Goal: Information Seeking & Learning: Learn about a topic

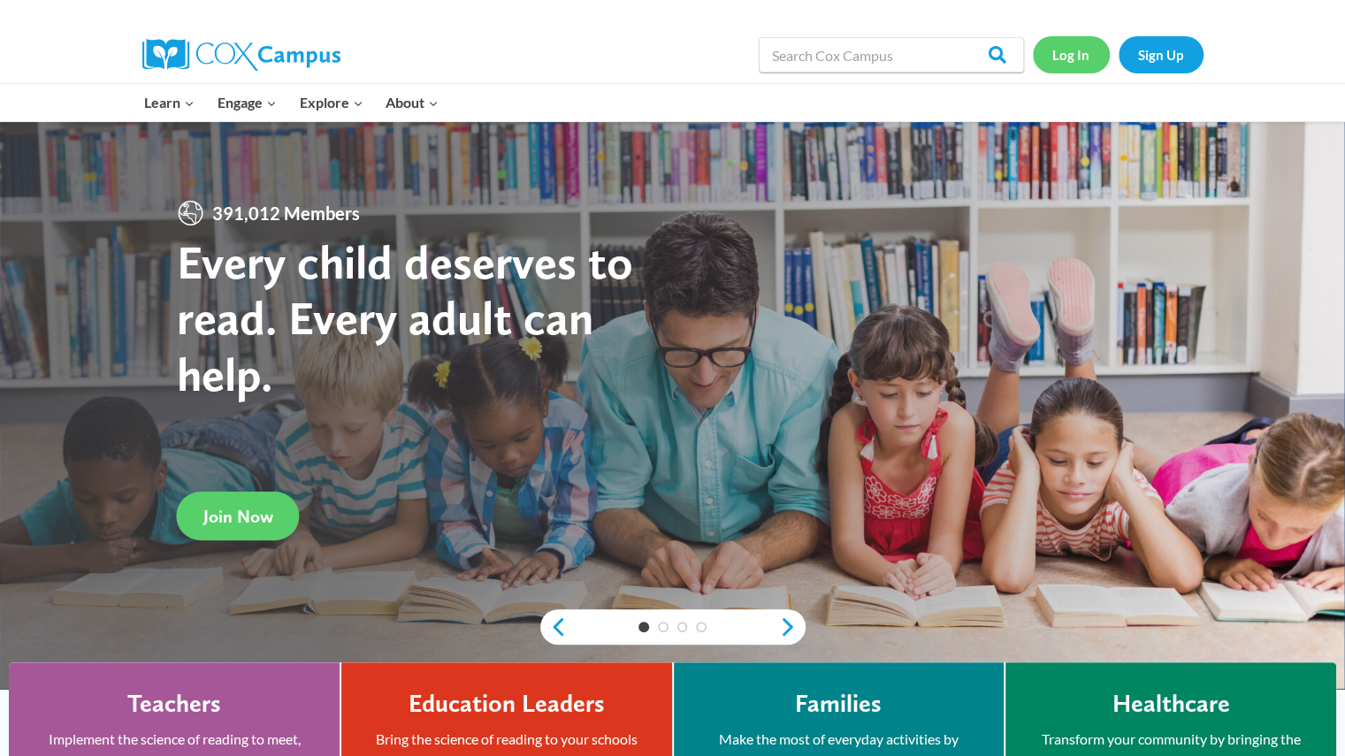
drag, startPoint x: 0, startPoint y: 0, endPoint x: 1061, endPoint y: 51, distance: 1062.0
click at [1061, 51] on link "Log In" at bounding box center [1070, 54] width 77 height 36
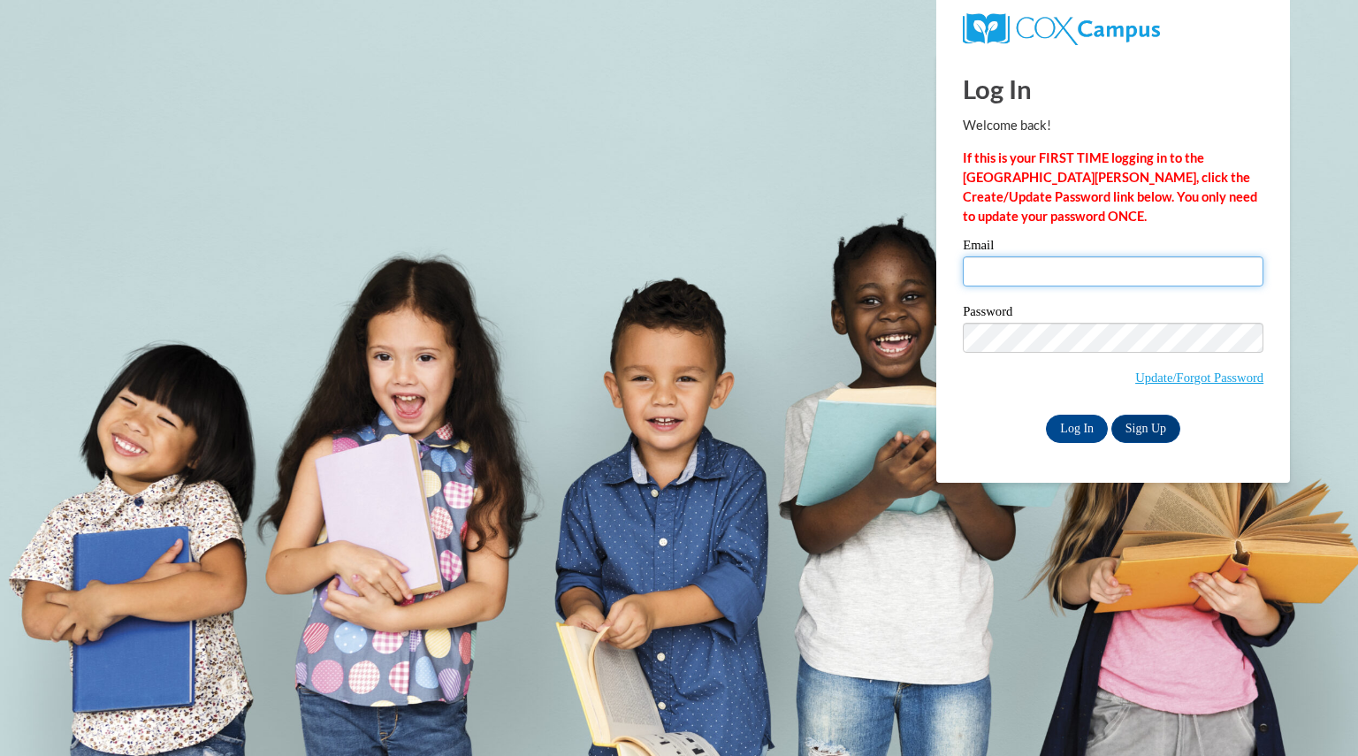
click at [1003, 274] on input "Email" at bounding box center [1113, 271] width 301 height 30
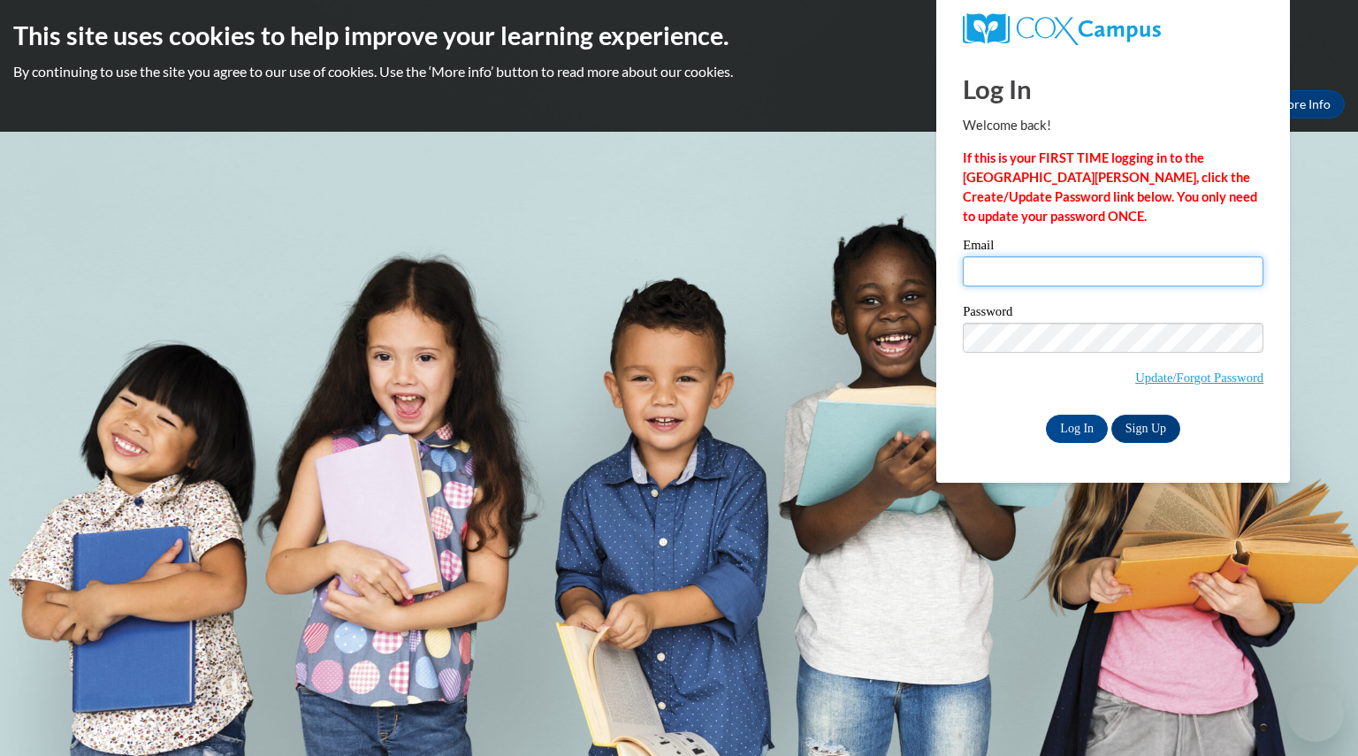
type input "rohrkristy@aasd.k12.wi.us"
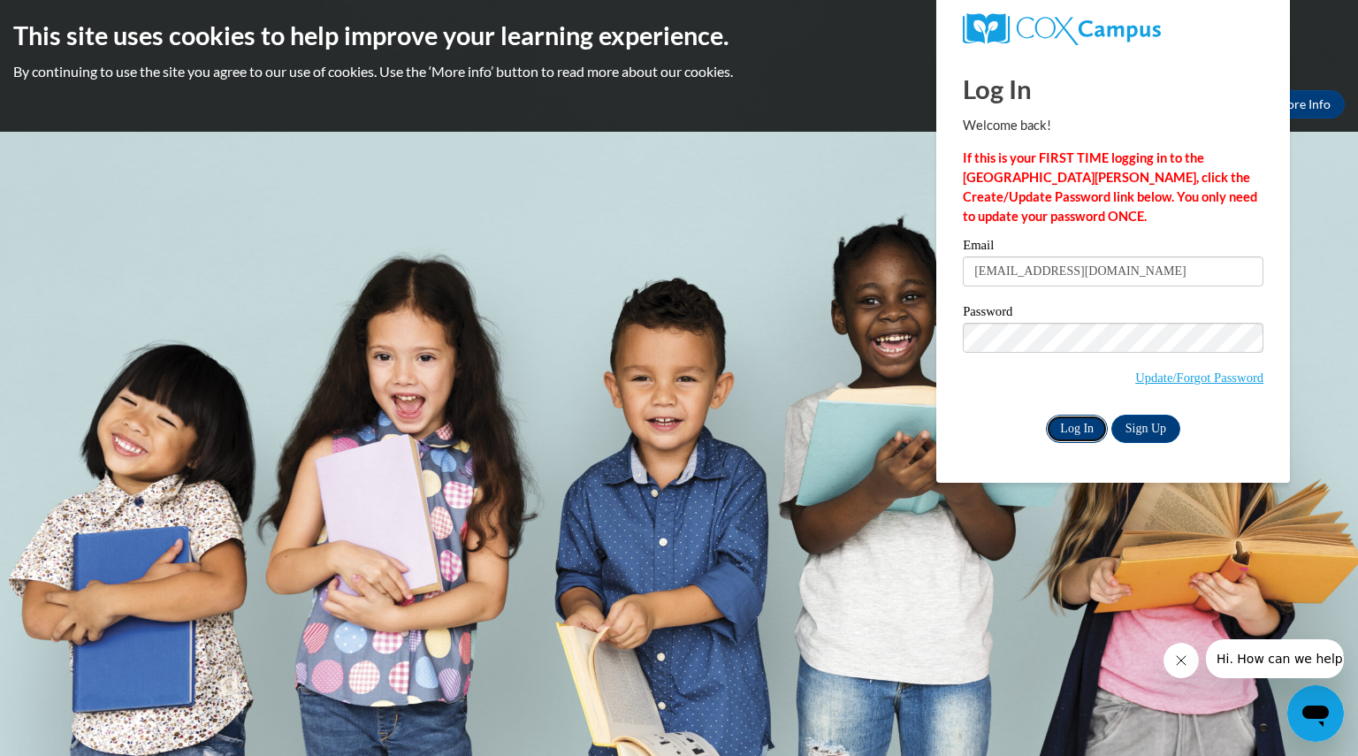
click at [1073, 433] on input "Log In" at bounding box center [1077, 429] width 62 height 28
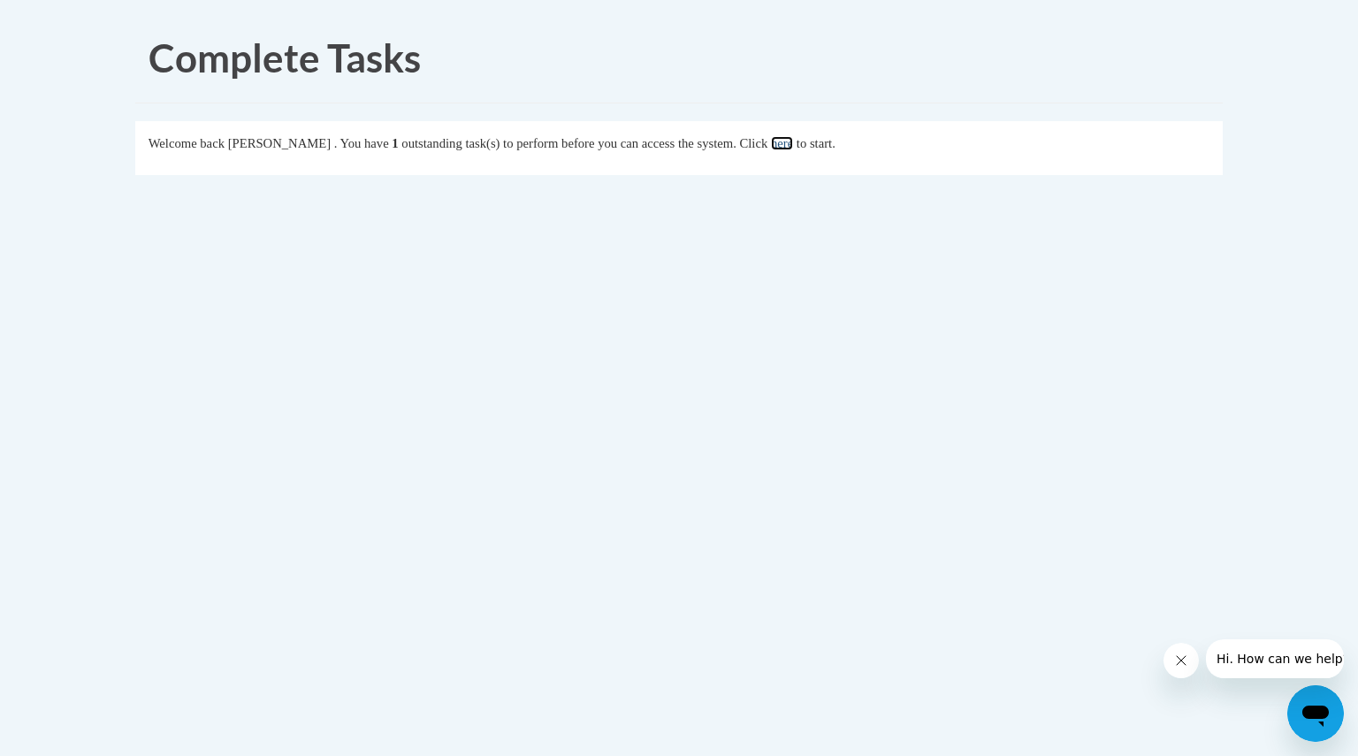
click at [790, 139] on link "here" at bounding box center [782, 143] width 22 height 14
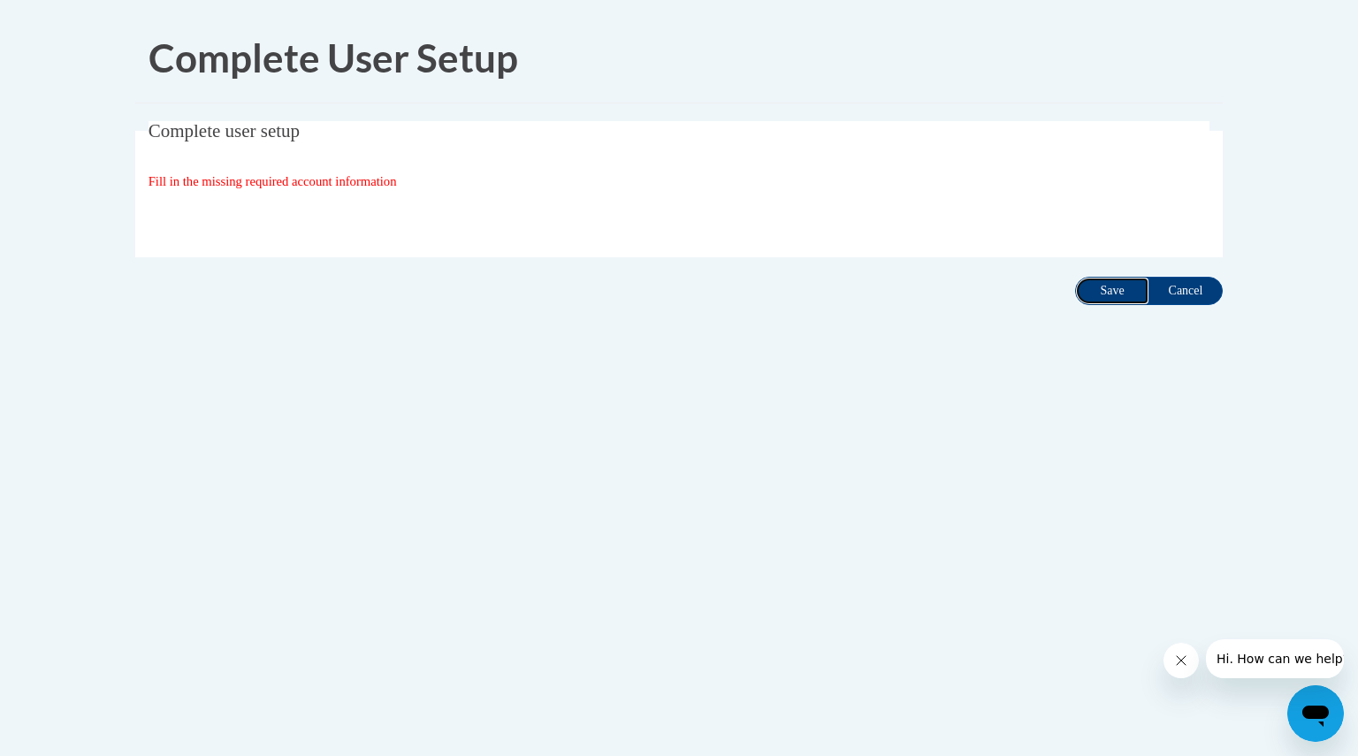
click at [1107, 287] on input "Save" at bounding box center [1112, 291] width 74 height 28
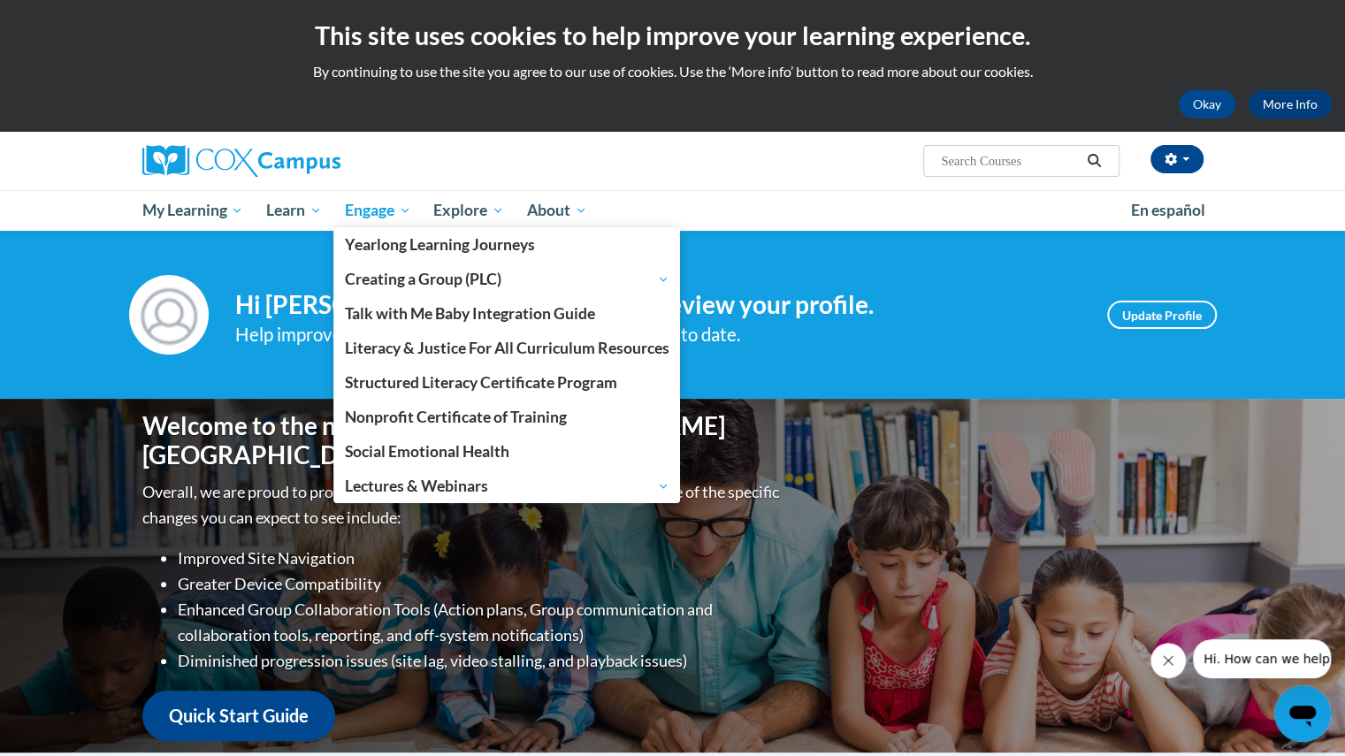
click at [376, 214] on span "Engage" at bounding box center [378, 210] width 66 height 21
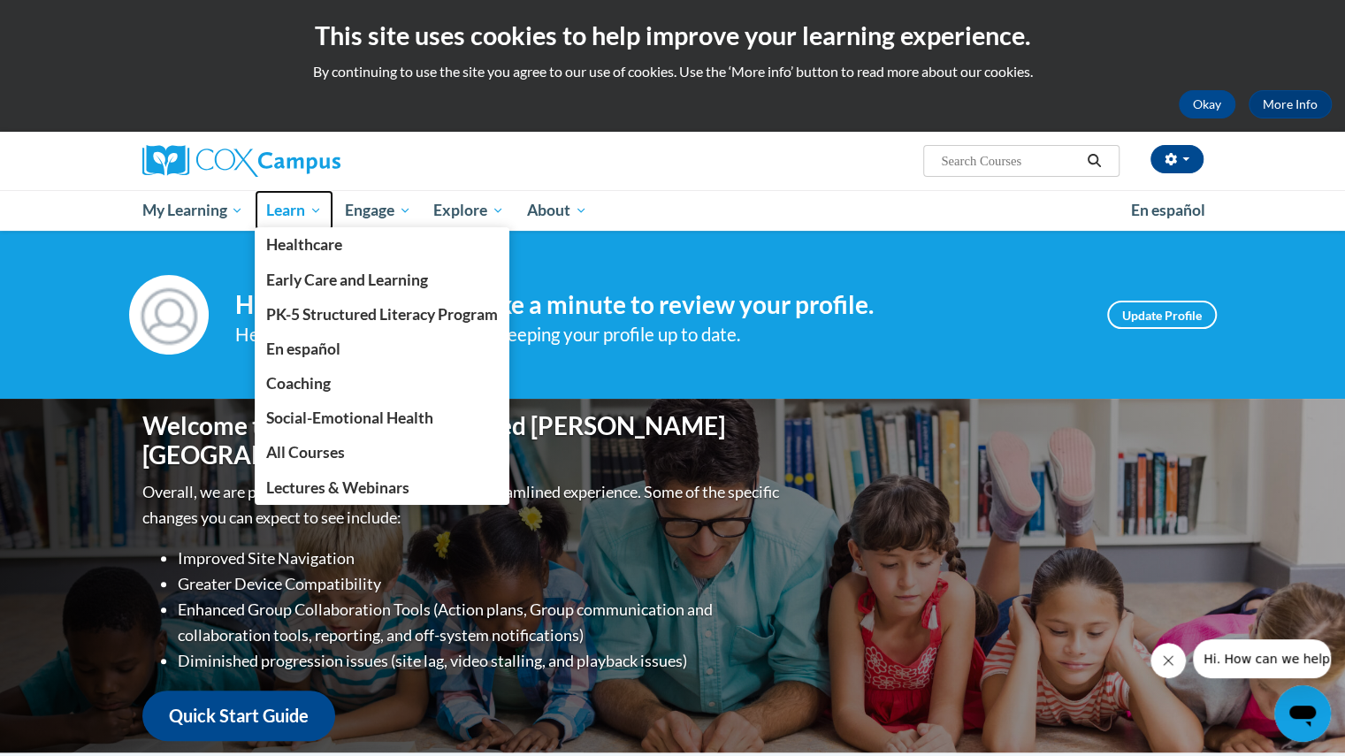
click at [297, 210] on span "Learn" at bounding box center [294, 210] width 56 height 21
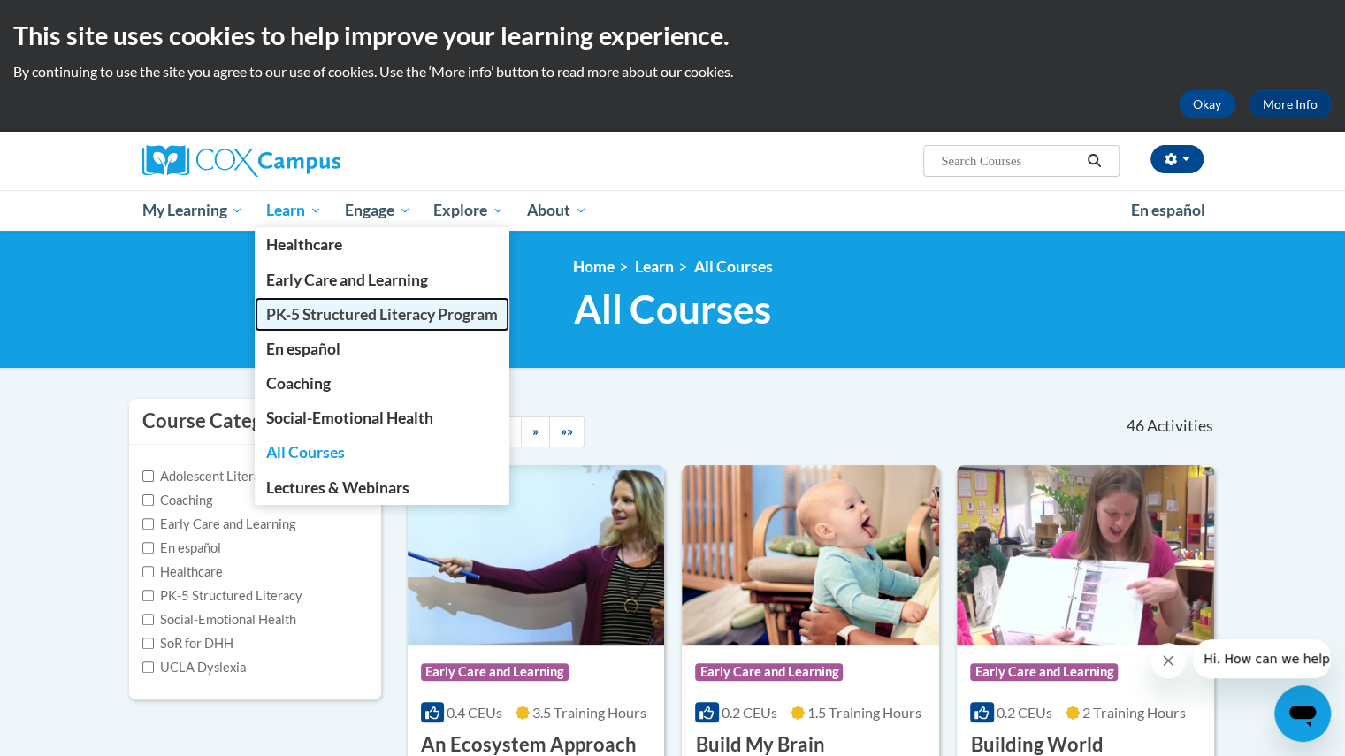
click at [287, 317] on span "PK-5 Structured Literacy Program" at bounding box center [382, 314] width 232 height 19
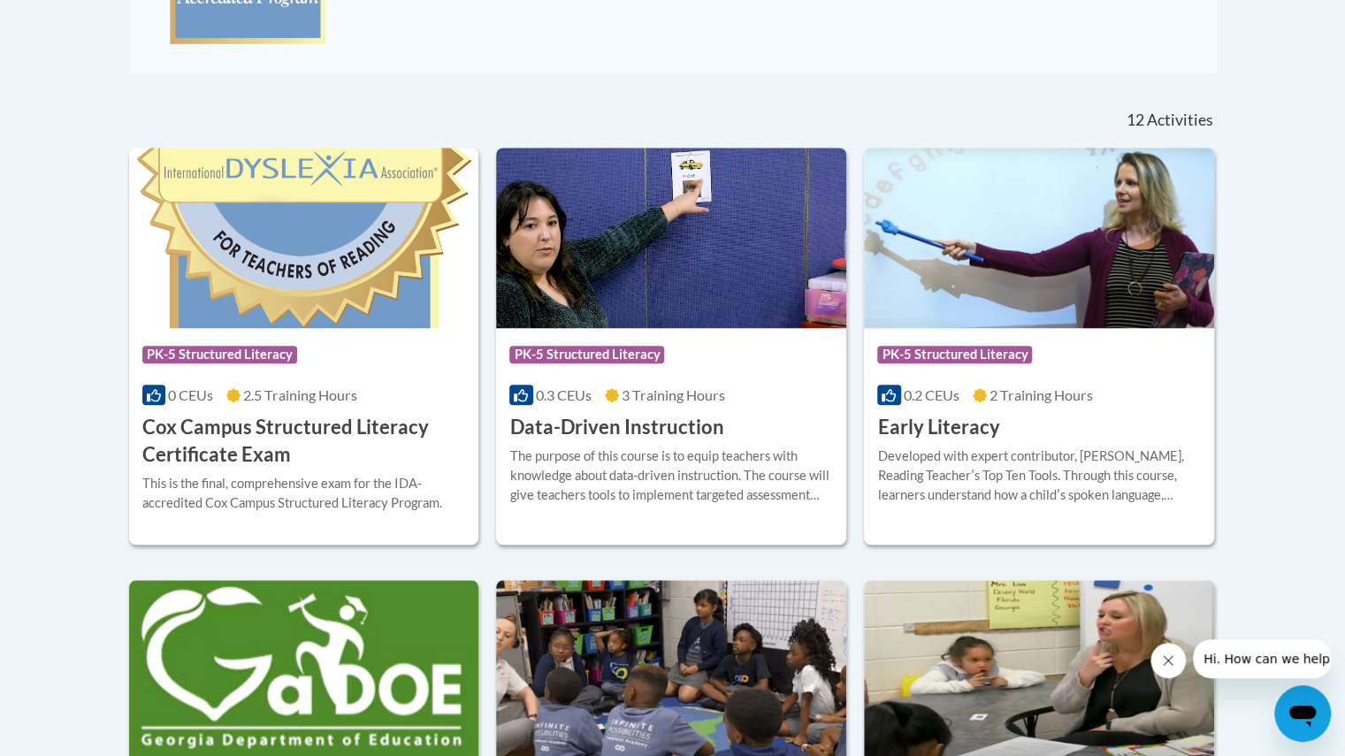
scroll to position [659, 0]
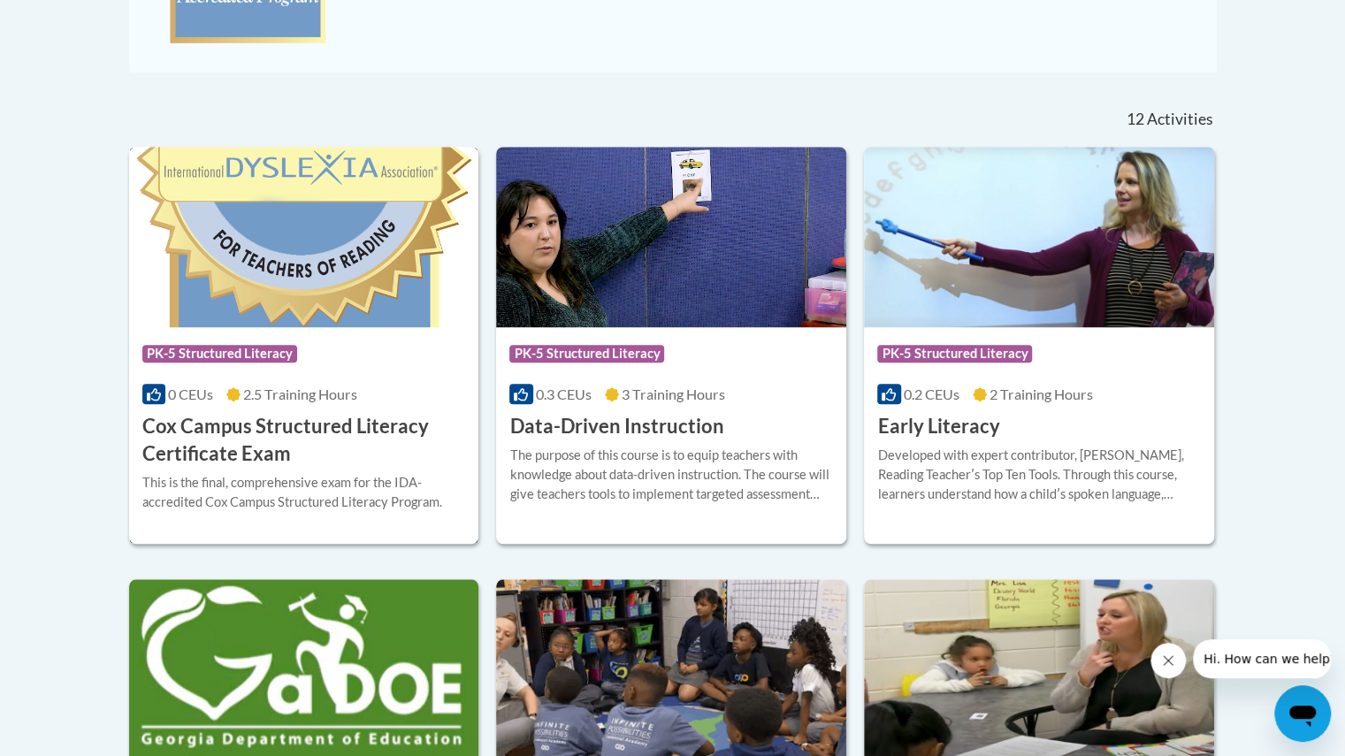
click at [224, 419] on h3 "Cox Campus Structured Literacy Certificate Exam" at bounding box center [304, 440] width 324 height 55
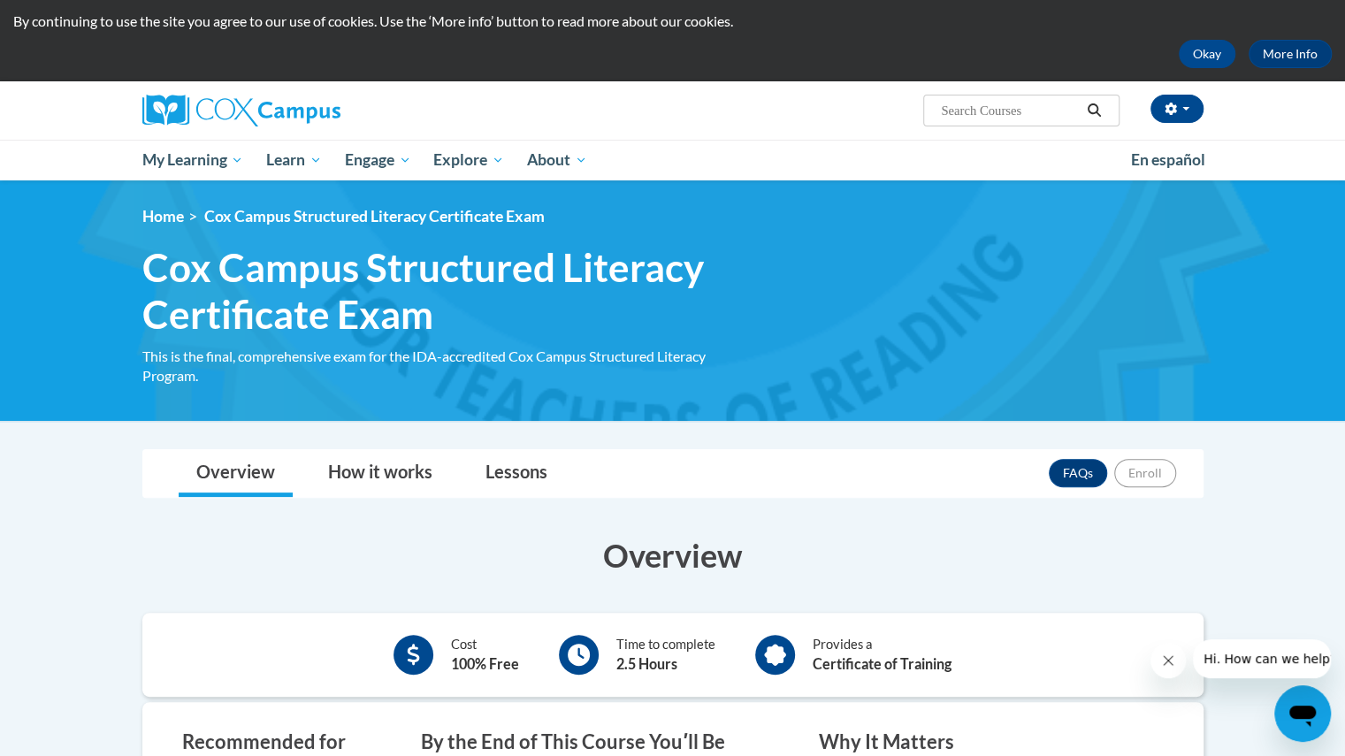
scroll to position [52, 0]
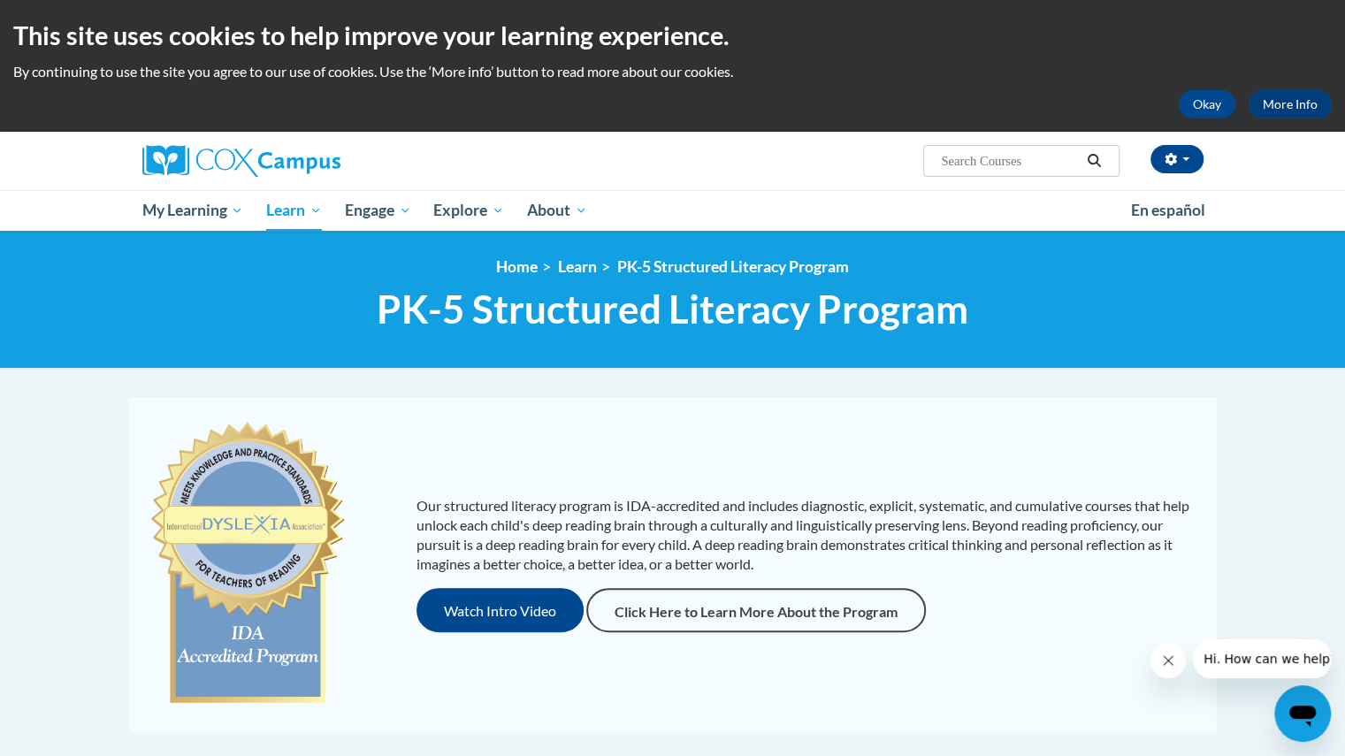
scroll to position [659, 0]
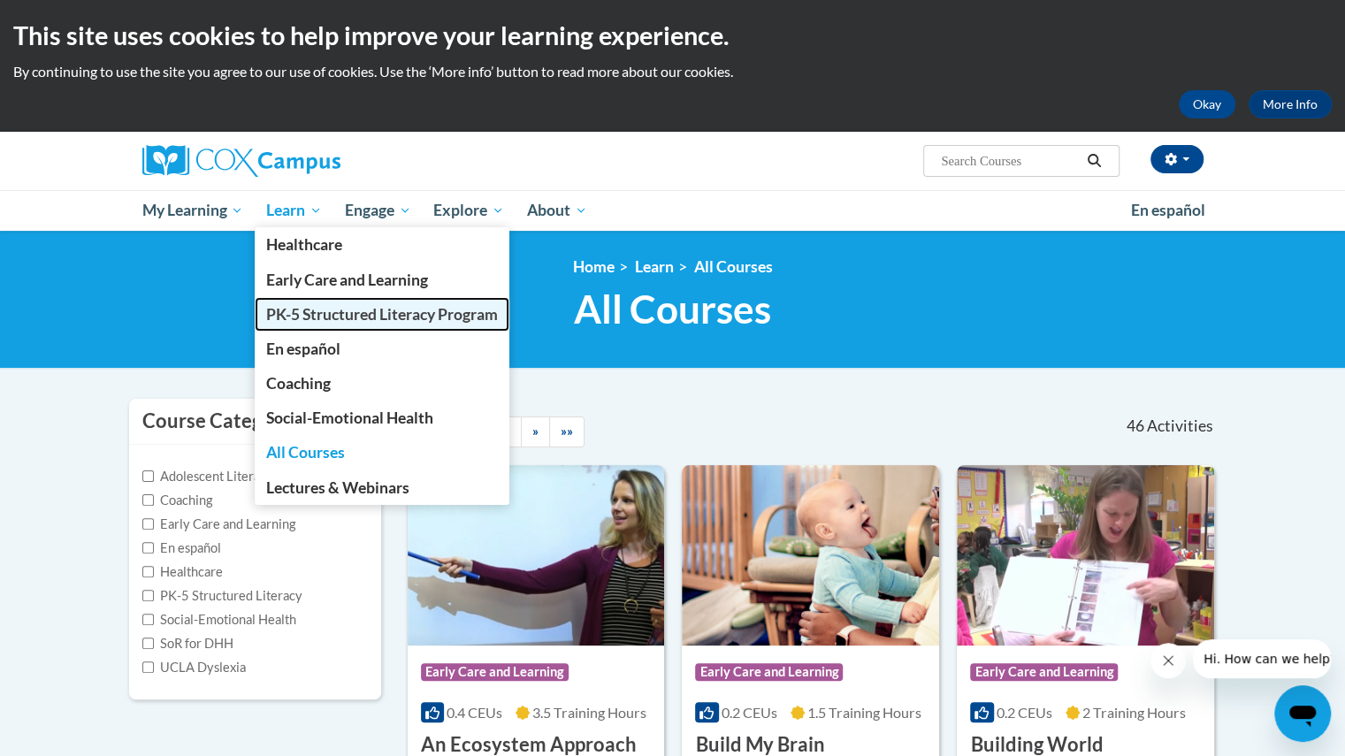
click at [304, 312] on span "PK-5 Structured Literacy Program" at bounding box center [382, 314] width 232 height 19
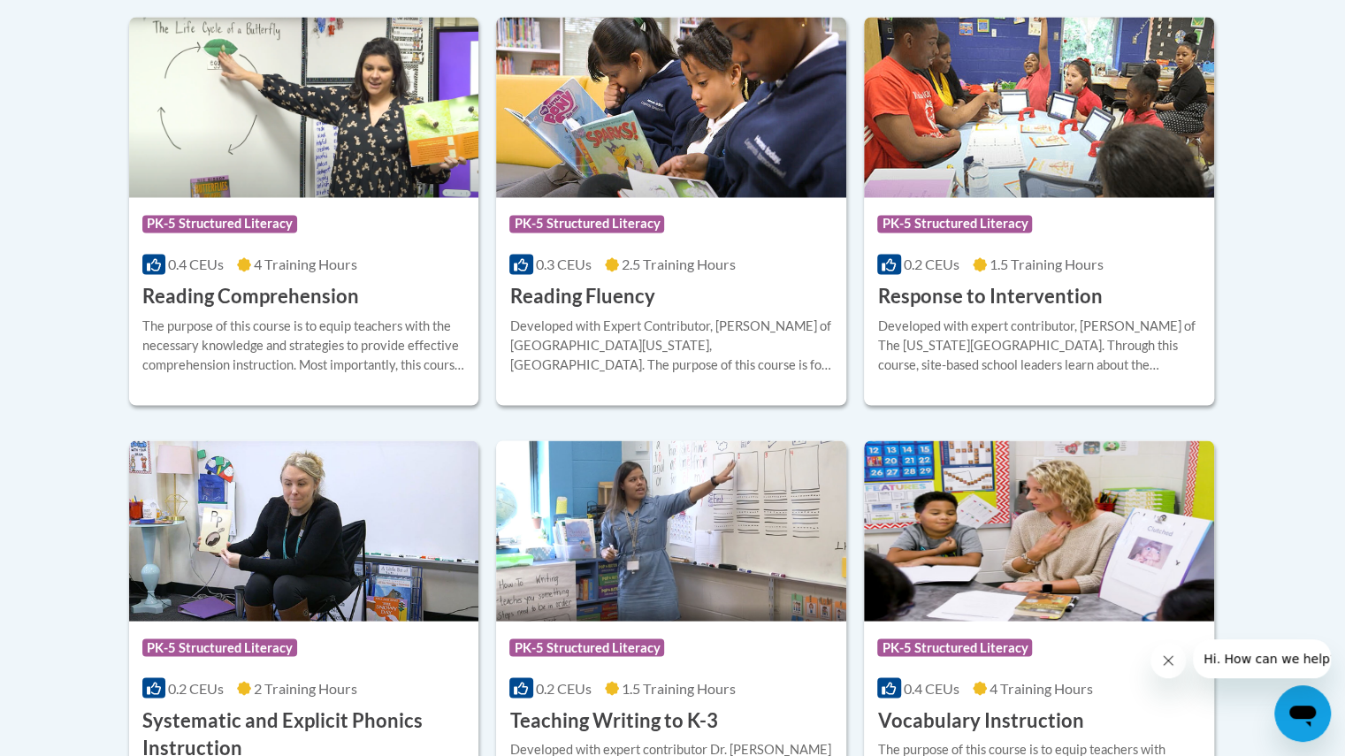
scroll to position [1712, 0]
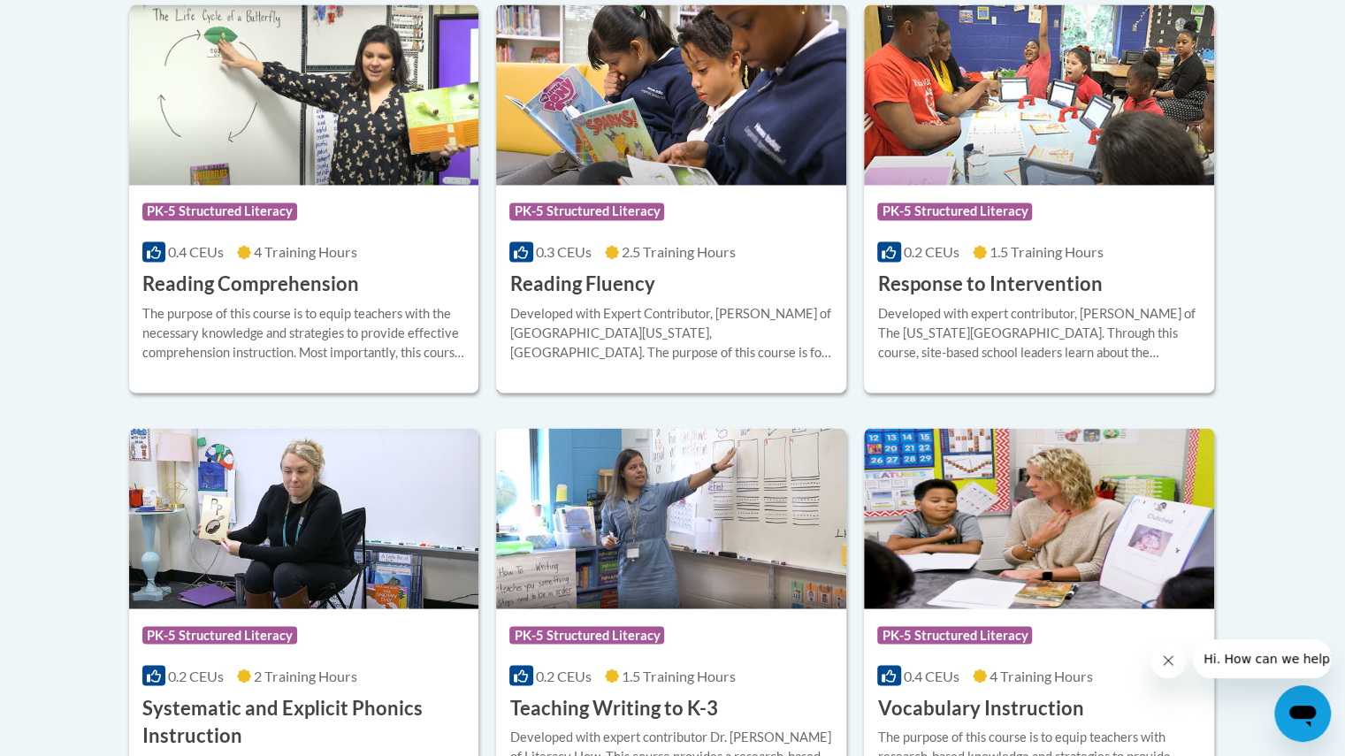
click at [596, 284] on h3 "Reading Fluency" at bounding box center [581, 284] width 145 height 27
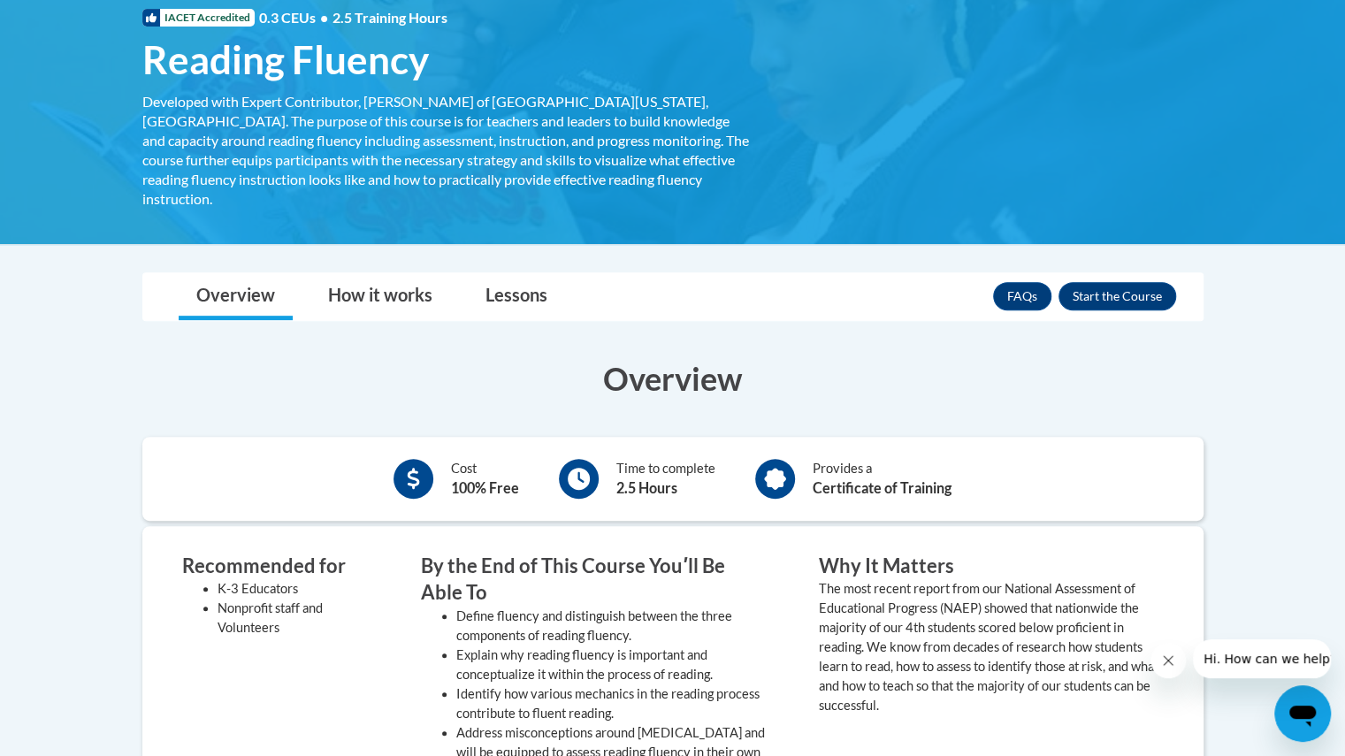
scroll to position [278, 0]
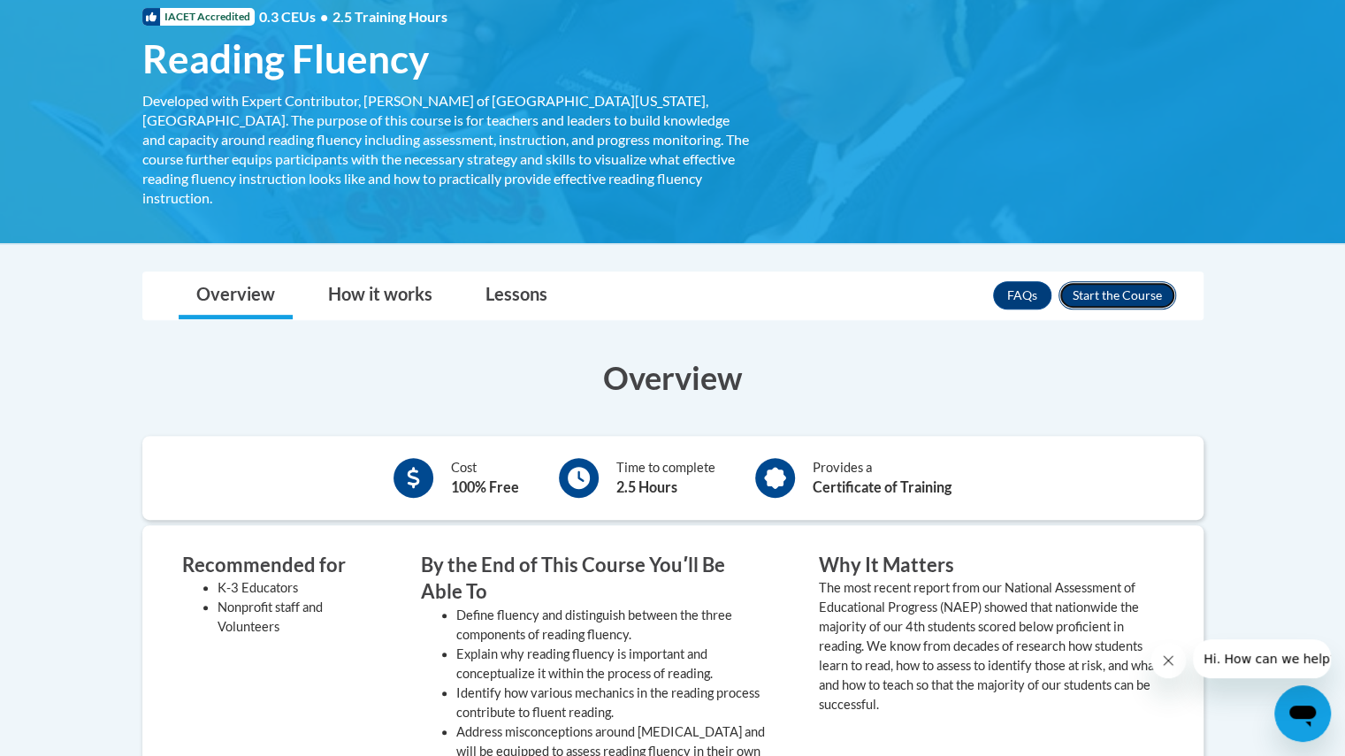
click at [1116, 281] on button "Enroll" at bounding box center [1117, 295] width 118 height 28
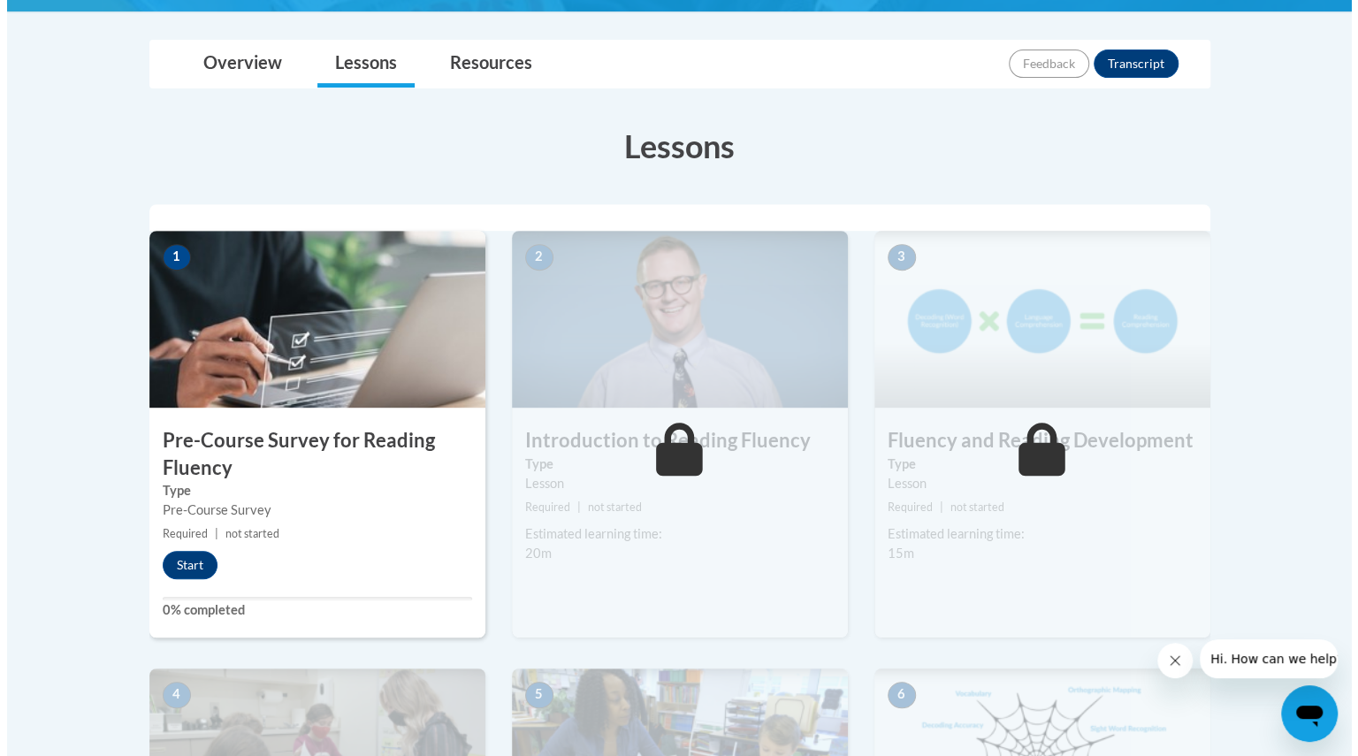
scroll to position [393, 0]
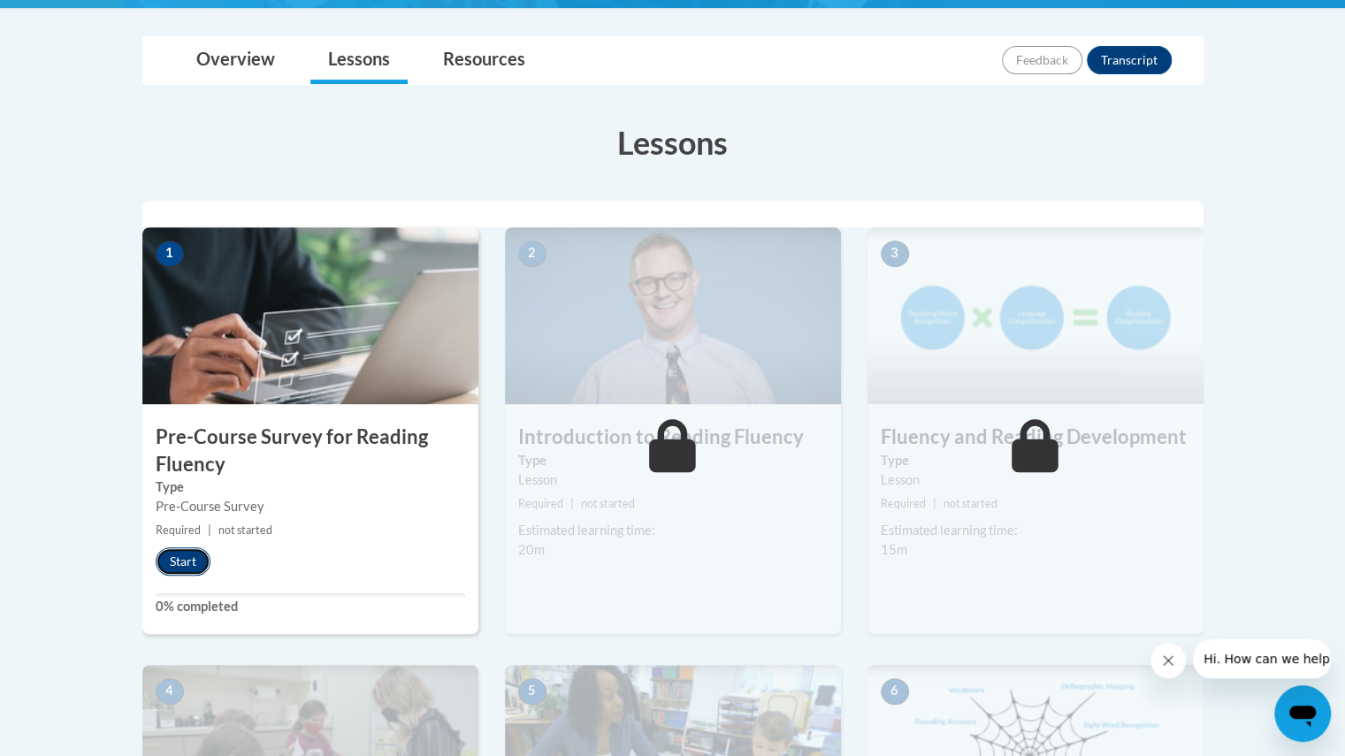
click at [181, 555] on button "Start" at bounding box center [183, 561] width 55 height 28
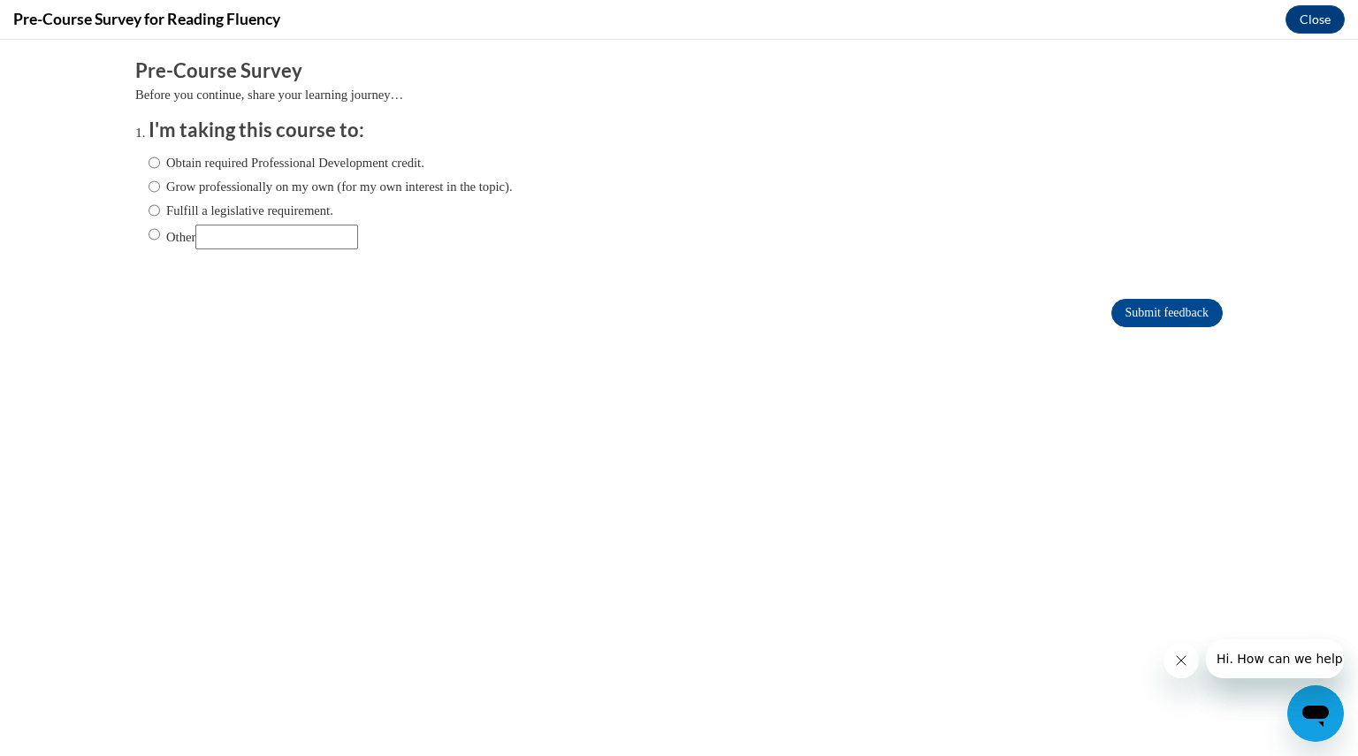
scroll to position [0, 0]
click at [149, 210] on input "Fulfill a legislative requirement." at bounding box center [154, 210] width 11 height 19
radio input "true"
click at [1121, 305] on input "Submit feedback" at bounding box center [1166, 313] width 111 height 28
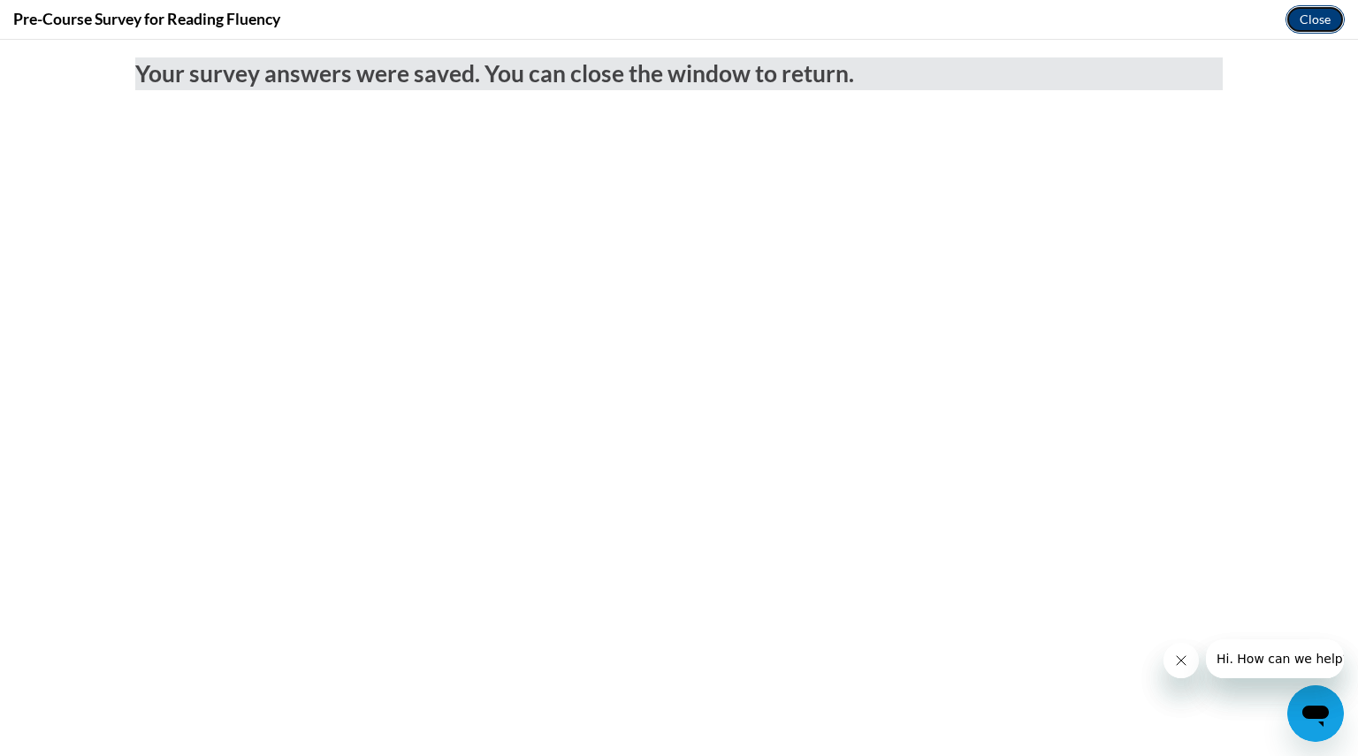
click at [1317, 20] on button "Close" at bounding box center [1314, 19] width 59 height 28
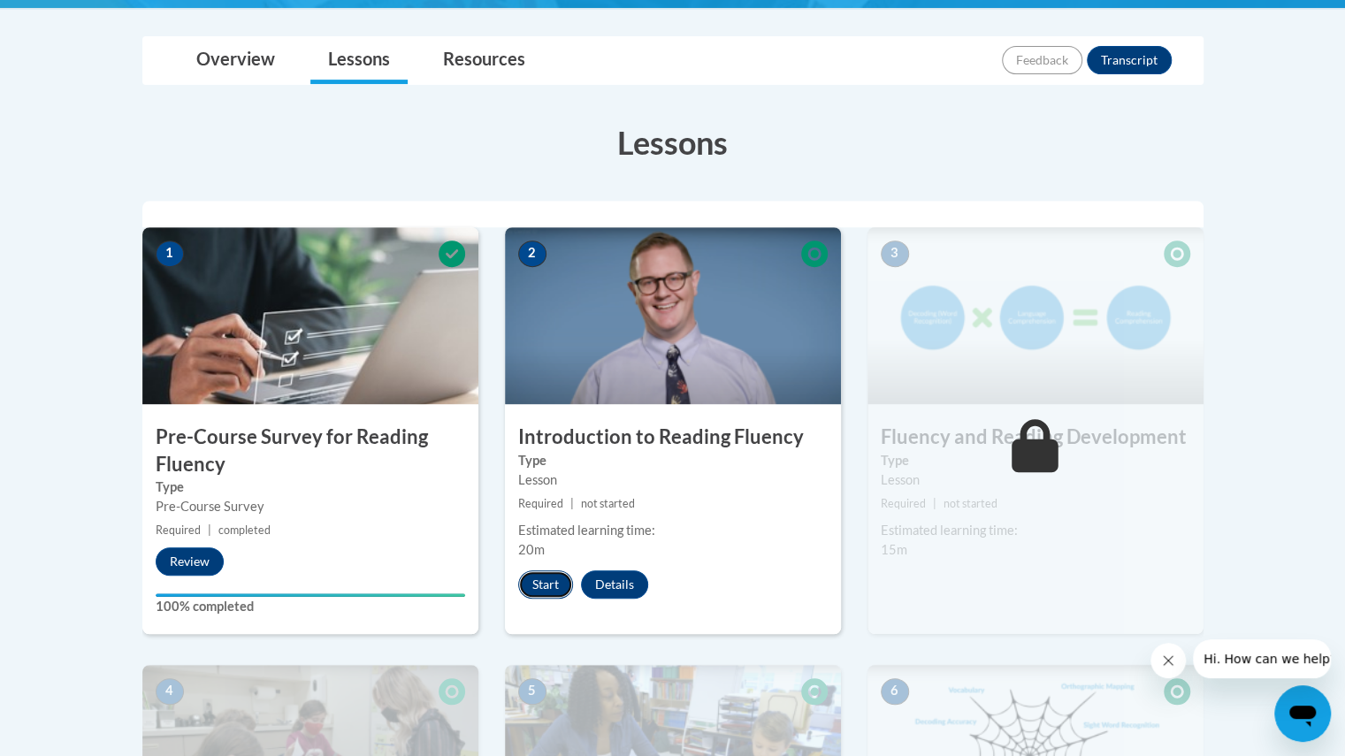
click at [556, 578] on button "Start" at bounding box center [545, 584] width 55 height 28
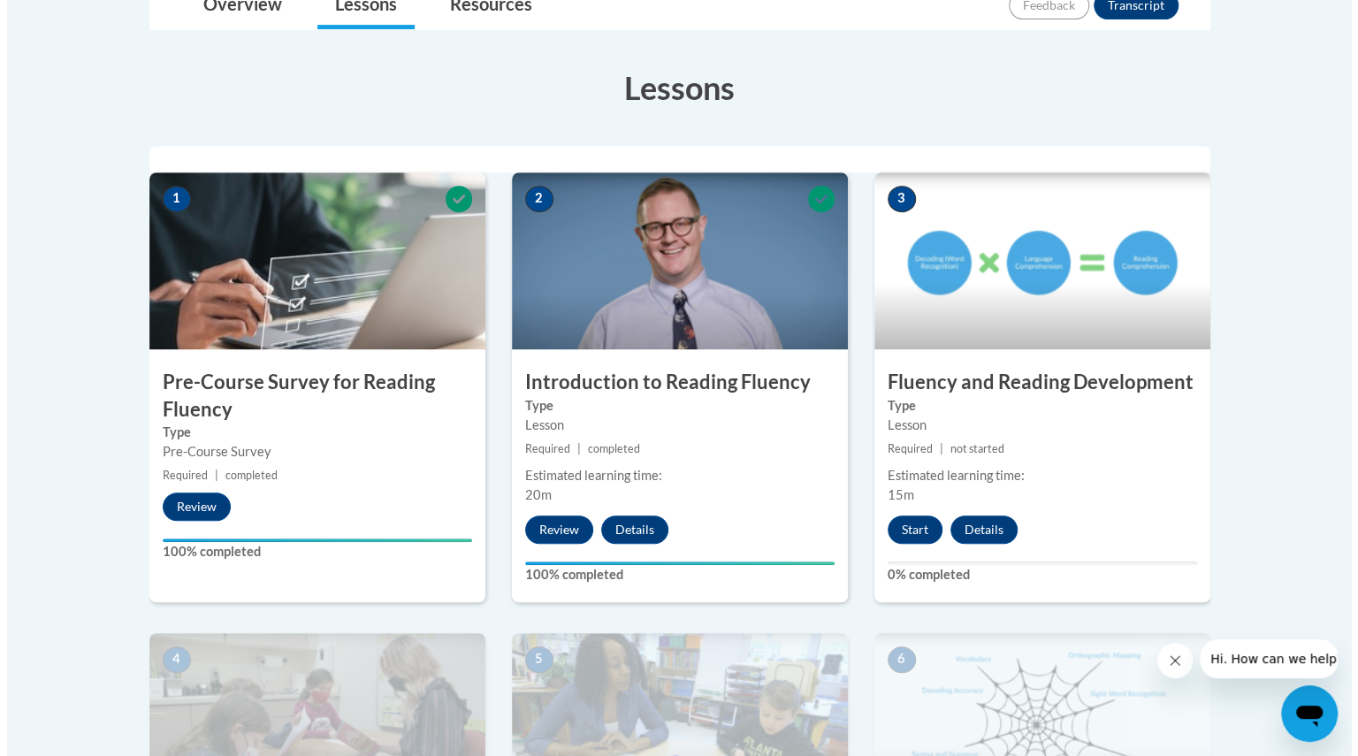
scroll to position [450, 0]
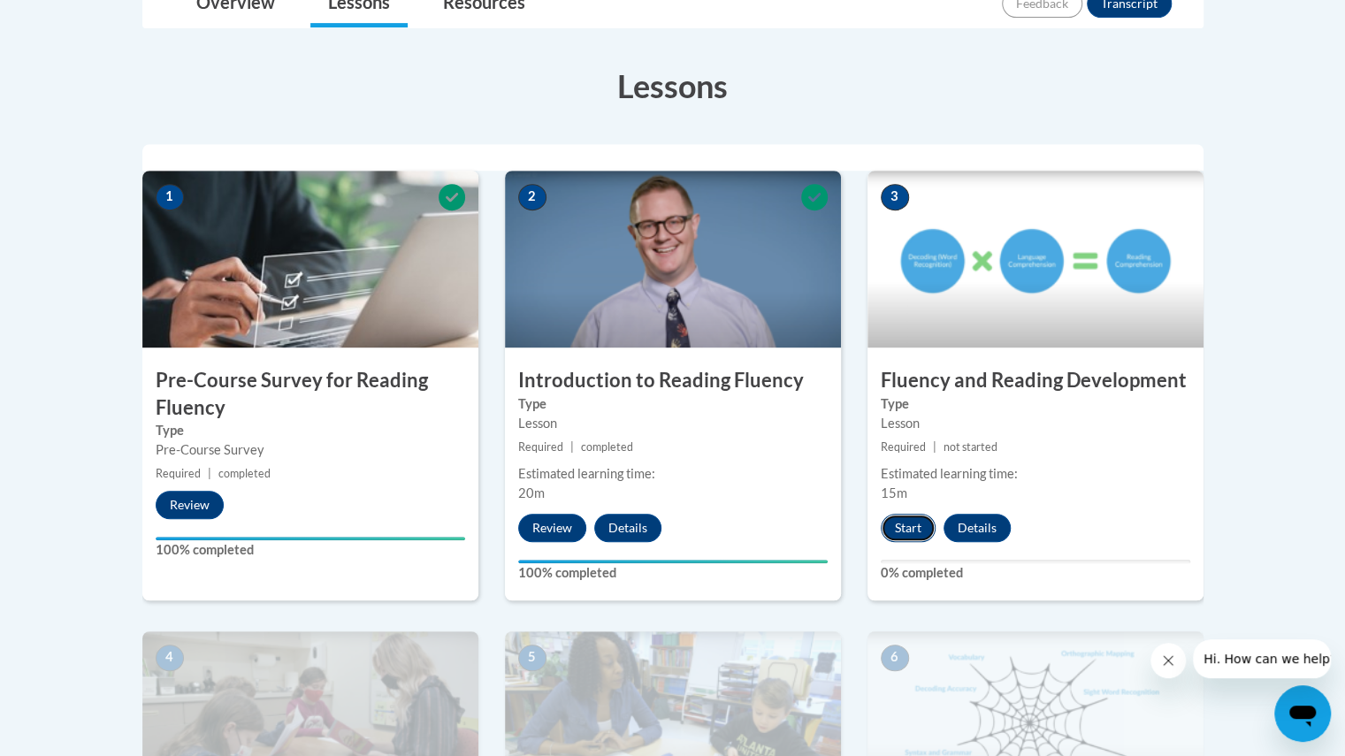
click at [902, 528] on button "Start" at bounding box center [907, 528] width 55 height 28
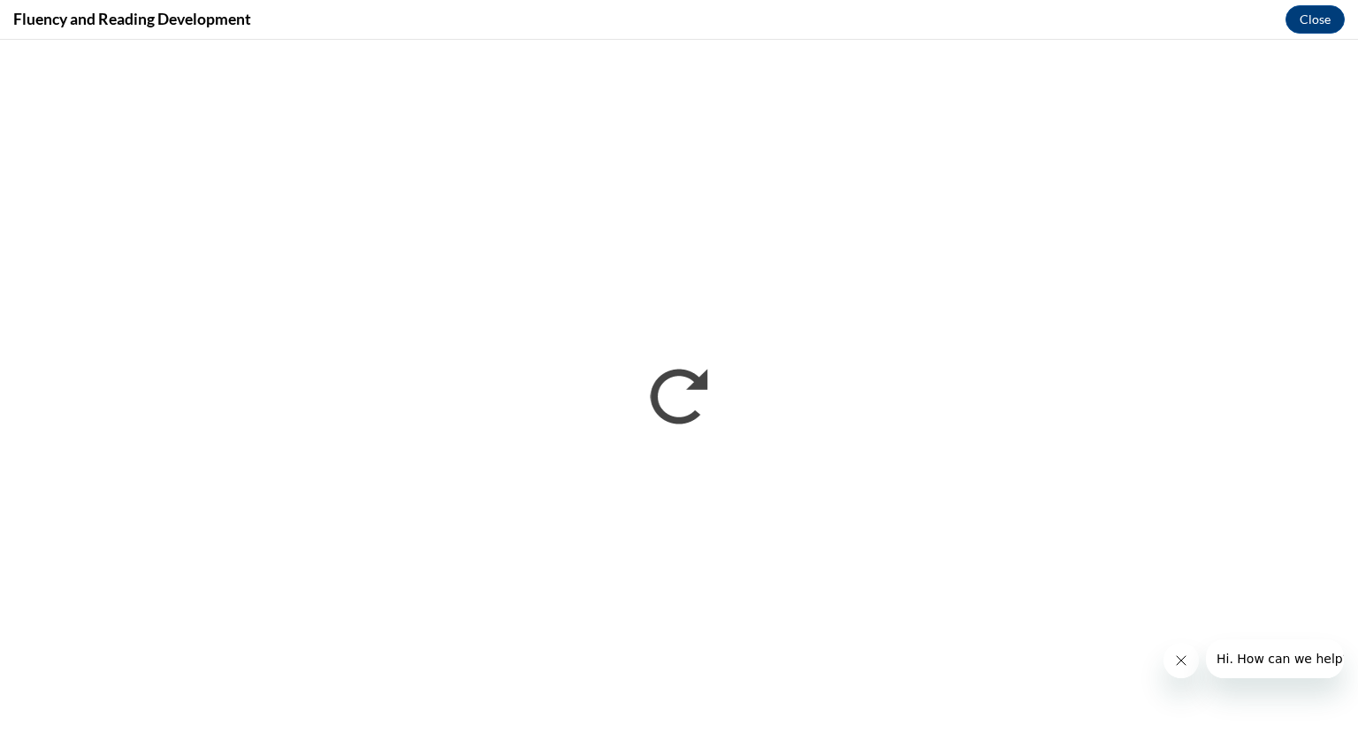
scroll to position [0, 0]
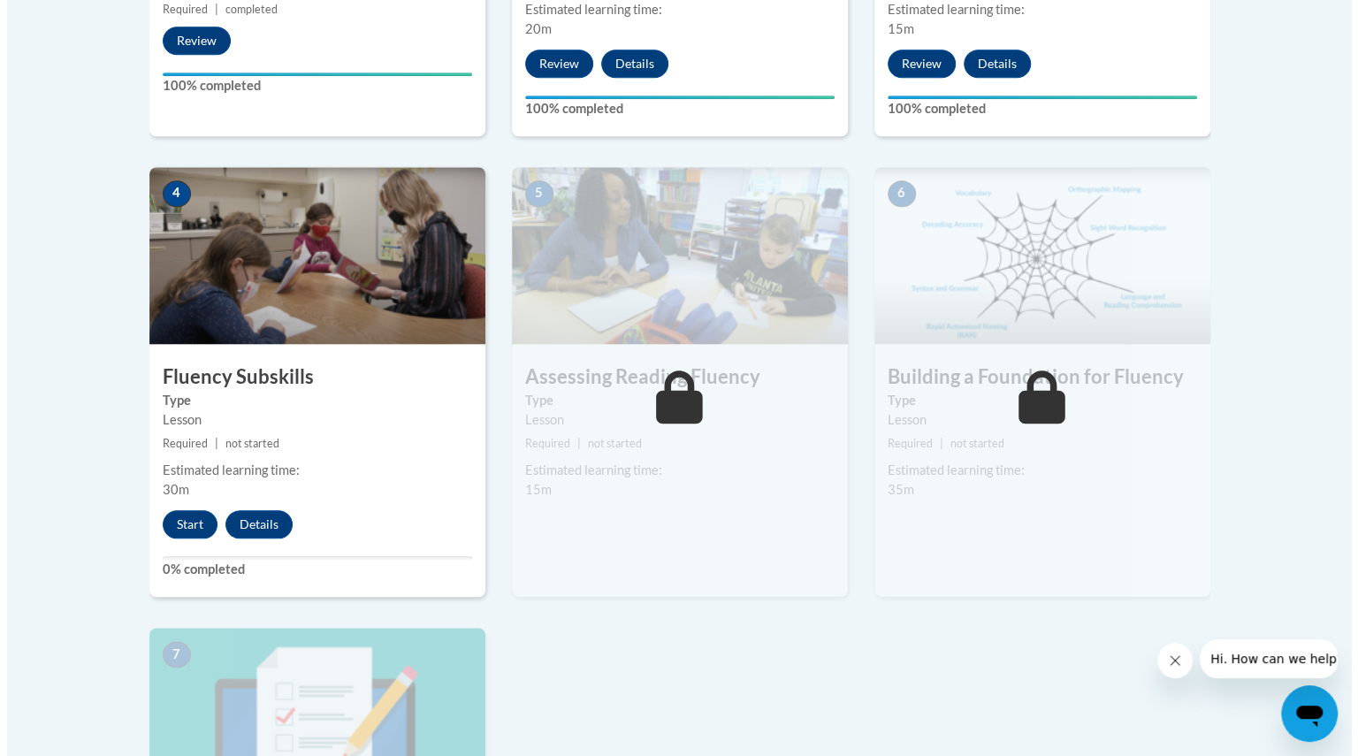
scroll to position [901, 0]
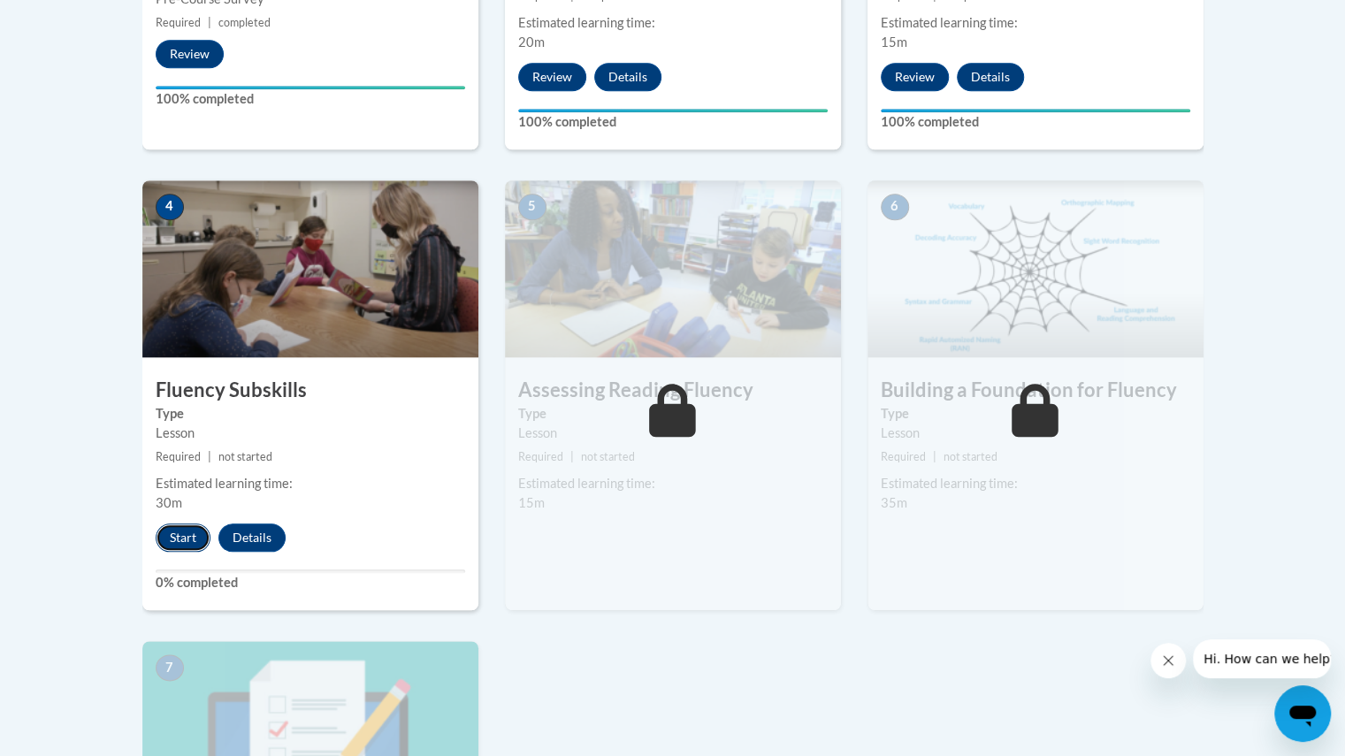
click at [177, 535] on button "Start" at bounding box center [183, 537] width 55 height 28
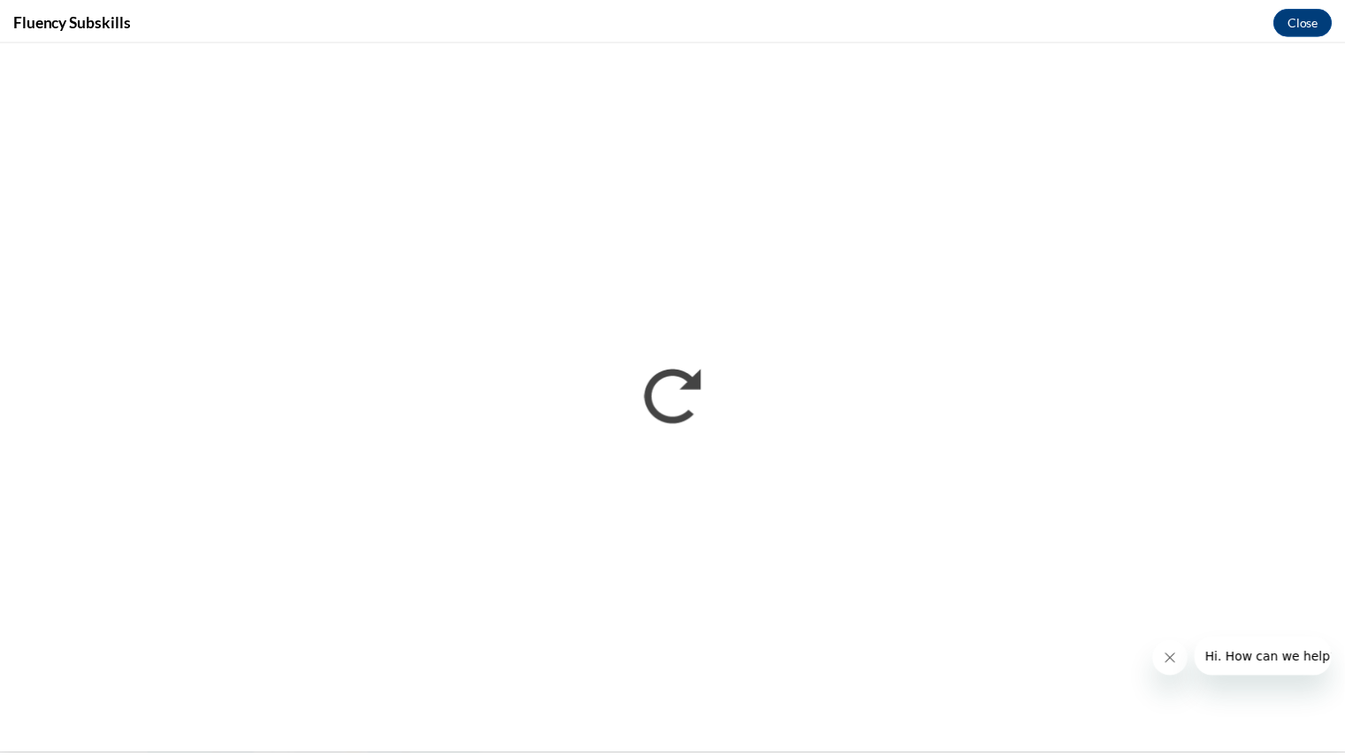
scroll to position [0, 0]
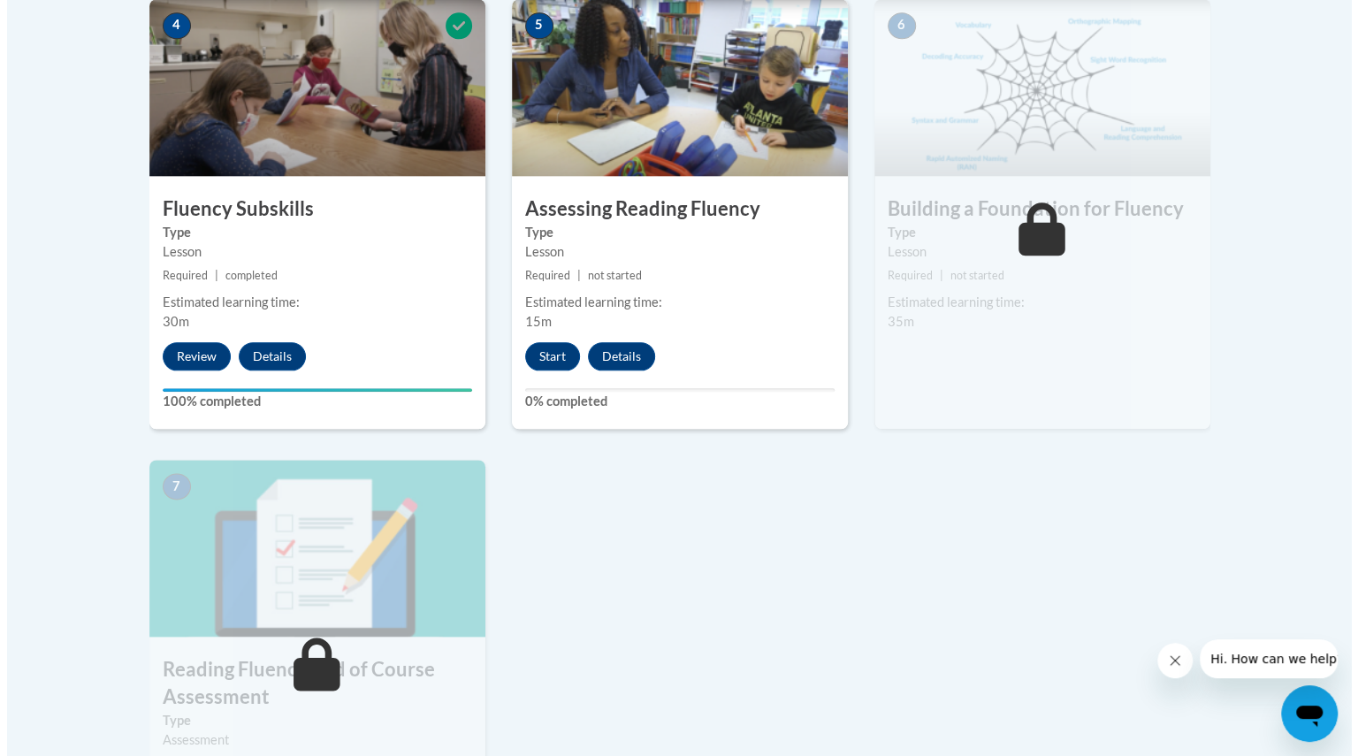
scroll to position [1083, 0]
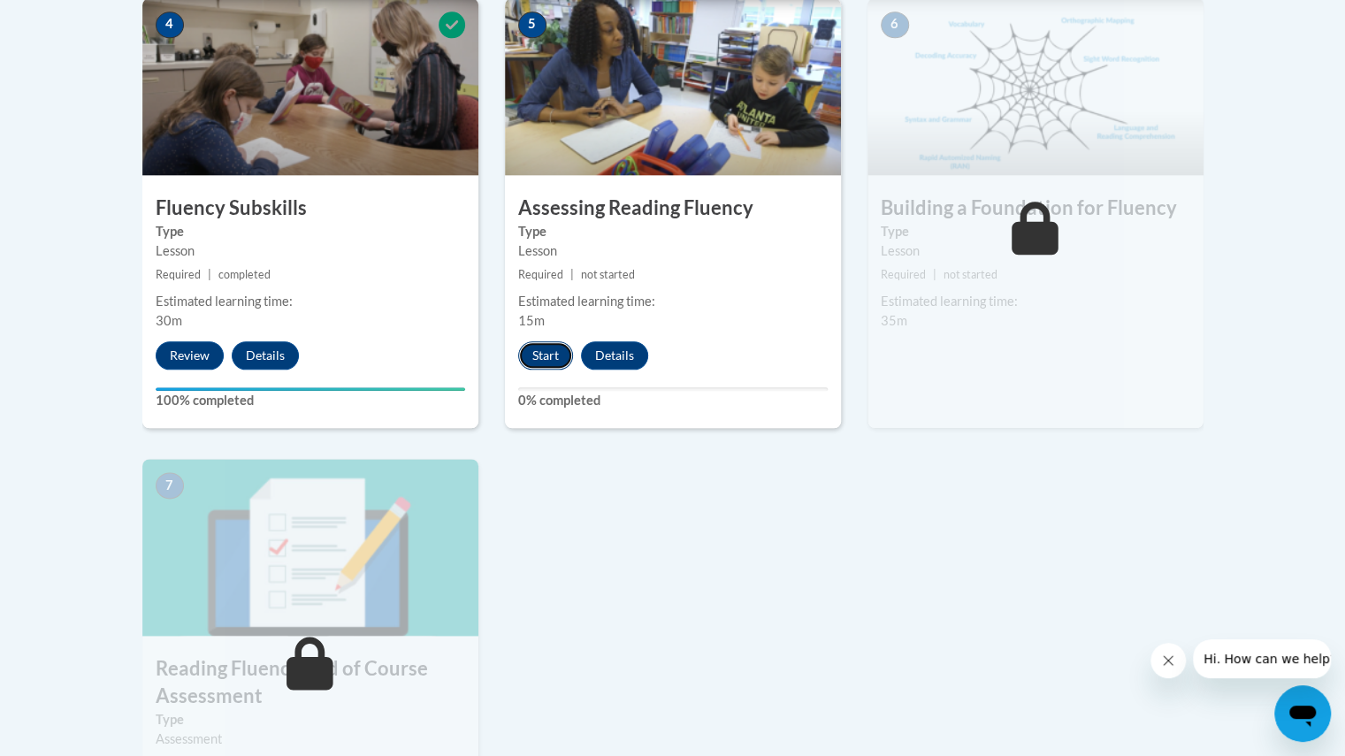
click at [541, 352] on button "Start" at bounding box center [545, 355] width 55 height 28
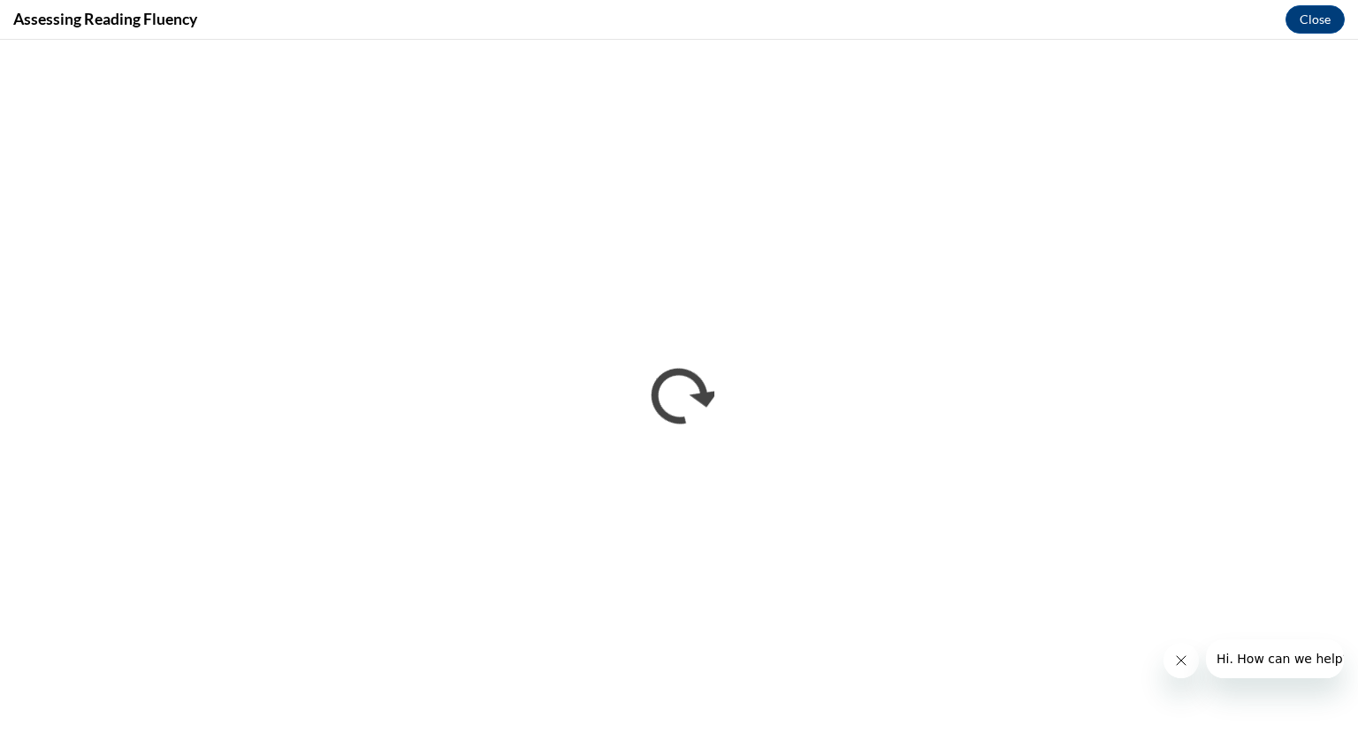
scroll to position [0, 0]
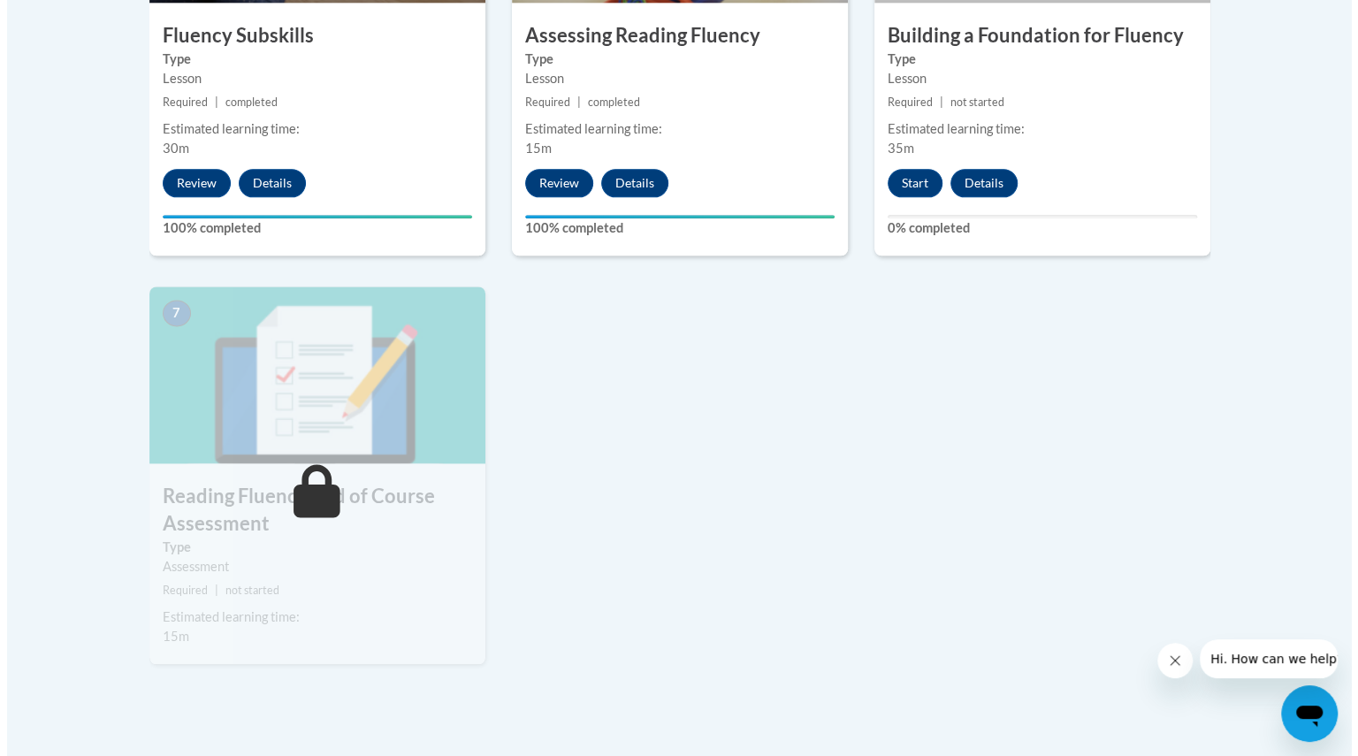
scroll to position [1251, 0]
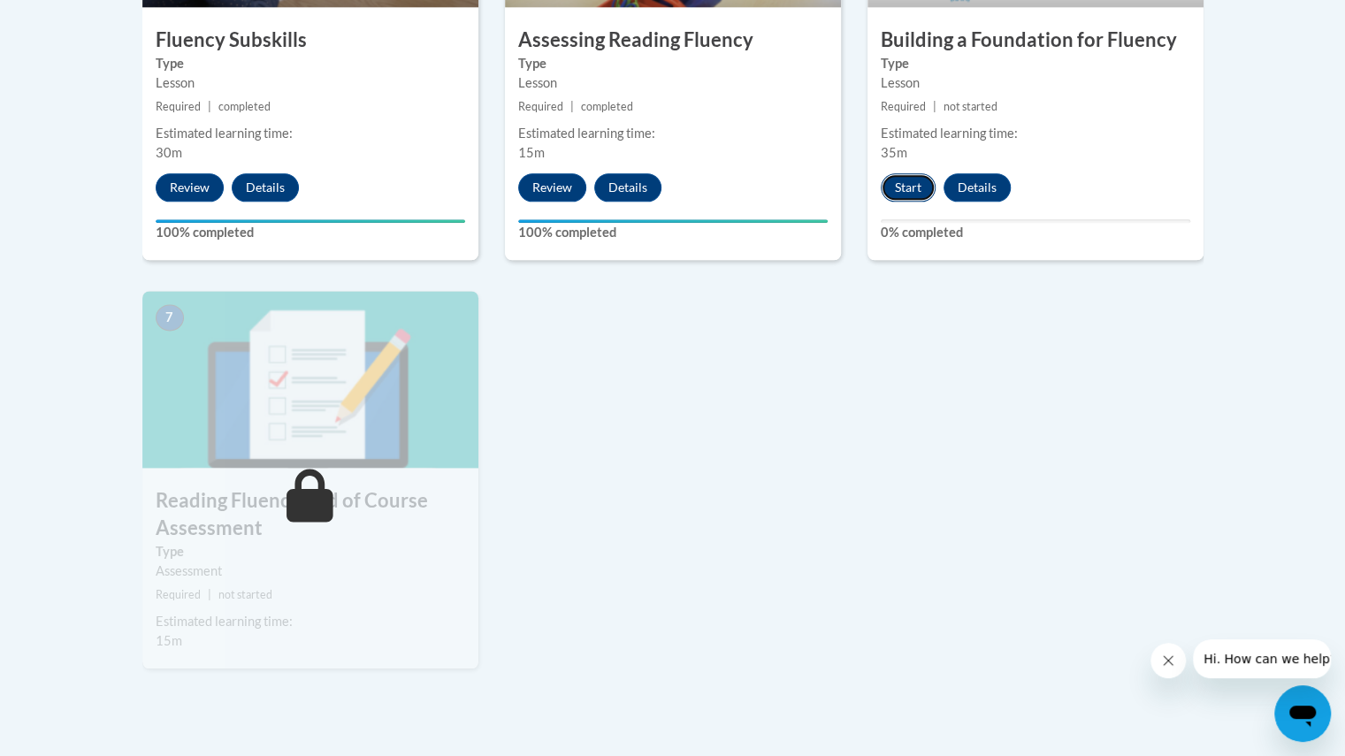
click at [909, 187] on button "Start" at bounding box center [907, 187] width 55 height 28
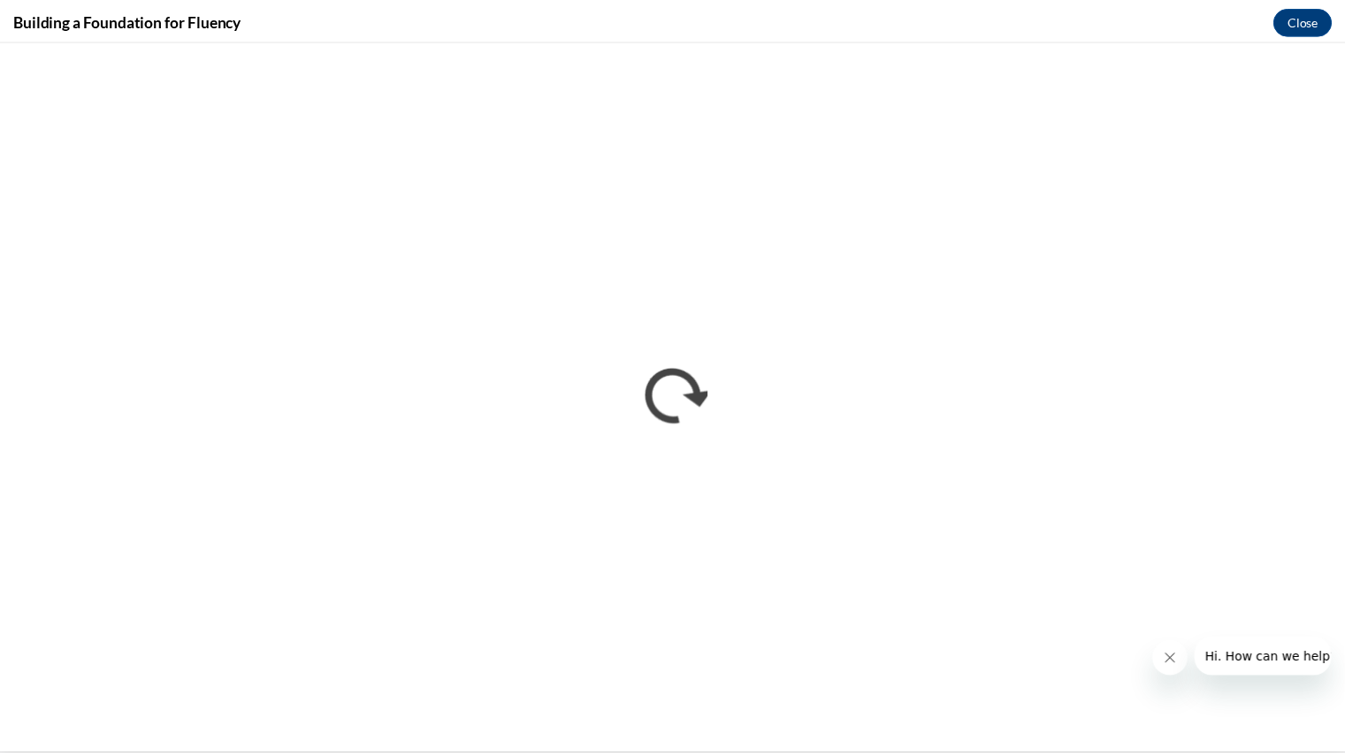
scroll to position [0, 0]
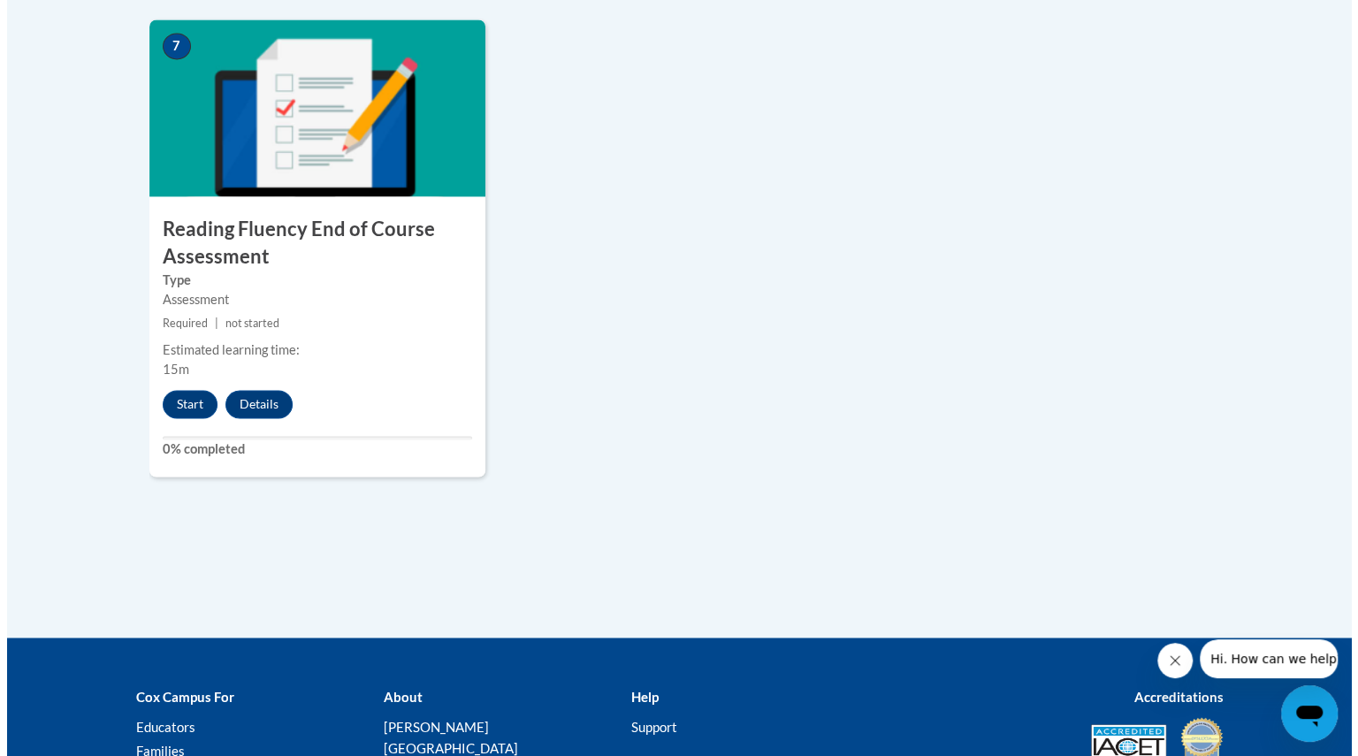
scroll to position [1523, 0]
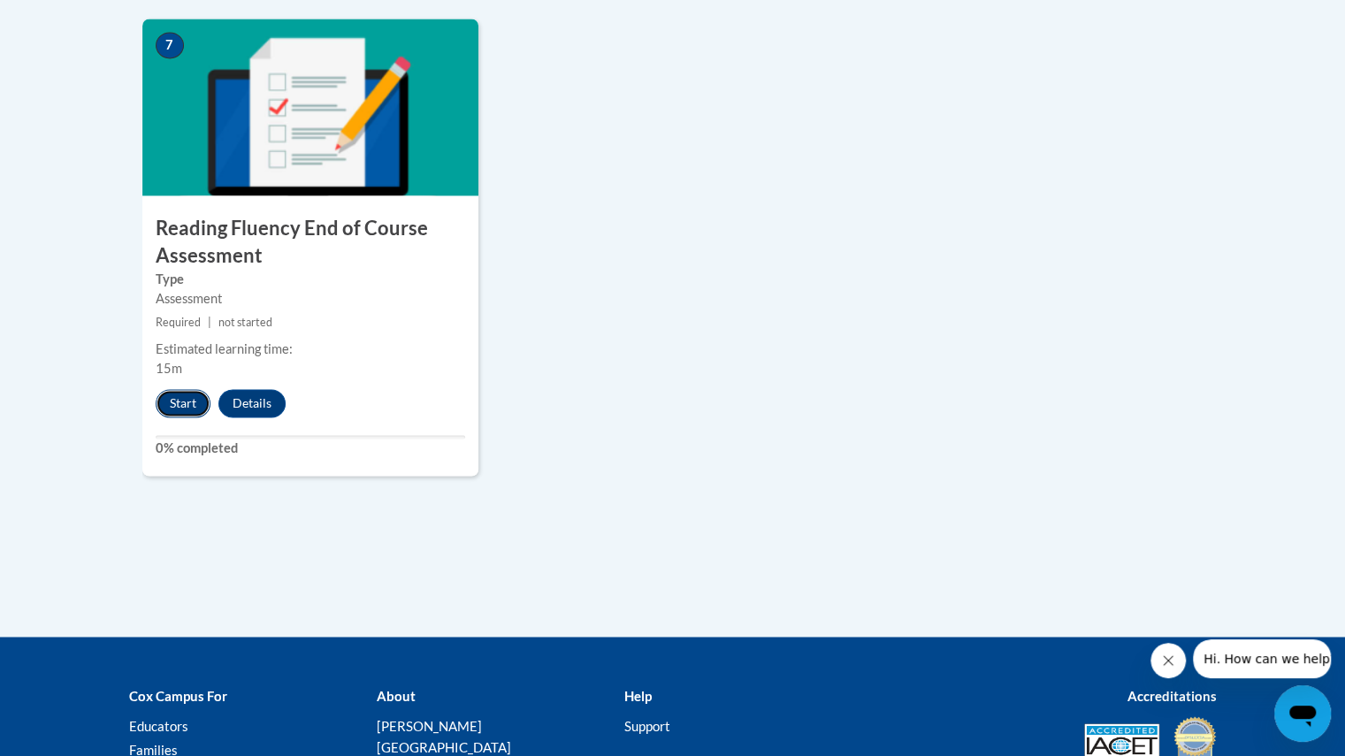
click at [186, 399] on button "Start" at bounding box center [183, 403] width 55 height 28
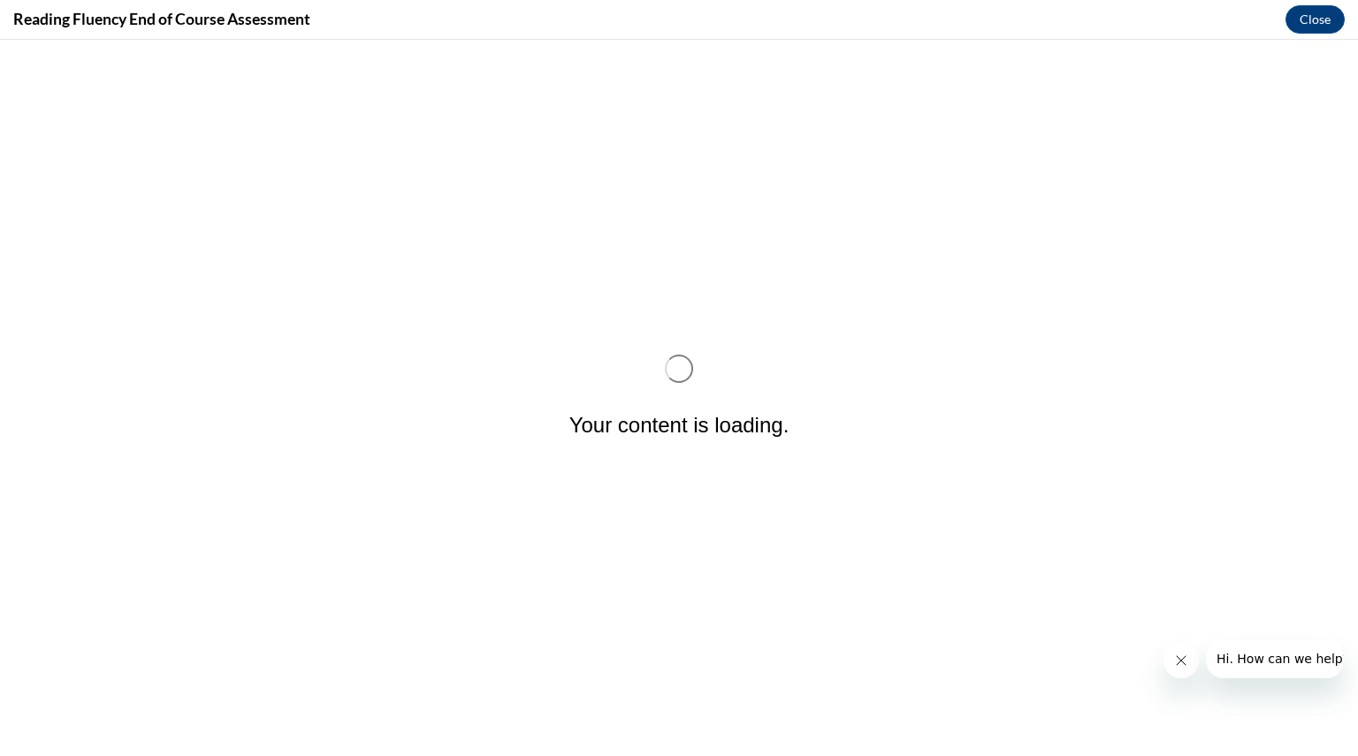
scroll to position [0, 0]
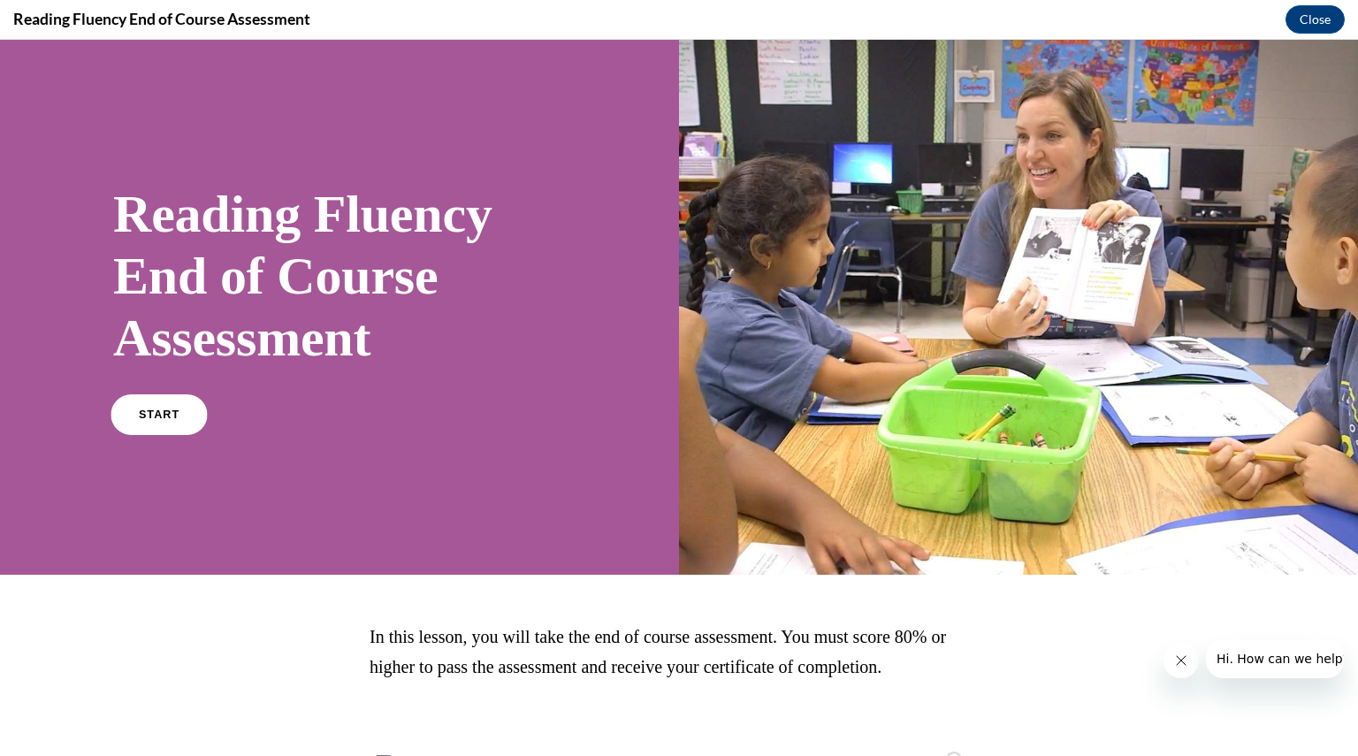
click at [169, 411] on span "START" at bounding box center [159, 414] width 41 height 13
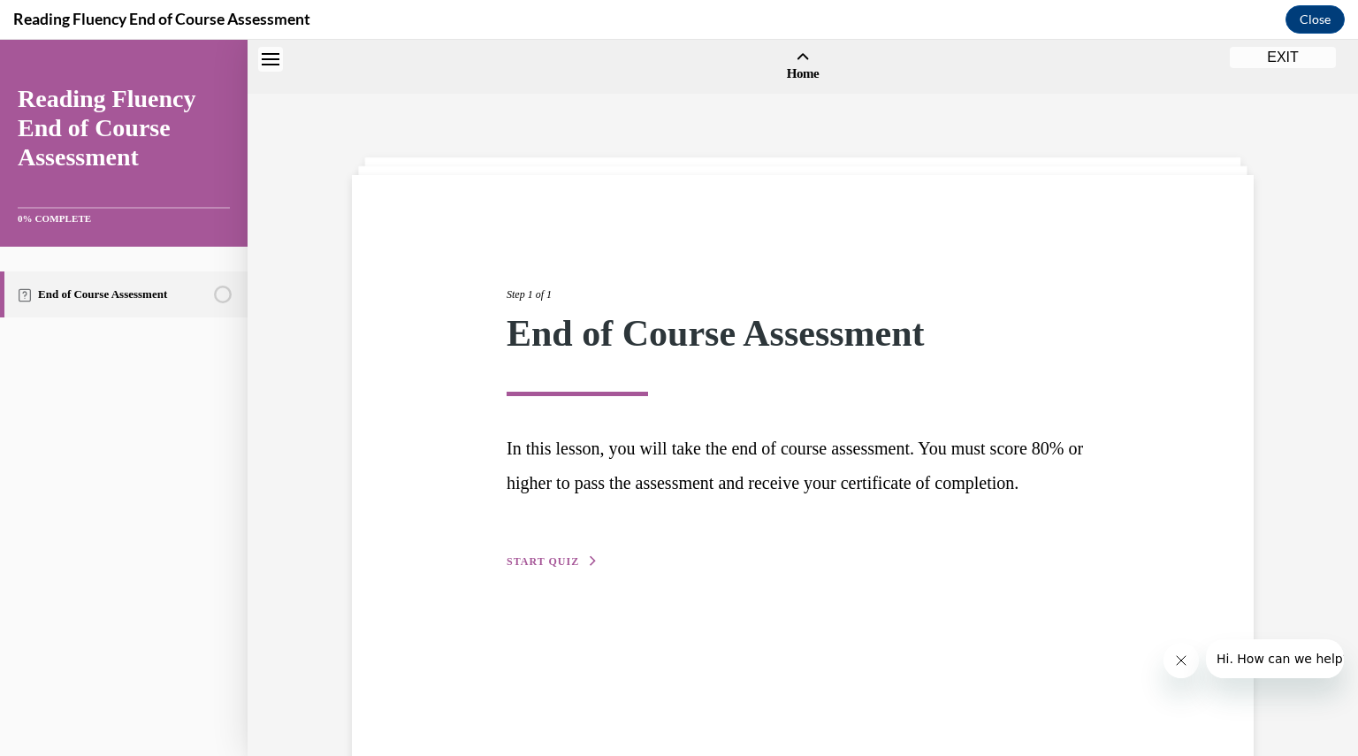
scroll to position [55, 0]
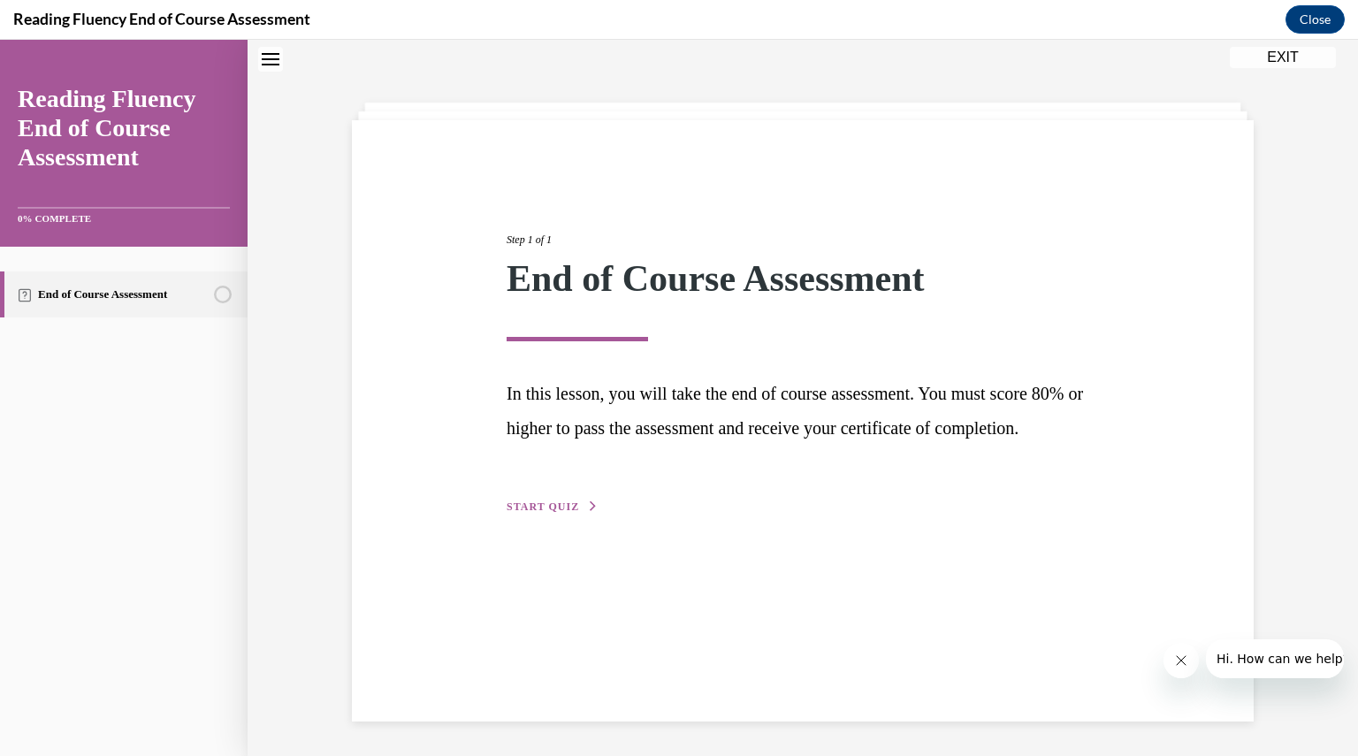
click at [546, 513] on span "START QUIZ" at bounding box center [543, 506] width 72 height 12
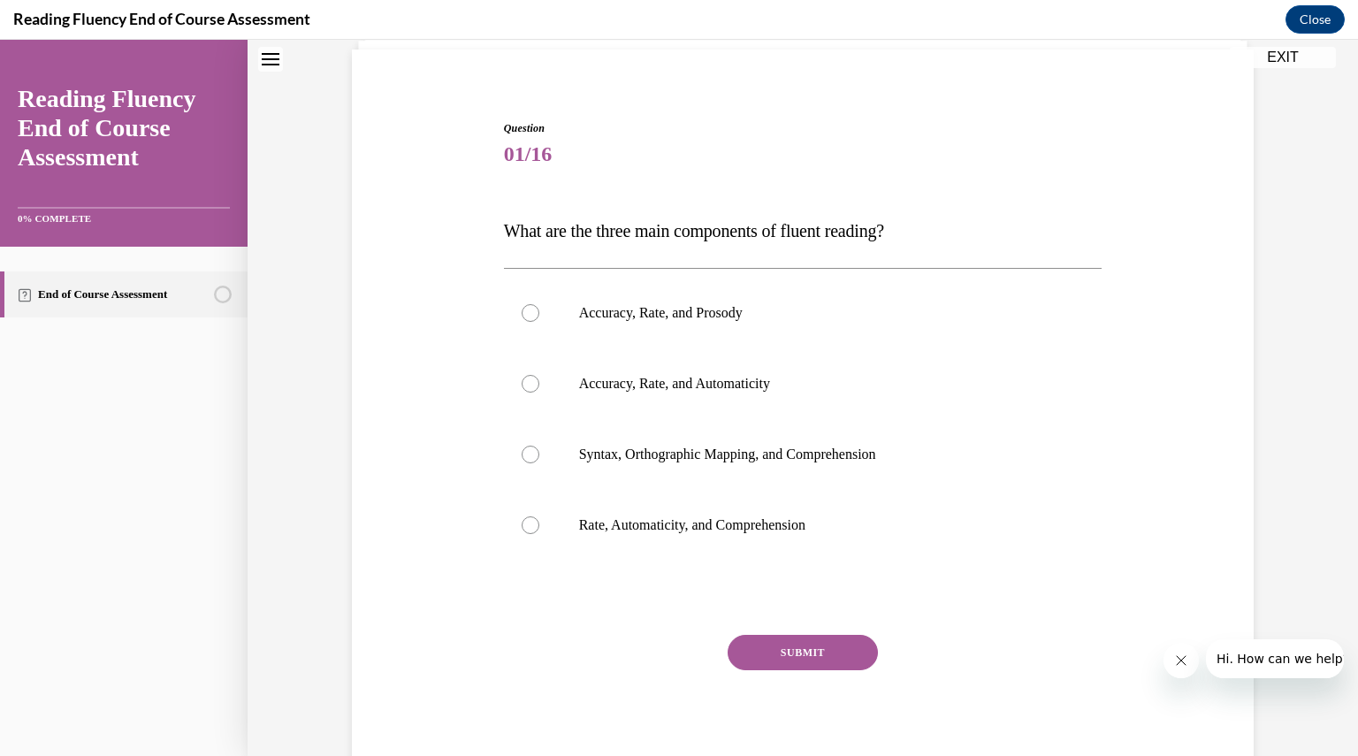
scroll to position [150, 0]
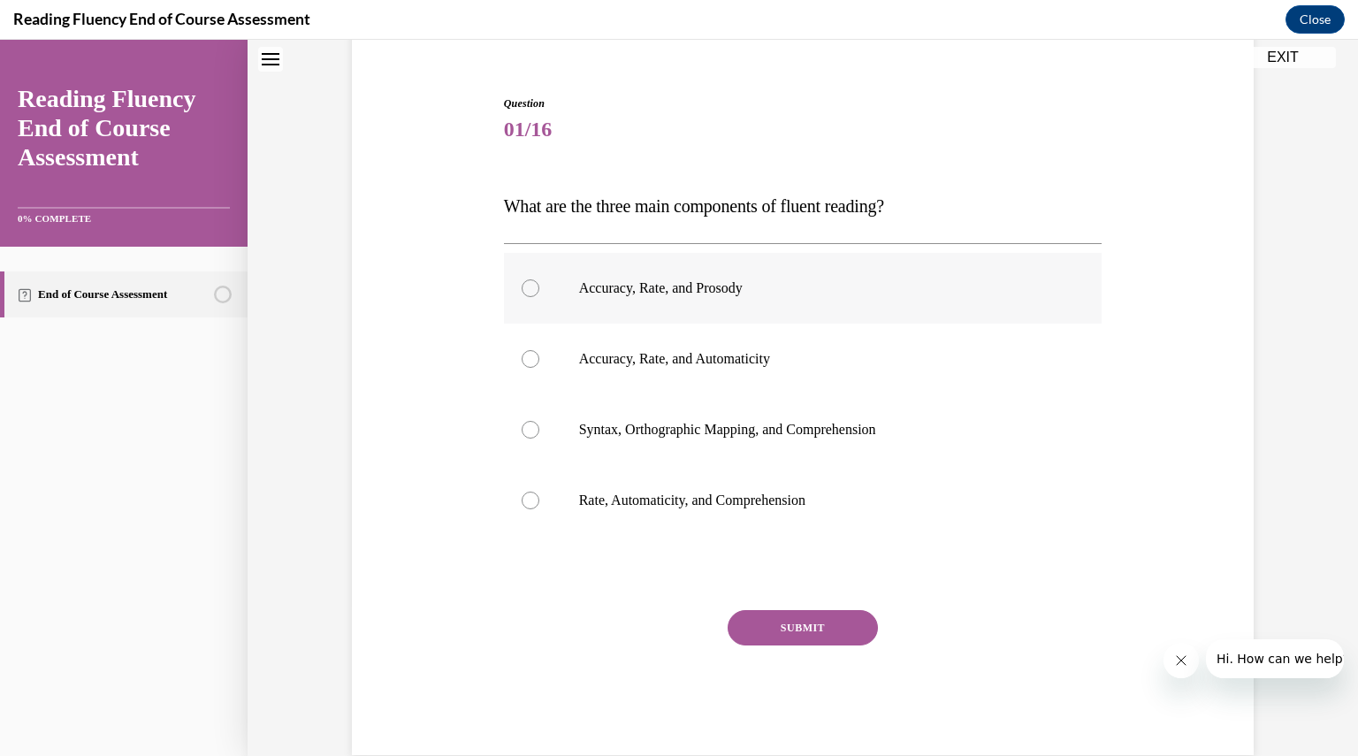
click at [522, 290] on div at bounding box center [531, 288] width 18 height 18
click at [522, 290] on input "Accuracy, Rate, and Prosody" at bounding box center [531, 288] width 18 height 18
radio input "true"
click at [796, 621] on button "SUBMIT" at bounding box center [803, 627] width 150 height 35
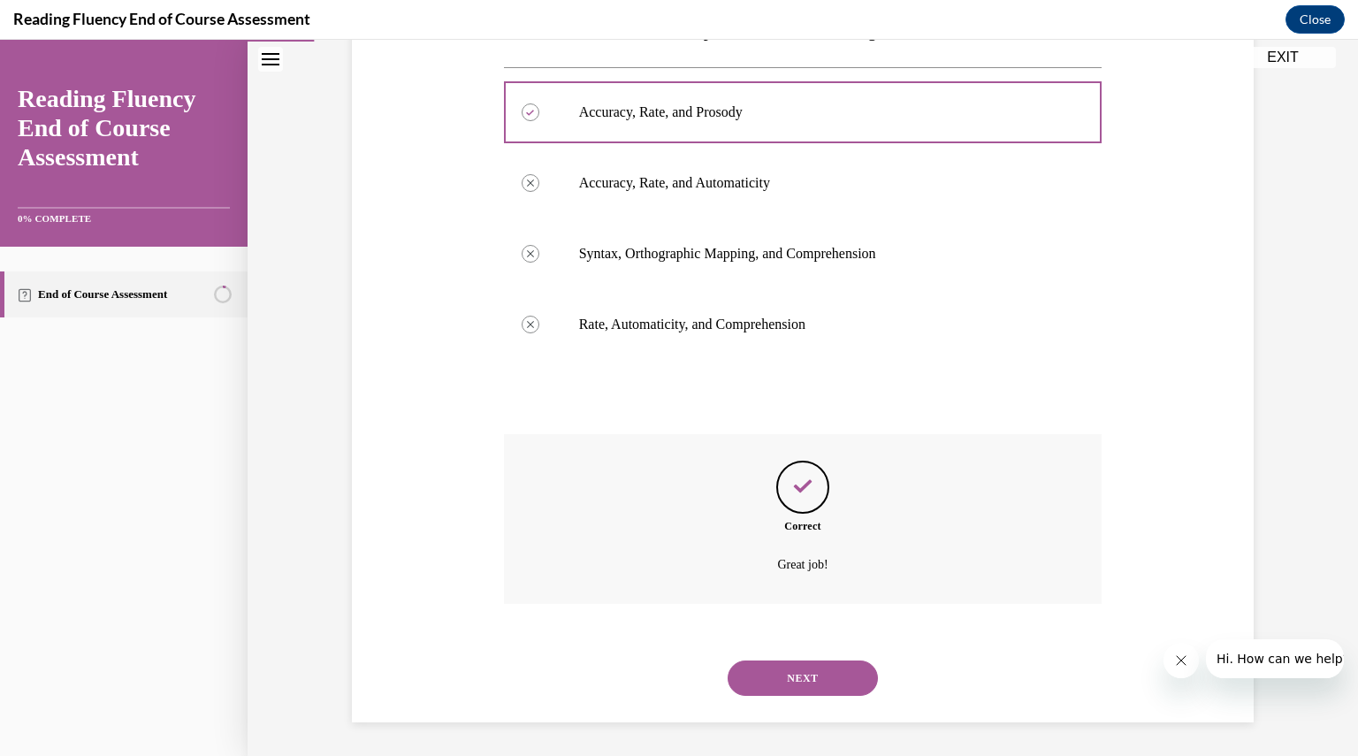
scroll to position [327, 0]
click at [799, 673] on button "NEXT" at bounding box center [803, 676] width 150 height 35
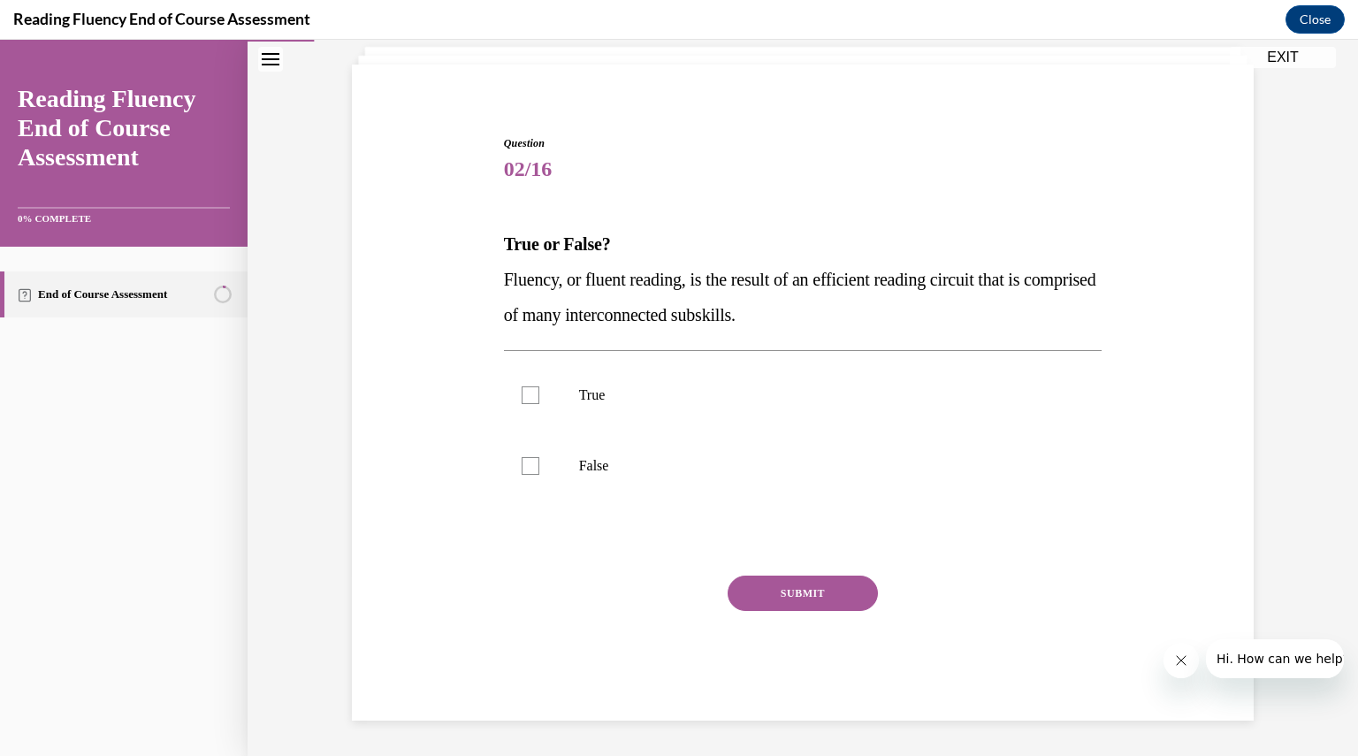
scroll to position [110, 0]
click at [526, 396] on div at bounding box center [531, 396] width 18 height 18
click at [526, 396] on input "True" at bounding box center [531, 396] width 18 height 18
checkbox input "true"
click at [805, 595] on button "SUBMIT" at bounding box center [803, 593] width 150 height 35
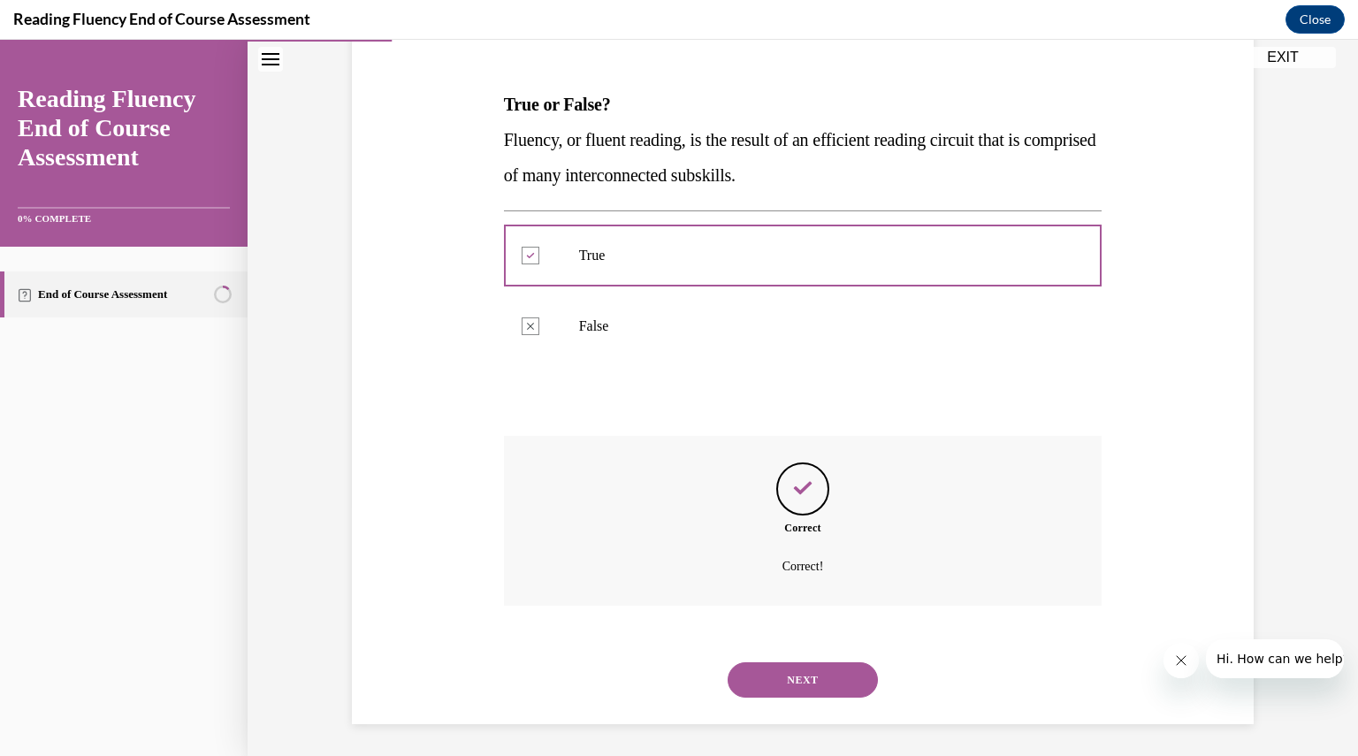
scroll to position [253, 0]
click at [808, 676] on button "NEXT" at bounding box center [803, 676] width 150 height 35
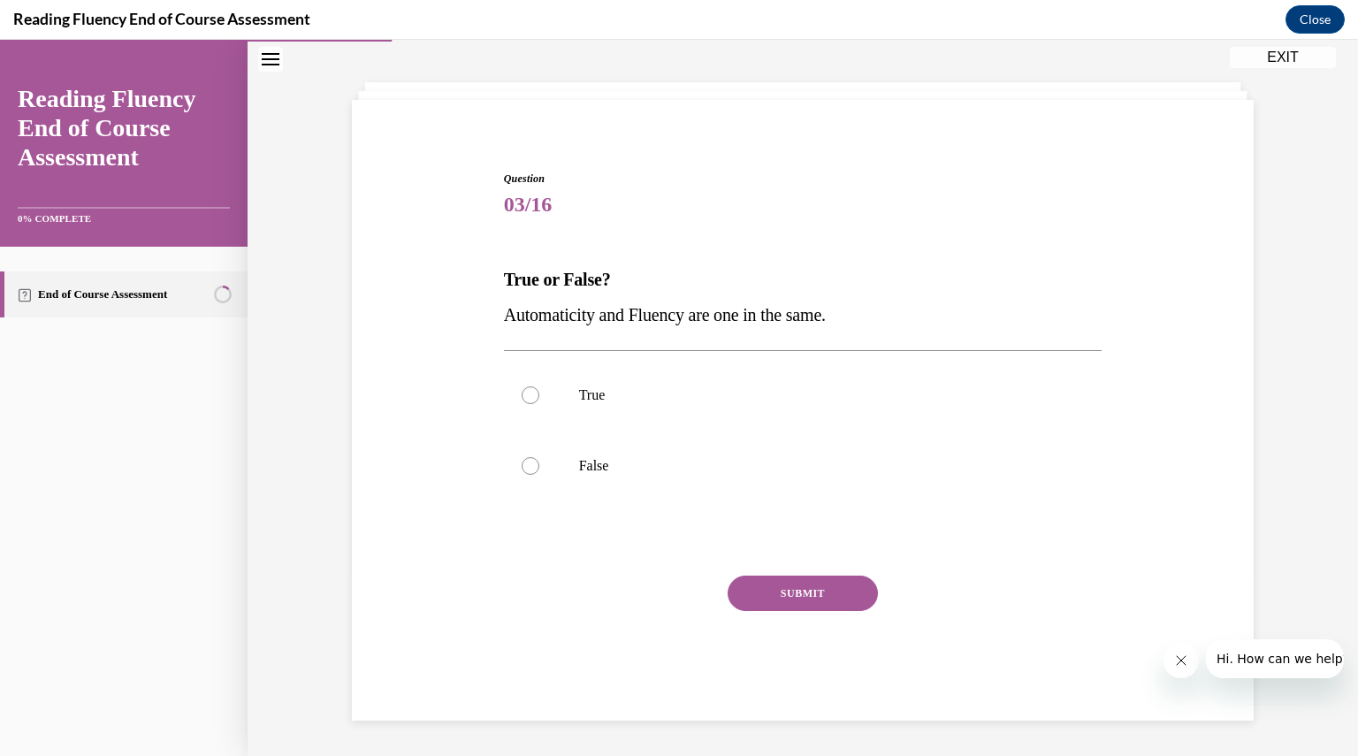
scroll to position [74, 0]
click at [522, 464] on div at bounding box center [531, 467] width 18 height 18
click at [522, 464] on input "False" at bounding box center [531, 467] width 18 height 18
radio input "true"
click at [780, 588] on button "SUBMIT" at bounding box center [803, 593] width 150 height 35
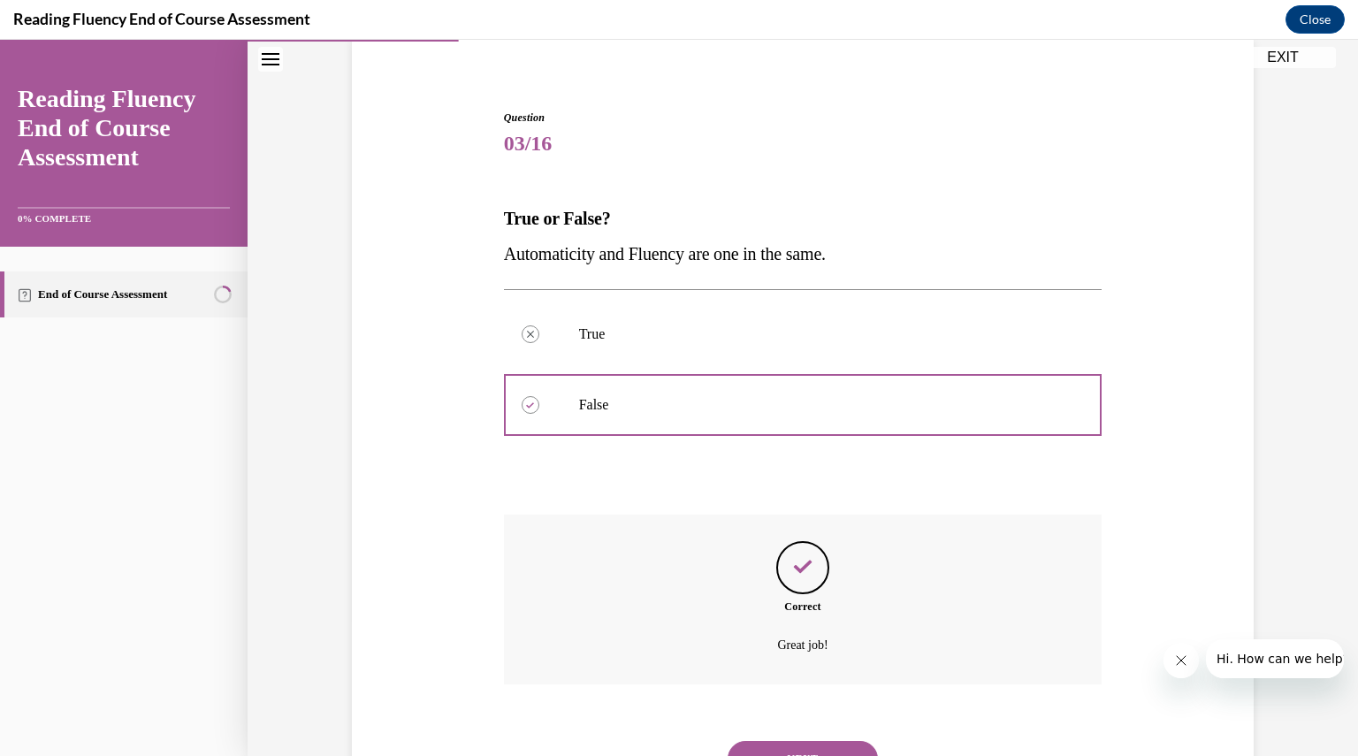
scroll to position [217, 0]
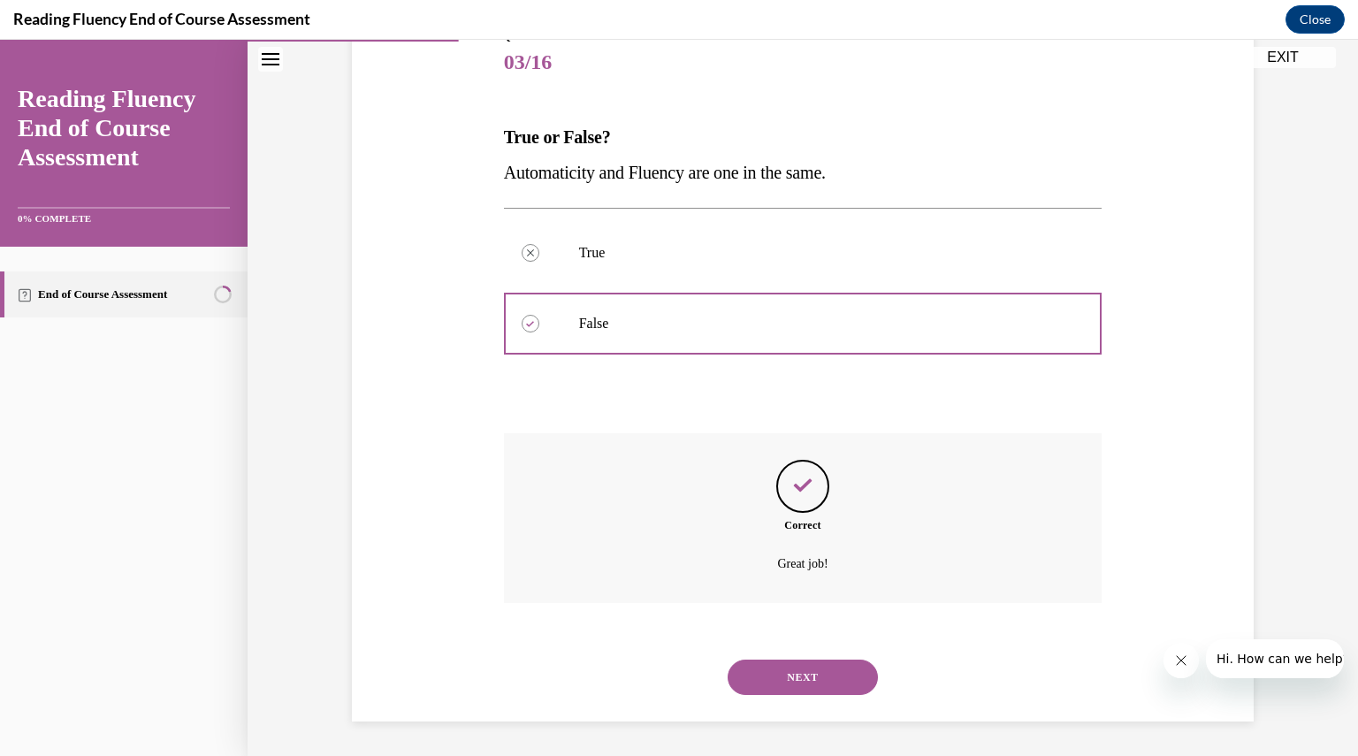
click at [819, 676] on button "NEXT" at bounding box center [803, 676] width 150 height 35
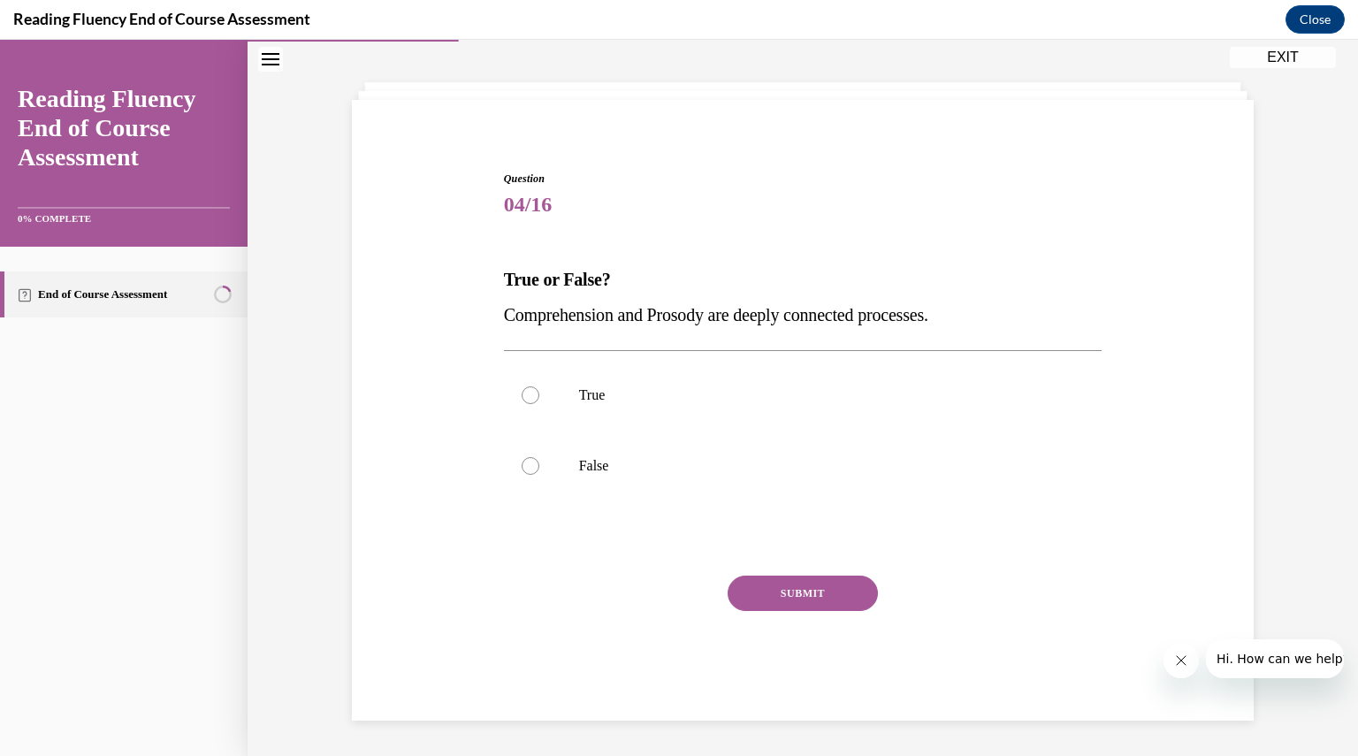
scroll to position [74, 0]
click at [522, 394] on div at bounding box center [531, 396] width 18 height 18
click at [522, 394] on input "True" at bounding box center [531, 396] width 18 height 18
radio input "true"
click at [796, 586] on button "SUBMIT" at bounding box center [803, 593] width 150 height 35
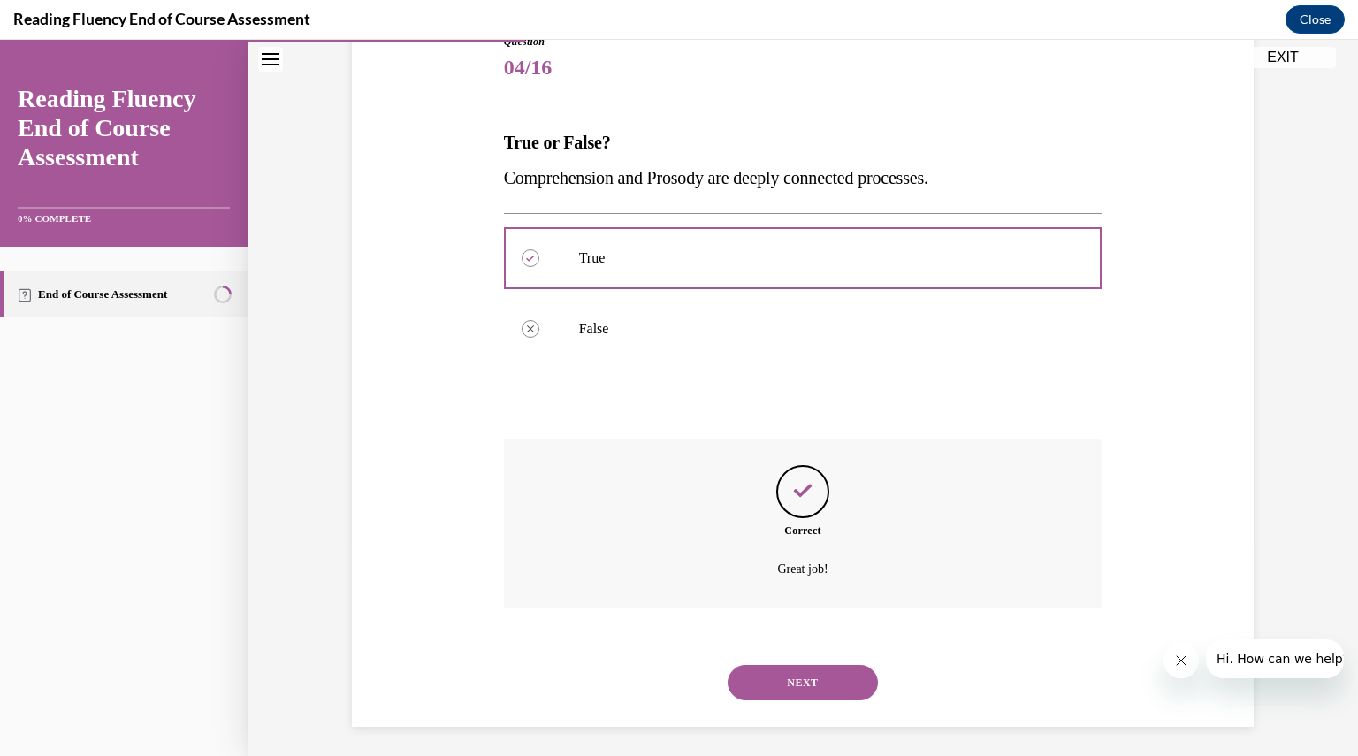
scroll to position [217, 0]
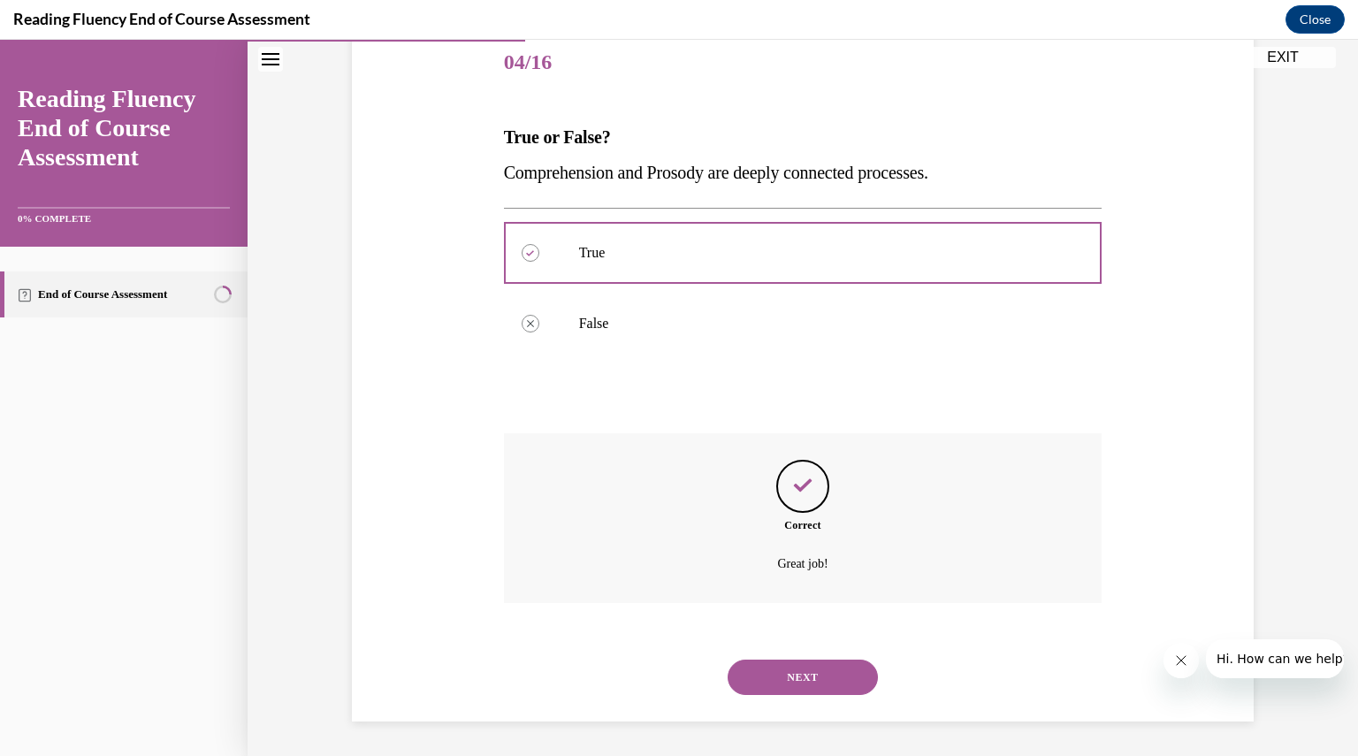
click at [803, 676] on button "NEXT" at bounding box center [803, 676] width 150 height 35
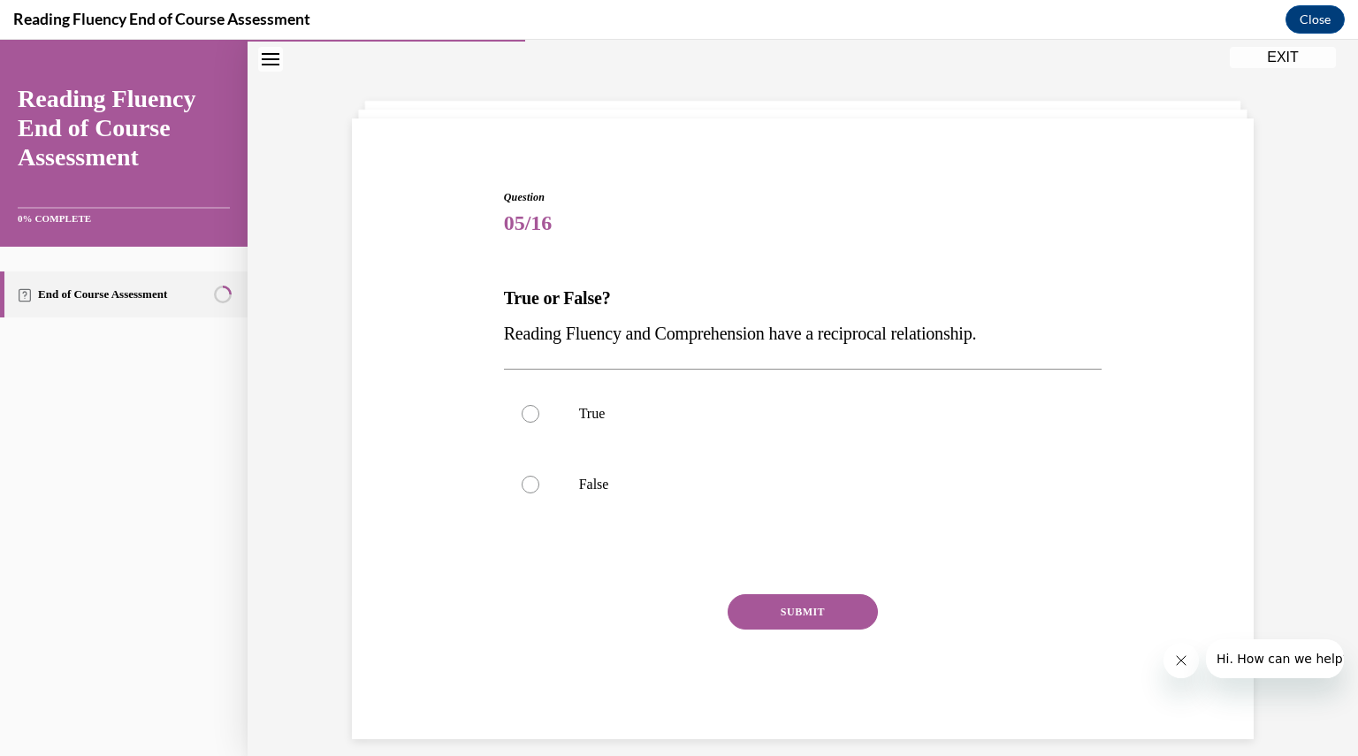
scroll to position [74, 0]
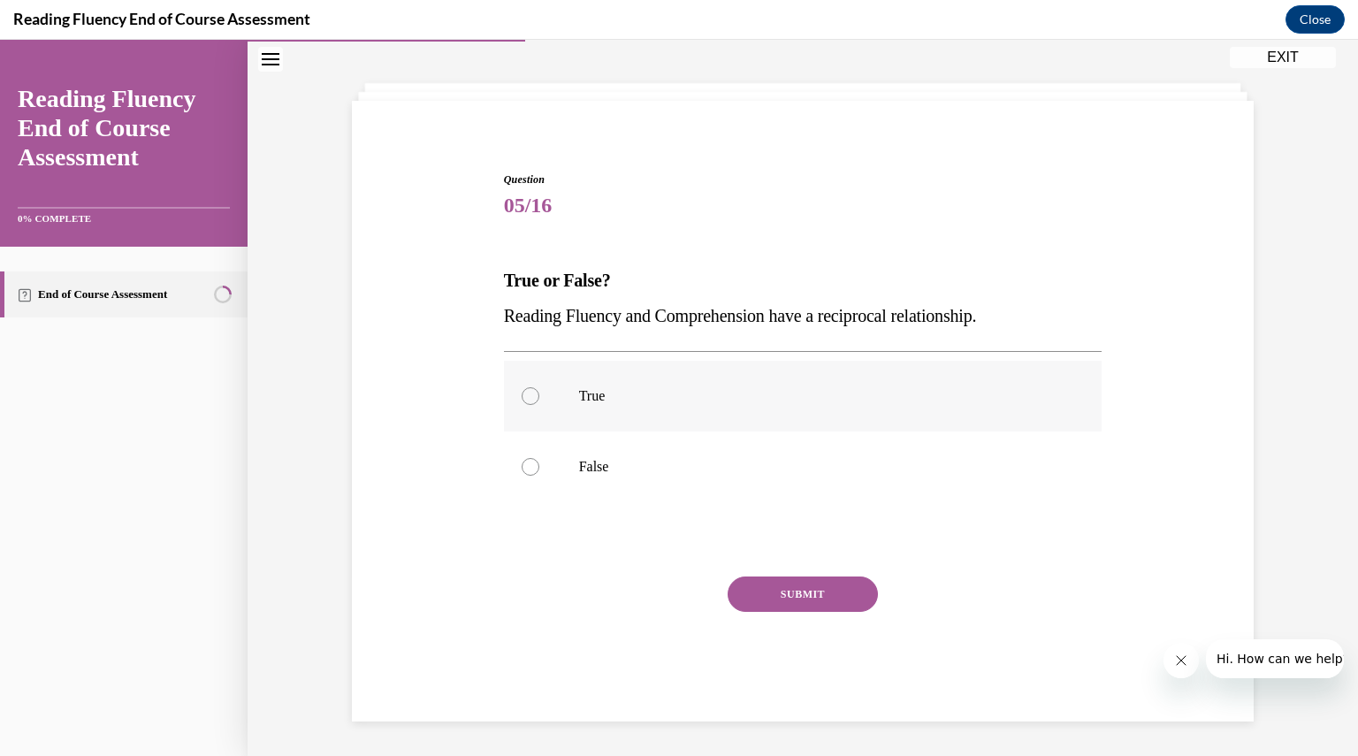
click at [525, 394] on div at bounding box center [531, 396] width 18 height 18
click at [525, 394] on input "True" at bounding box center [531, 396] width 18 height 18
radio input "true"
click at [768, 592] on button "SUBMIT" at bounding box center [803, 593] width 150 height 35
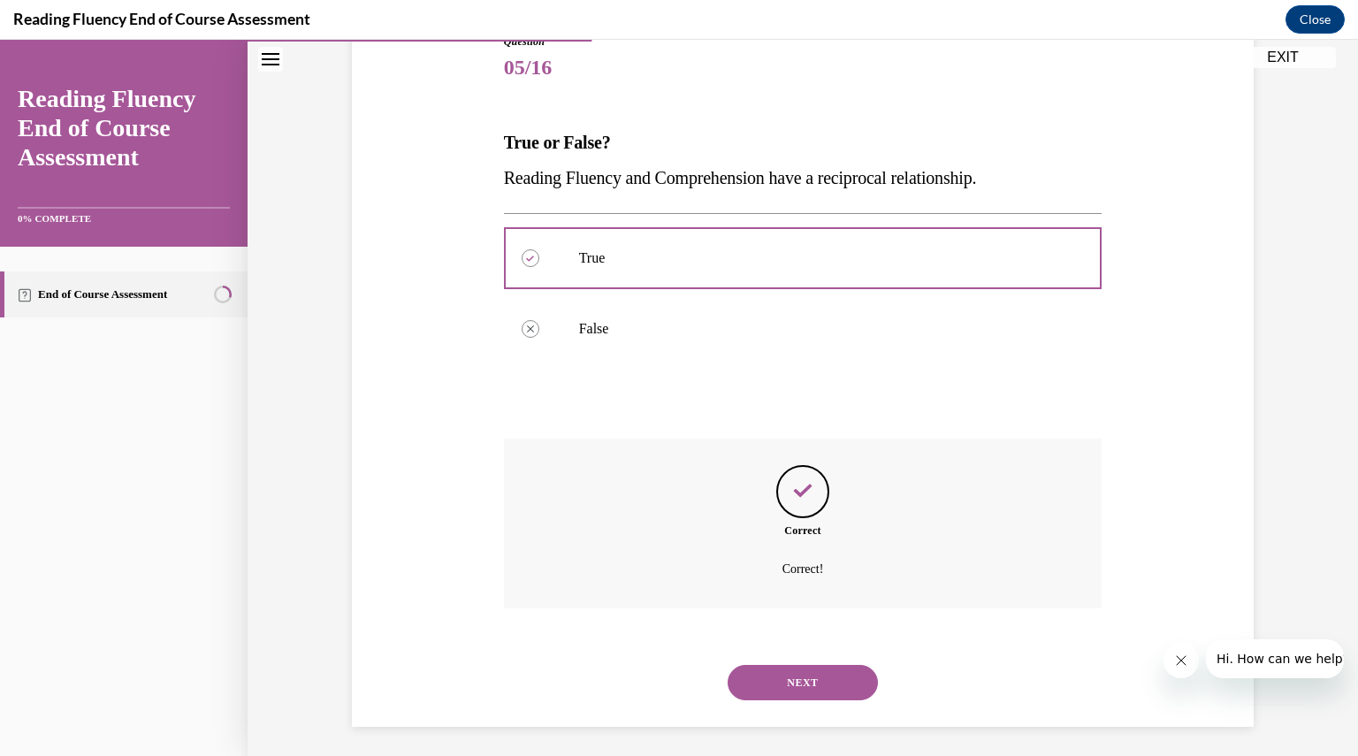
scroll to position [217, 0]
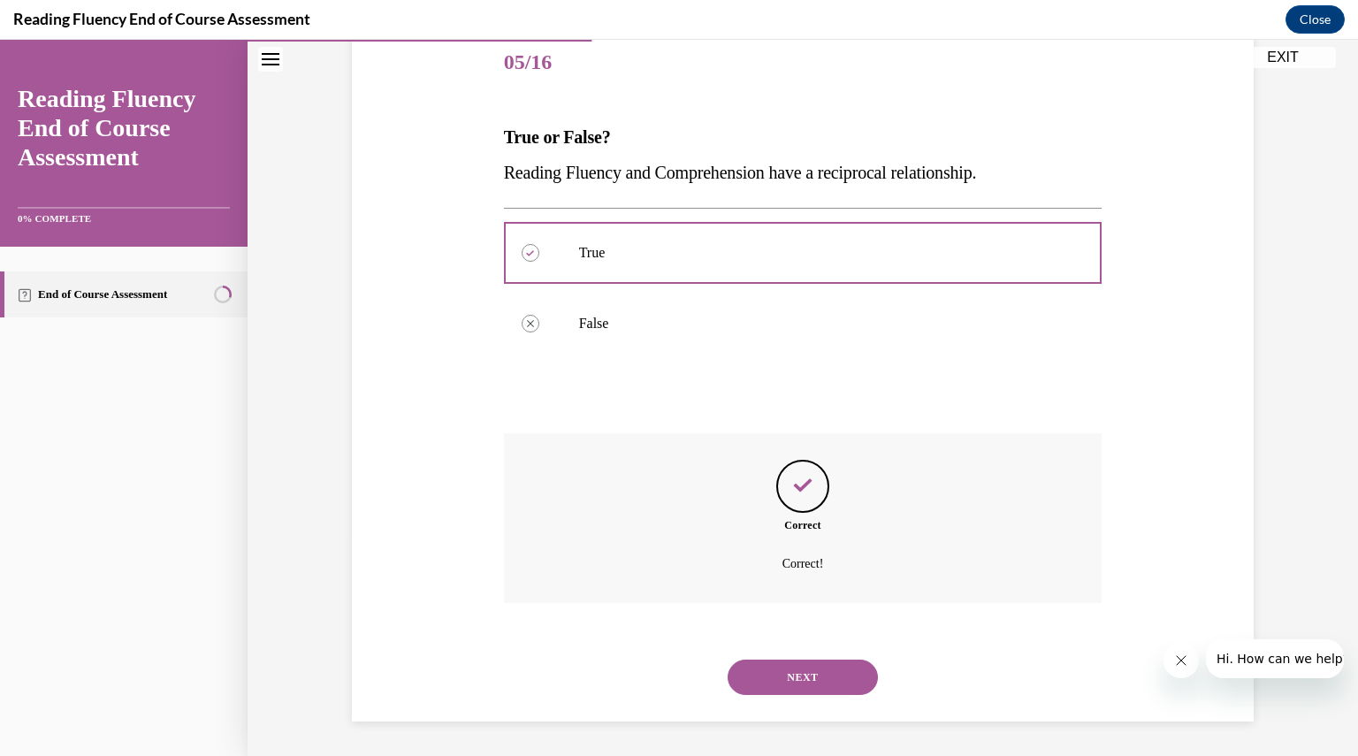
click at [811, 678] on button "NEXT" at bounding box center [803, 676] width 150 height 35
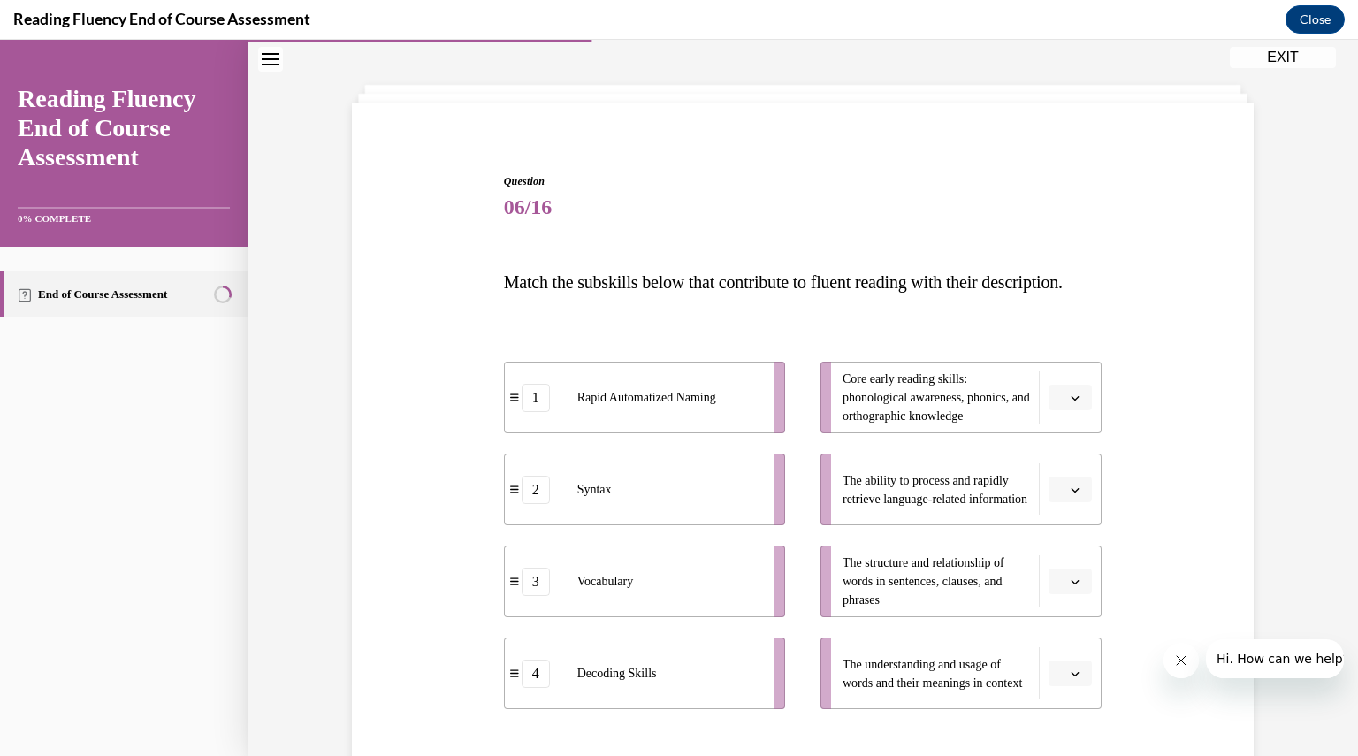
scroll to position [92, 0]
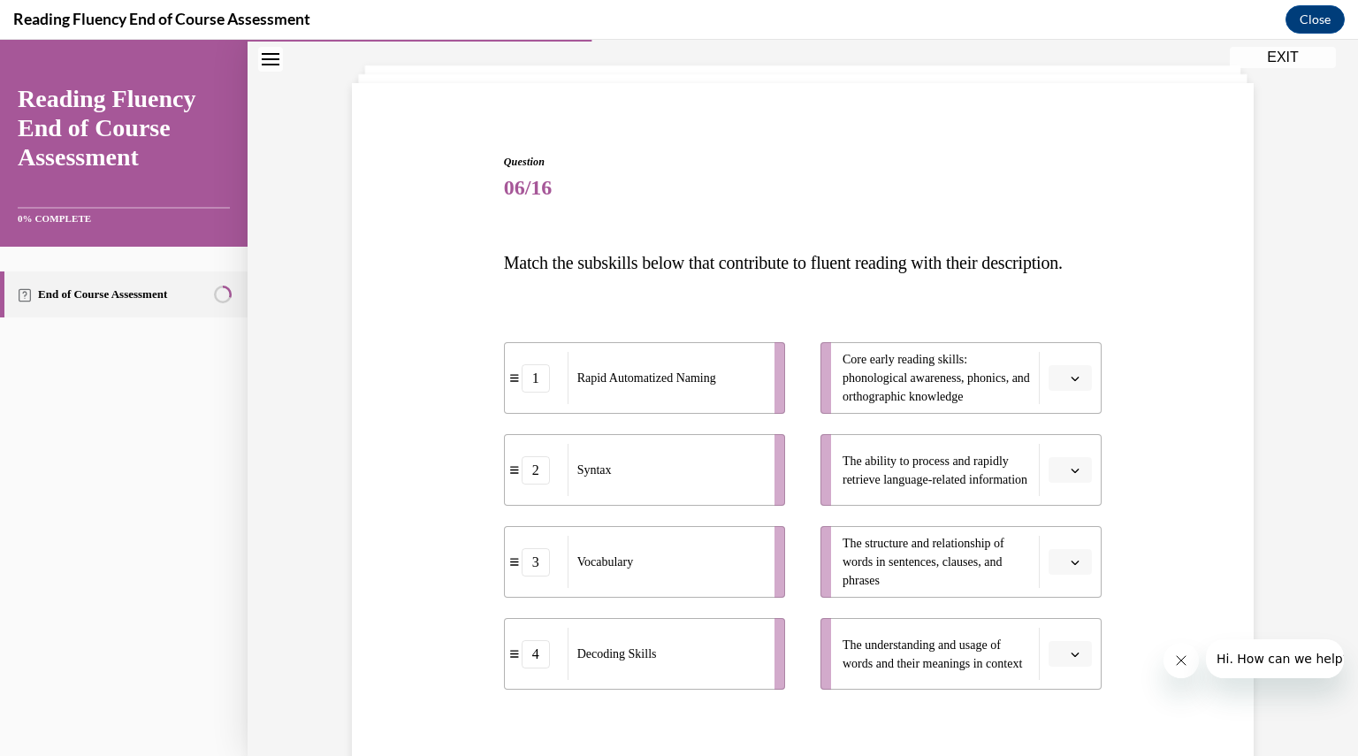
click at [1069, 385] on span "button" at bounding box center [1075, 378] width 12 height 12
click at [1059, 591] on span "4" at bounding box center [1057, 594] width 6 height 14
click at [1071, 475] on icon "button" at bounding box center [1075, 470] width 9 height 9
click at [1070, 583] on div "1" at bounding box center [1061, 579] width 43 height 35
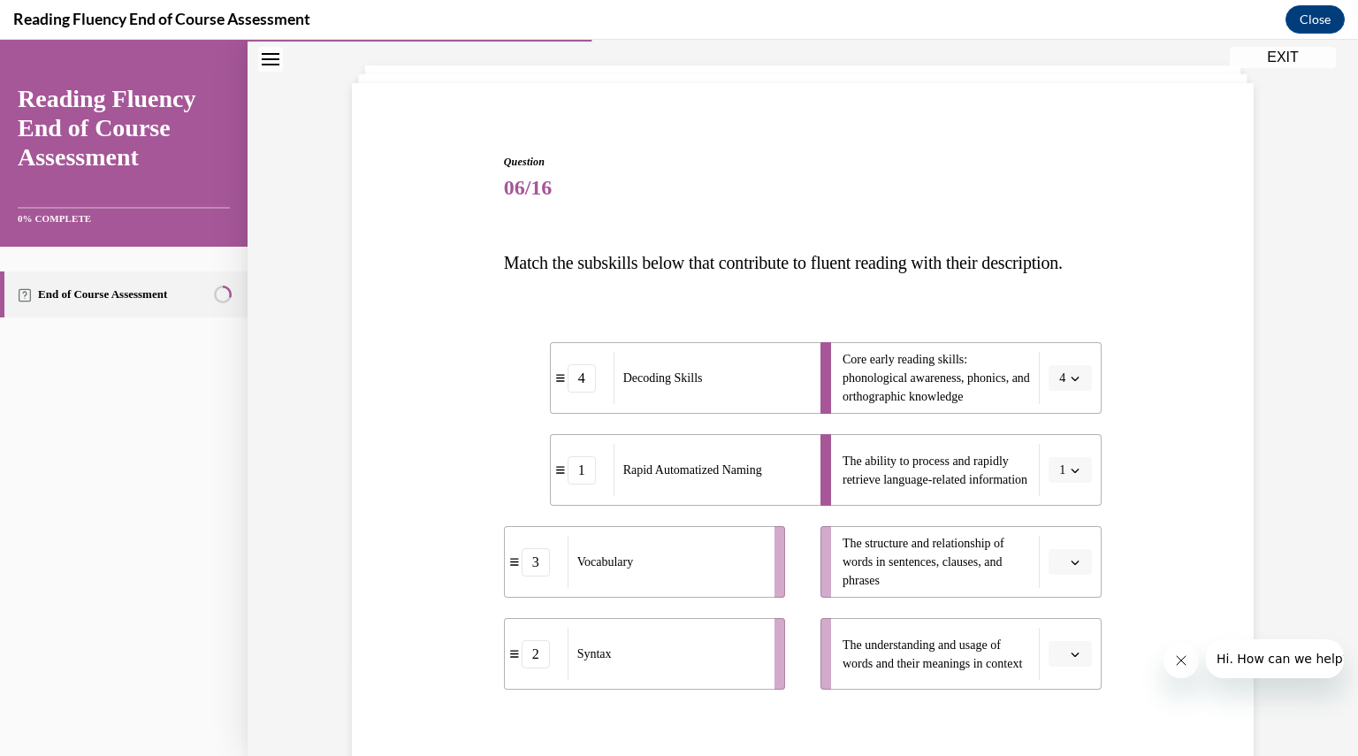
click at [1071, 567] on icon "button" at bounding box center [1075, 562] width 9 height 9
click at [1068, 479] on div "2" at bounding box center [1061, 486] width 43 height 35
click at [1071, 659] on icon "button" at bounding box center [1075, 654] width 9 height 9
click at [1066, 611] on div "3" at bounding box center [1061, 614] width 43 height 35
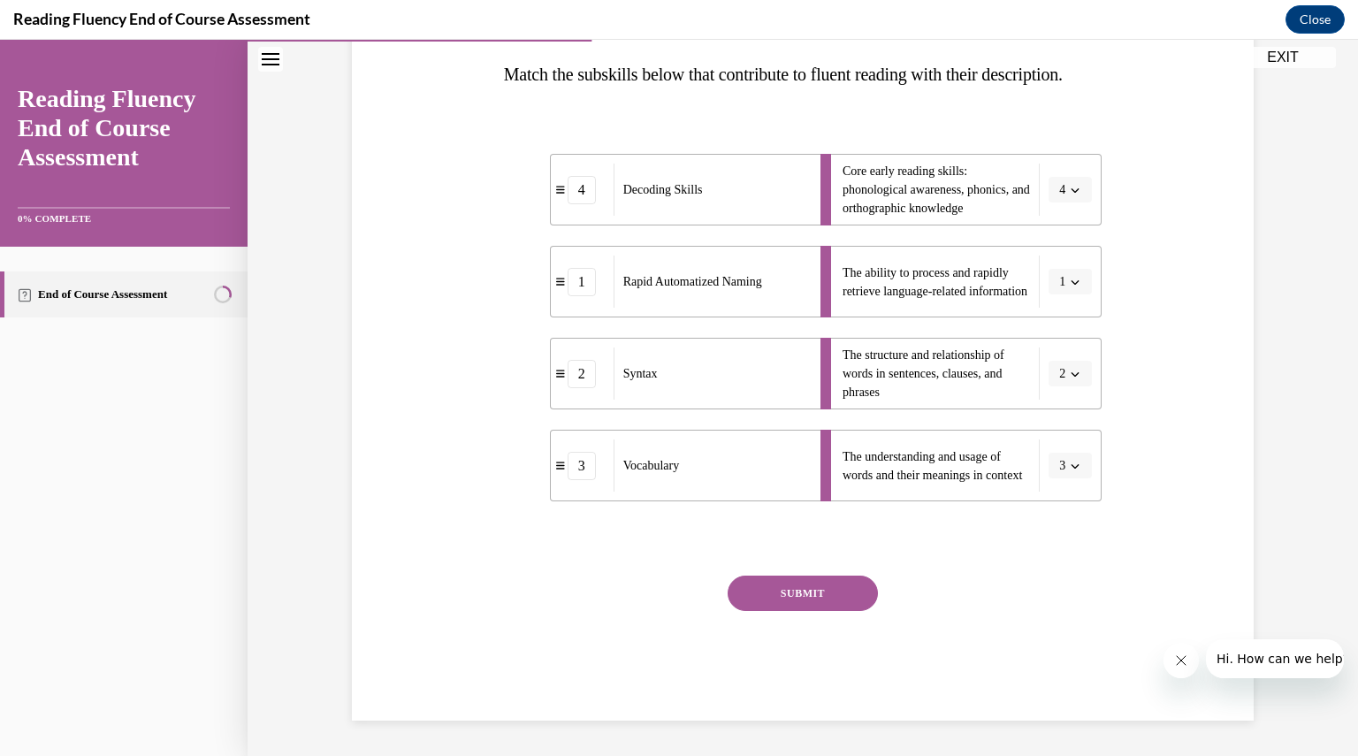
click at [806, 588] on button "SUBMIT" at bounding box center [803, 592] width 150 height 35
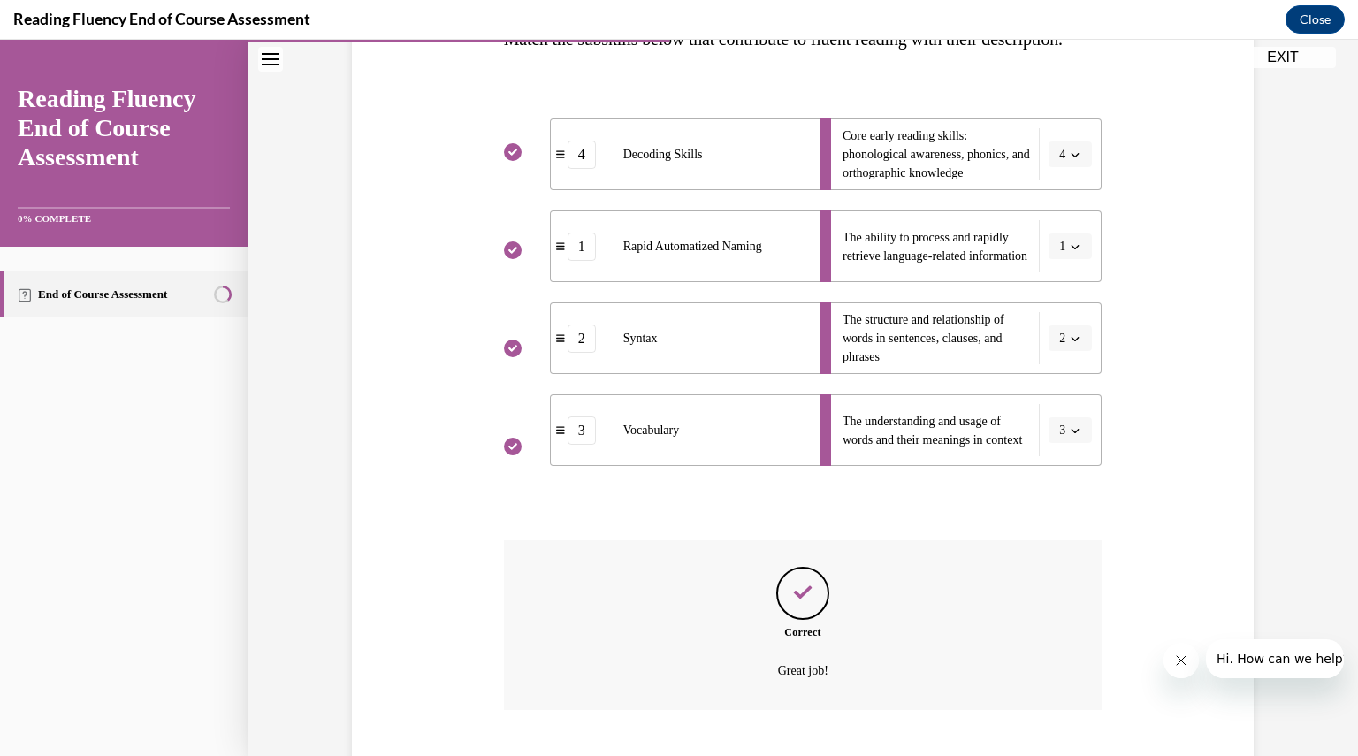
scroll to position [458, 0]
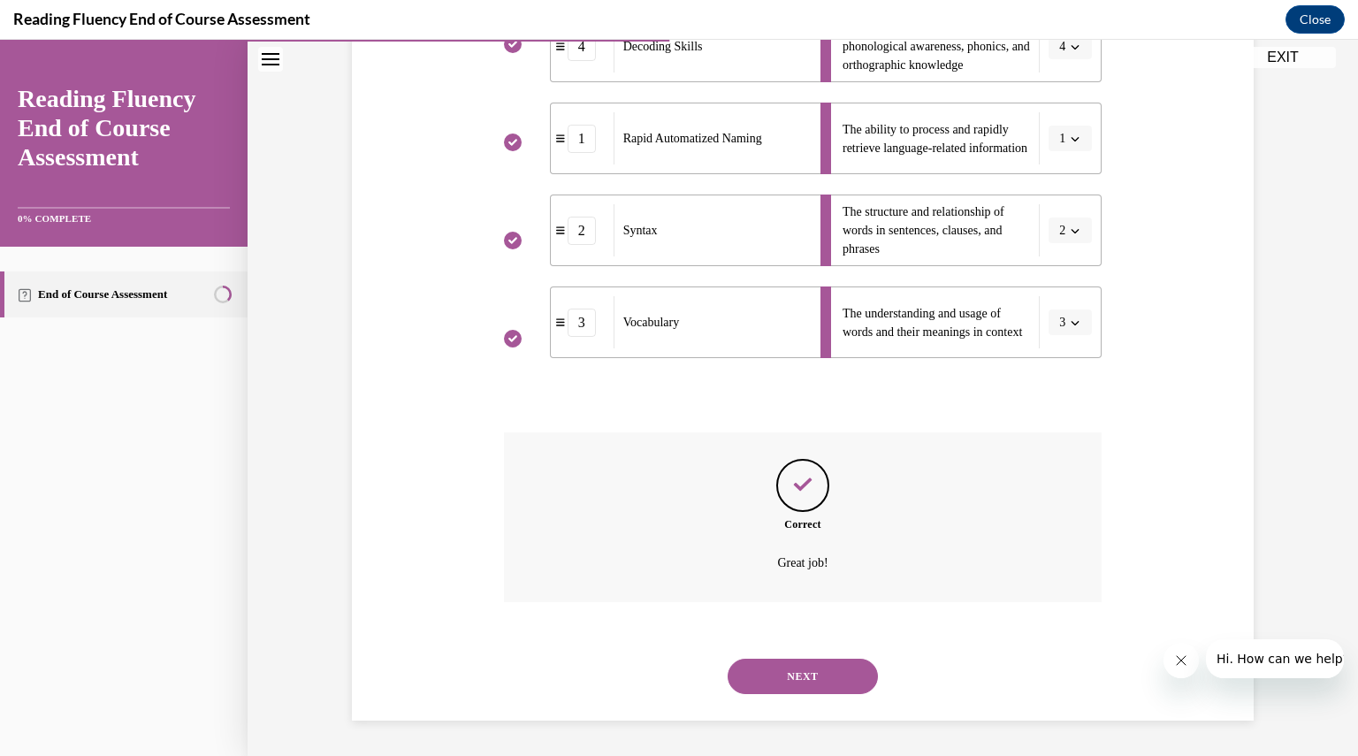
click at [802, 680] on button "NEXT" at bounding box center [803, 676] width 150 height 35
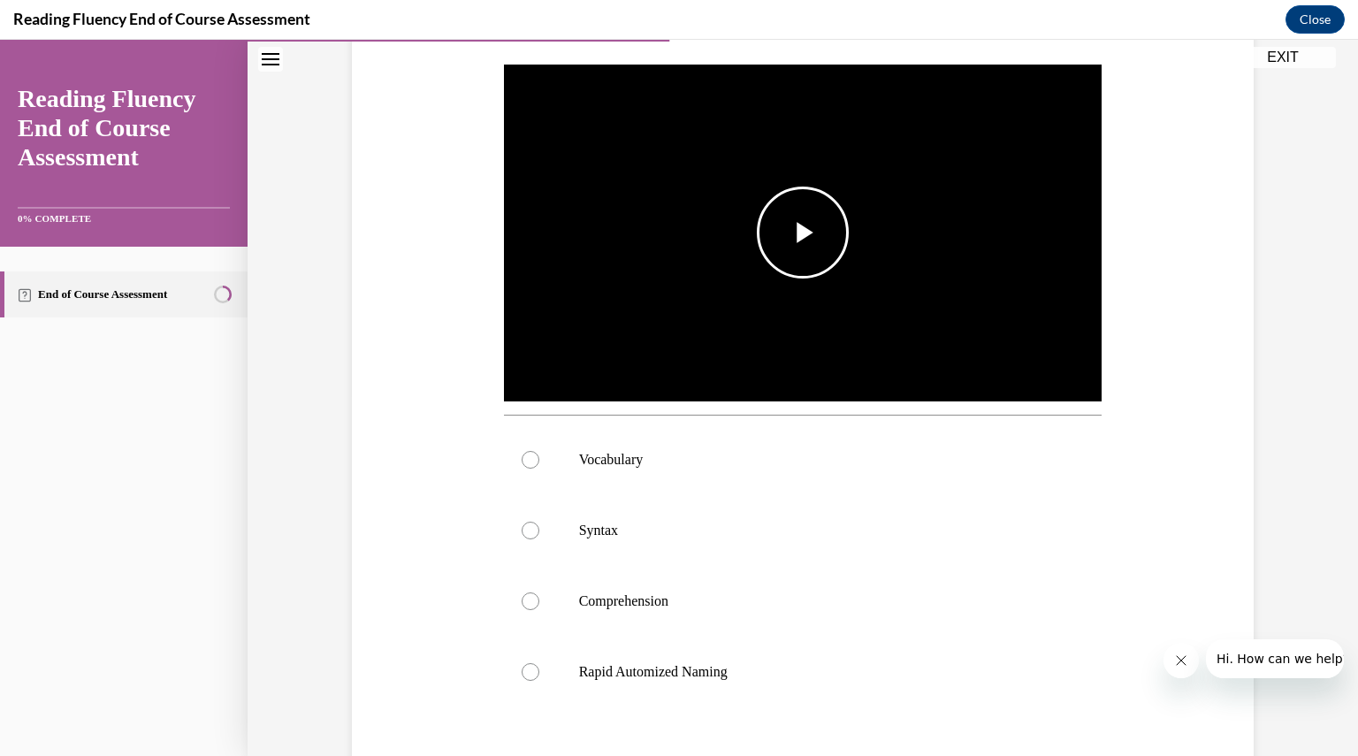
scroll to position [362, 0]
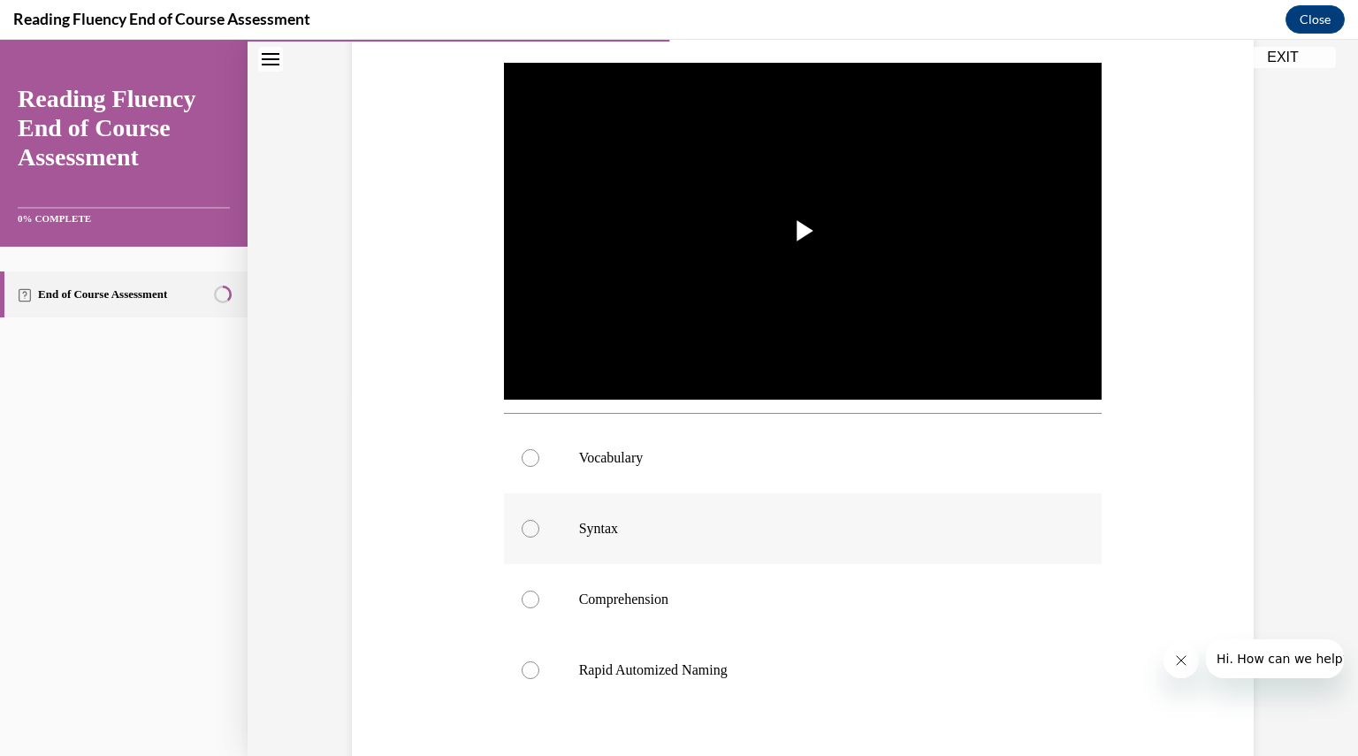
click at [524, 529] on div at bounding box center [531, 529] width 18 height 18
click at [524, 529] on input "Syntax" at bounding box center [531, 529] width 18 height 18
radio input "true"
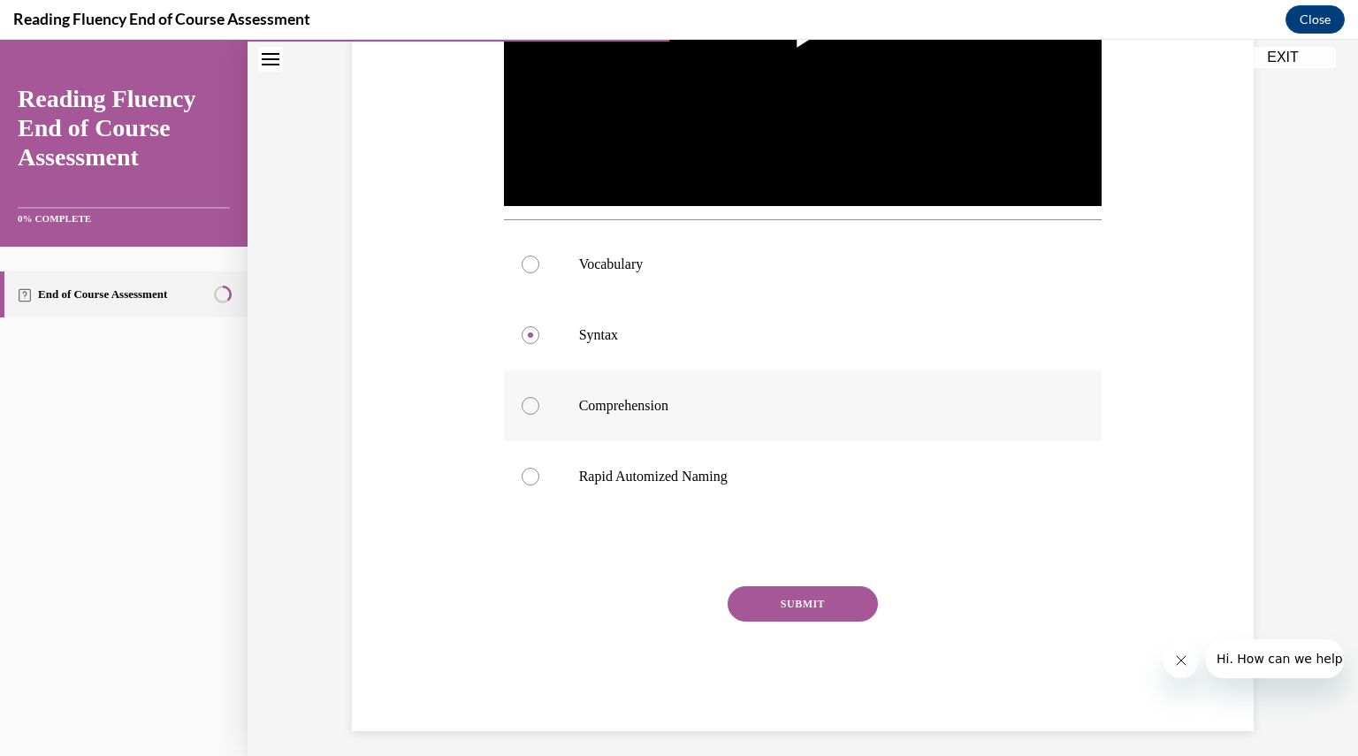
scroll to position [565, 0]
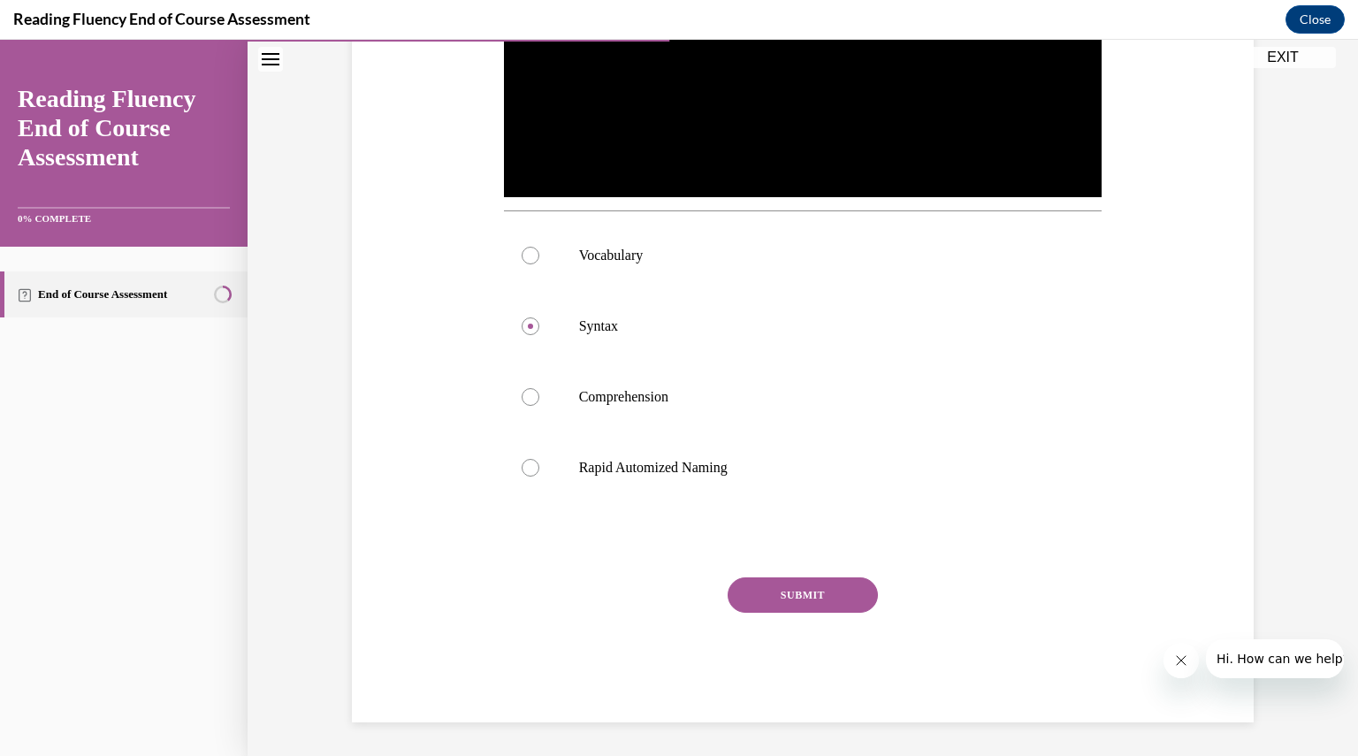
click at [804, 597] on button "SUBMIT" at bounding box center [803, 594] width 150 height 35
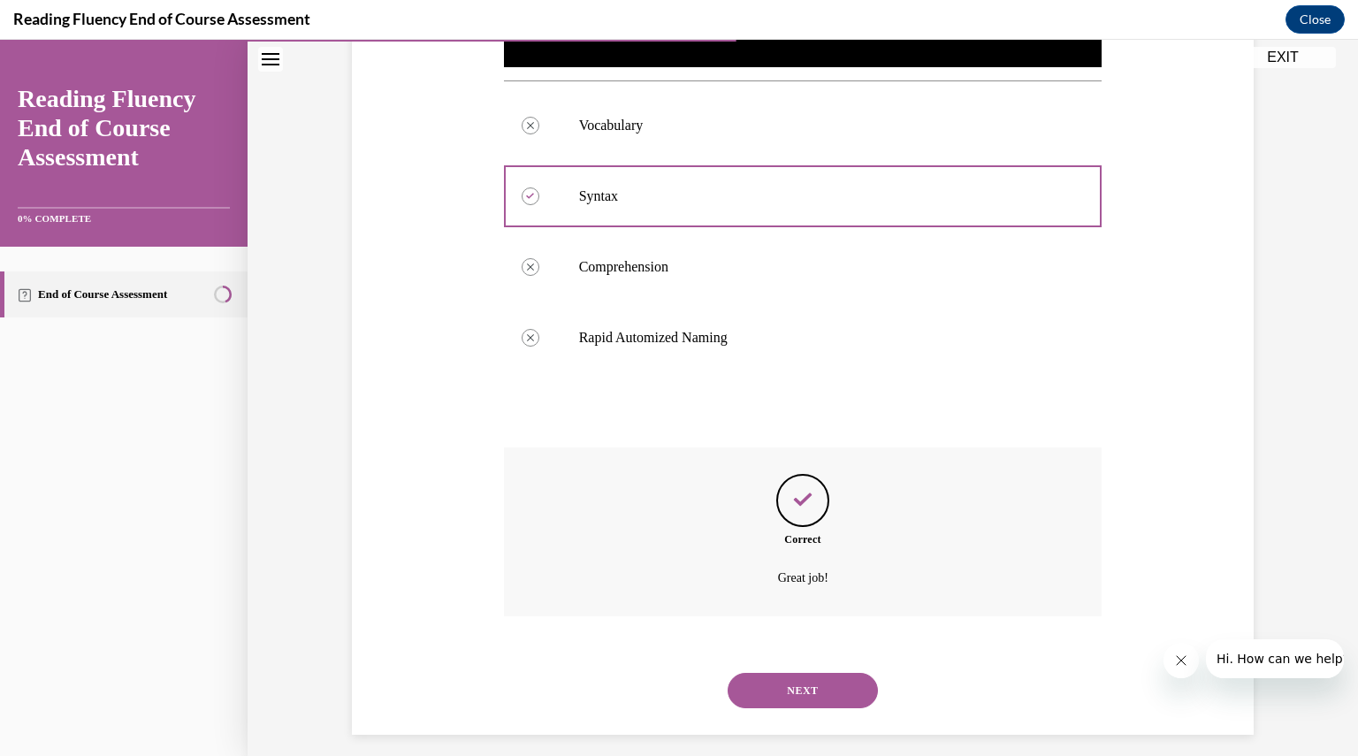
scroll to position [708, 0]
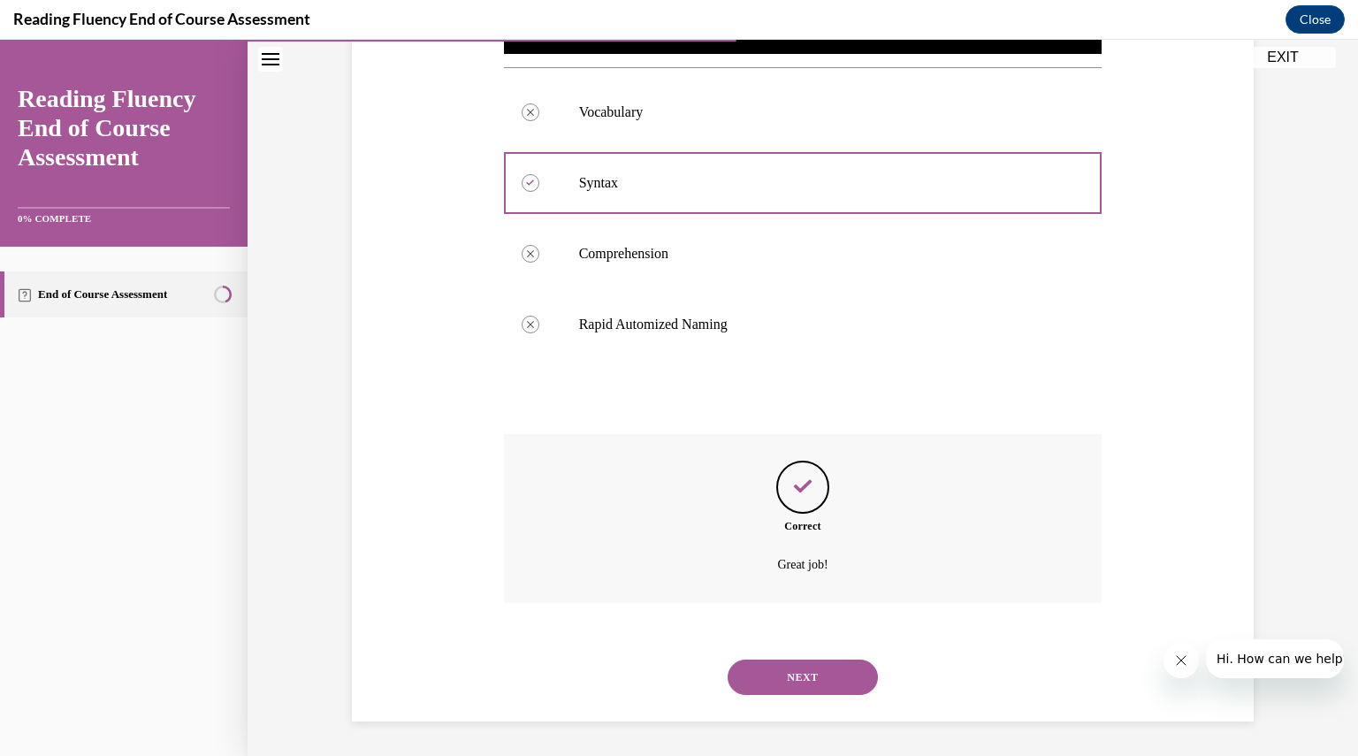
click at [808, 674] on button "NEXT" at bounding box center [803, 676] width 150 height 35
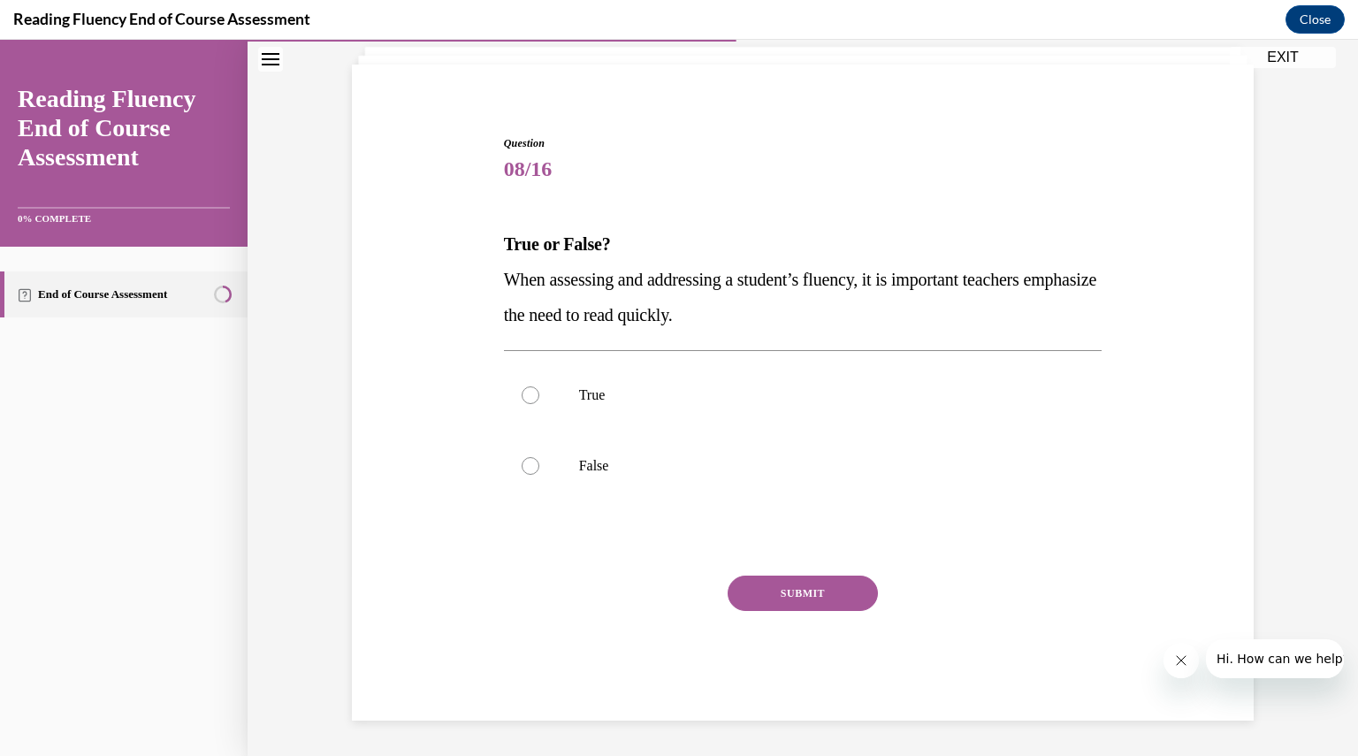
scroll to position [110, 0]
click at [524, 467] on div at bounding box center [531, 467] width 18 height 18
click at [524, 467] on input "False" at bounding box center [531, 467] width 18 height 18
radio input "true"
click at [796, 593] on button "SUBMIT" at bounding box center [803, 593] width 150 height 35
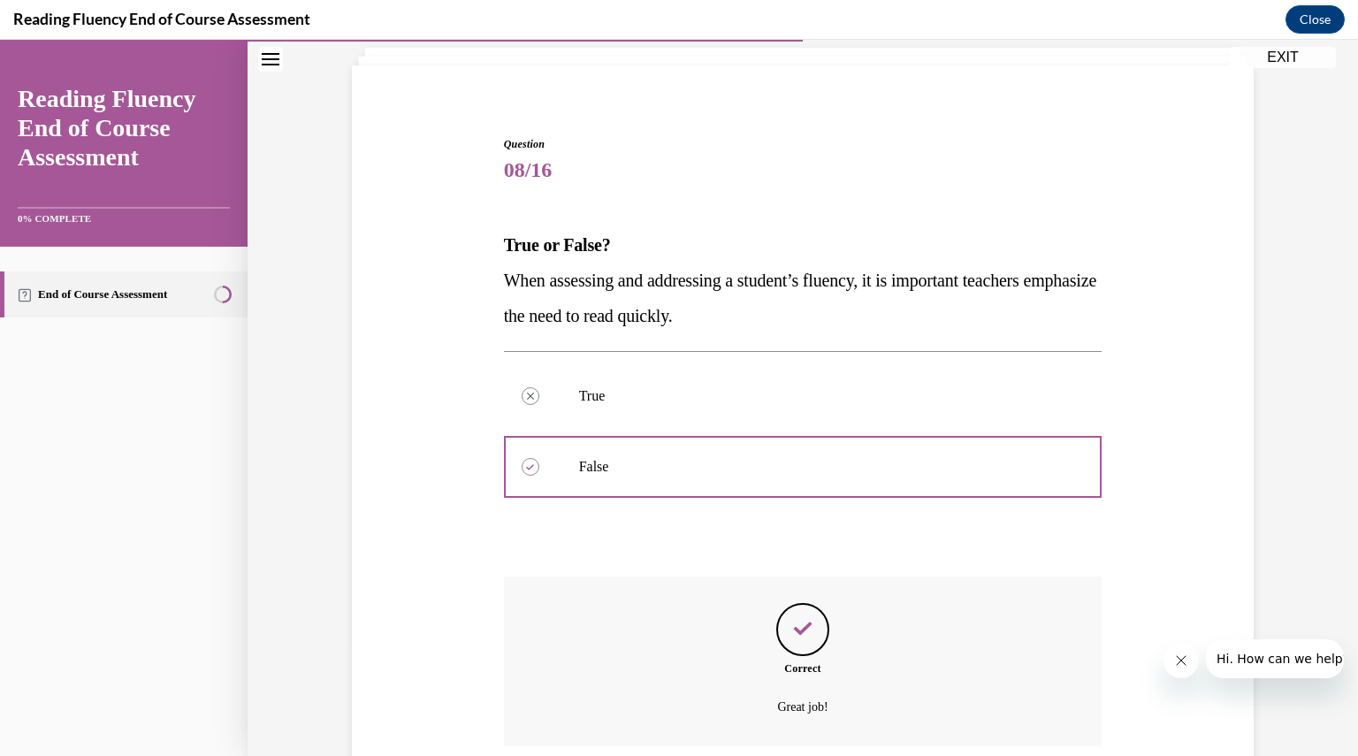
scroll to position [253, 0]
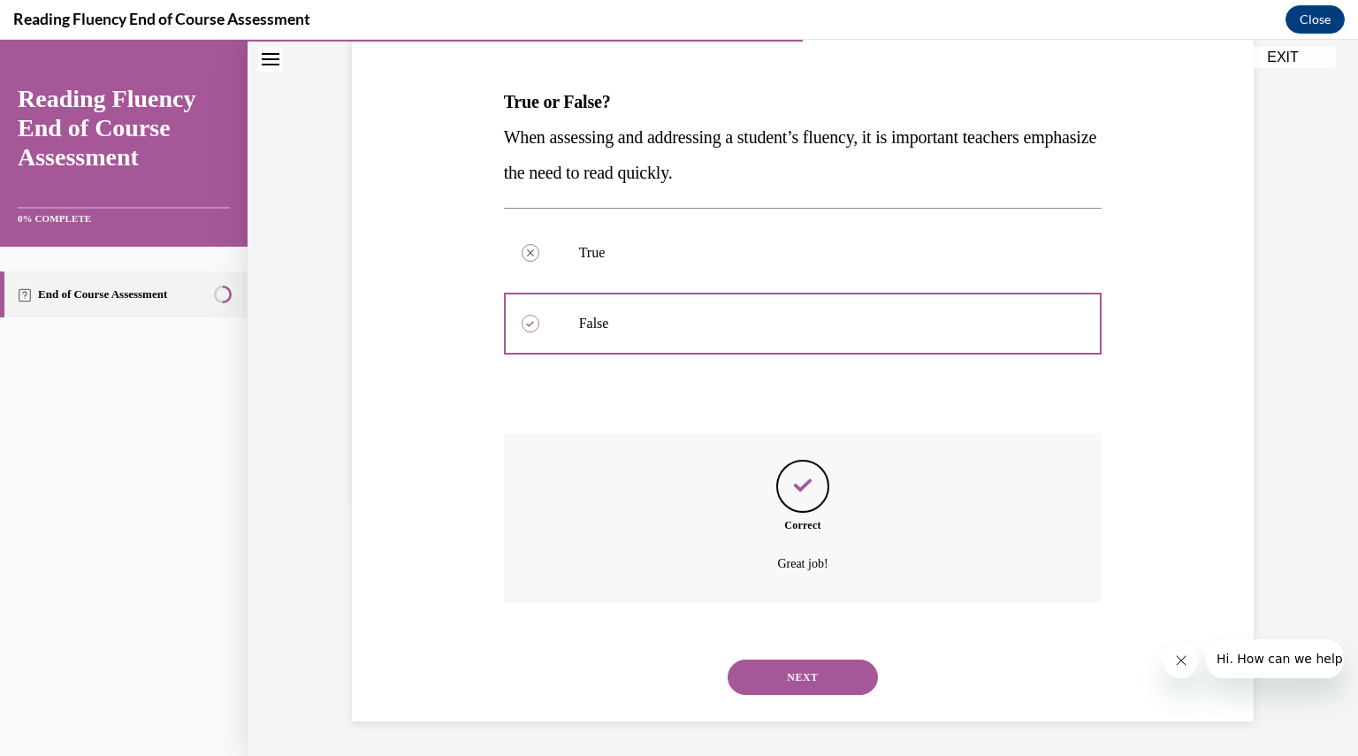
click at [821, 674] on button "NEXT" at bounding box center [803, 676] width 150 height 35
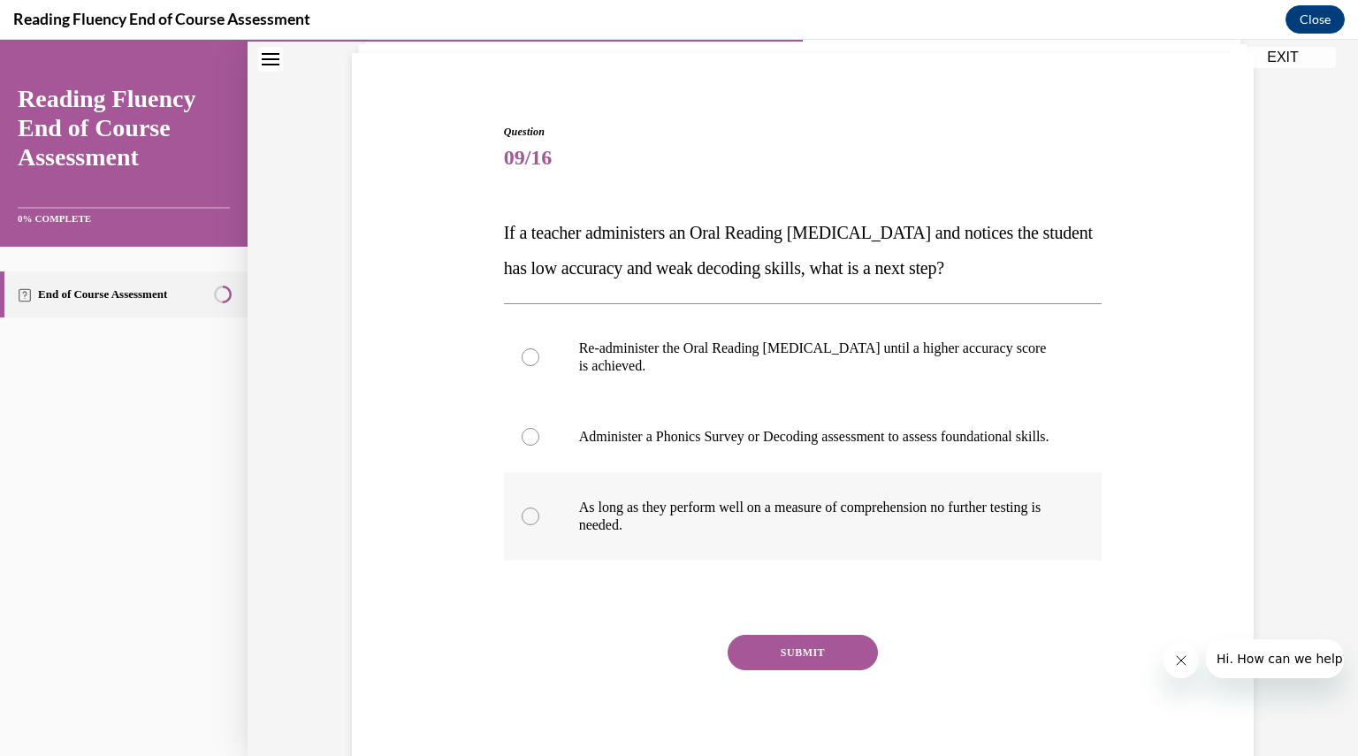
scroll to position [177, 0]
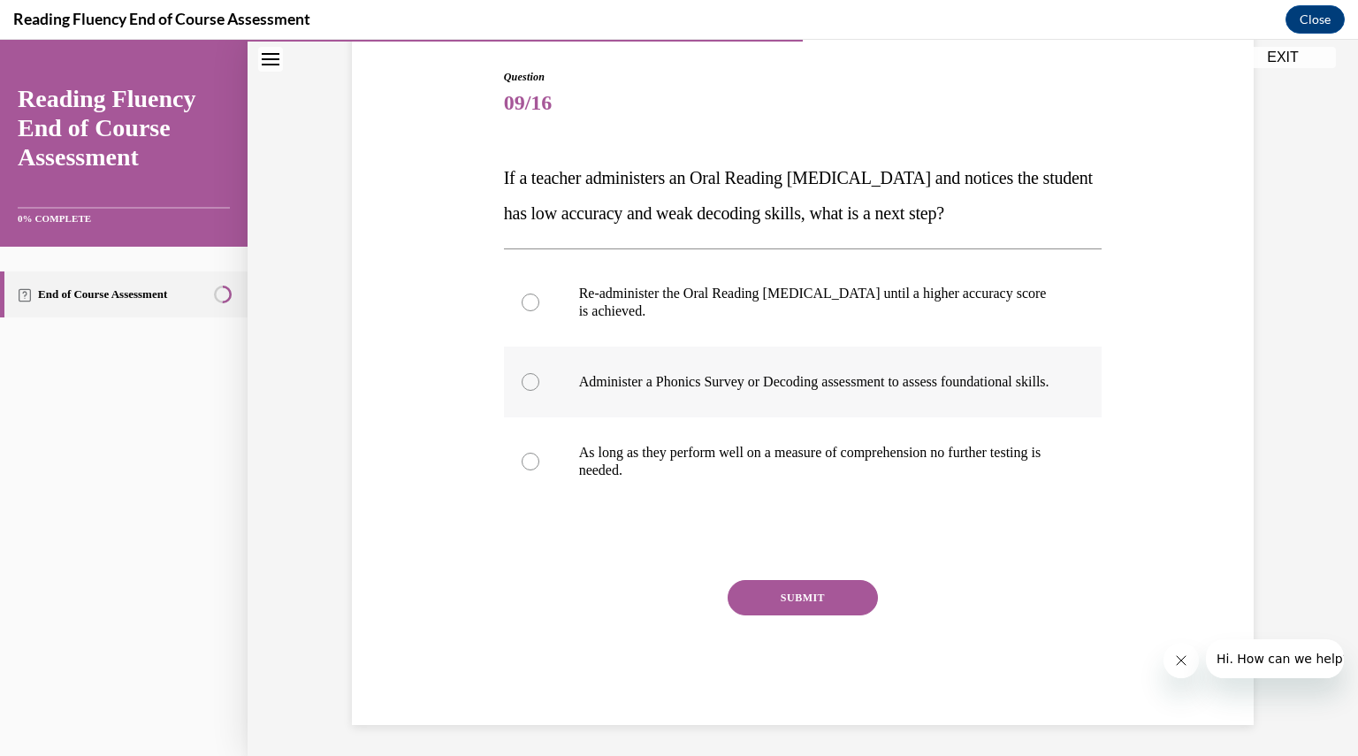
click at [527, 391] on div at bounding box center [531, 382] width 18 height 18
click at [527, 391] on input "Administer a Phonics Survey or Decoding assessment to assess foundational skill…" at bounding box center [531, 382] width 18 height 18
radio input "true"
click at [781, 611] on button "SUBMIT" at bounding box center [803, 597] width 150 height 35
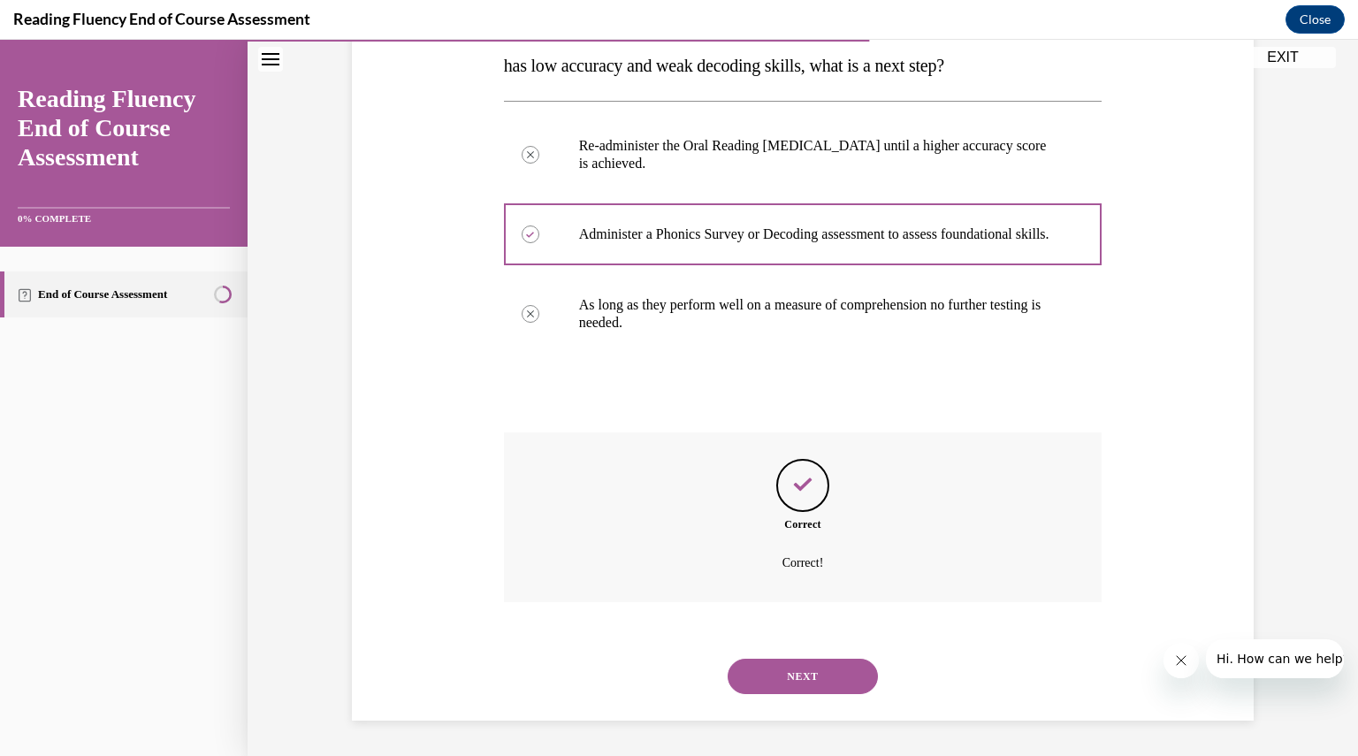
scroll to position [341, 0]
click at [803, 676] on button "NEXT" at bounding box center [803, 676] width 150 height 35
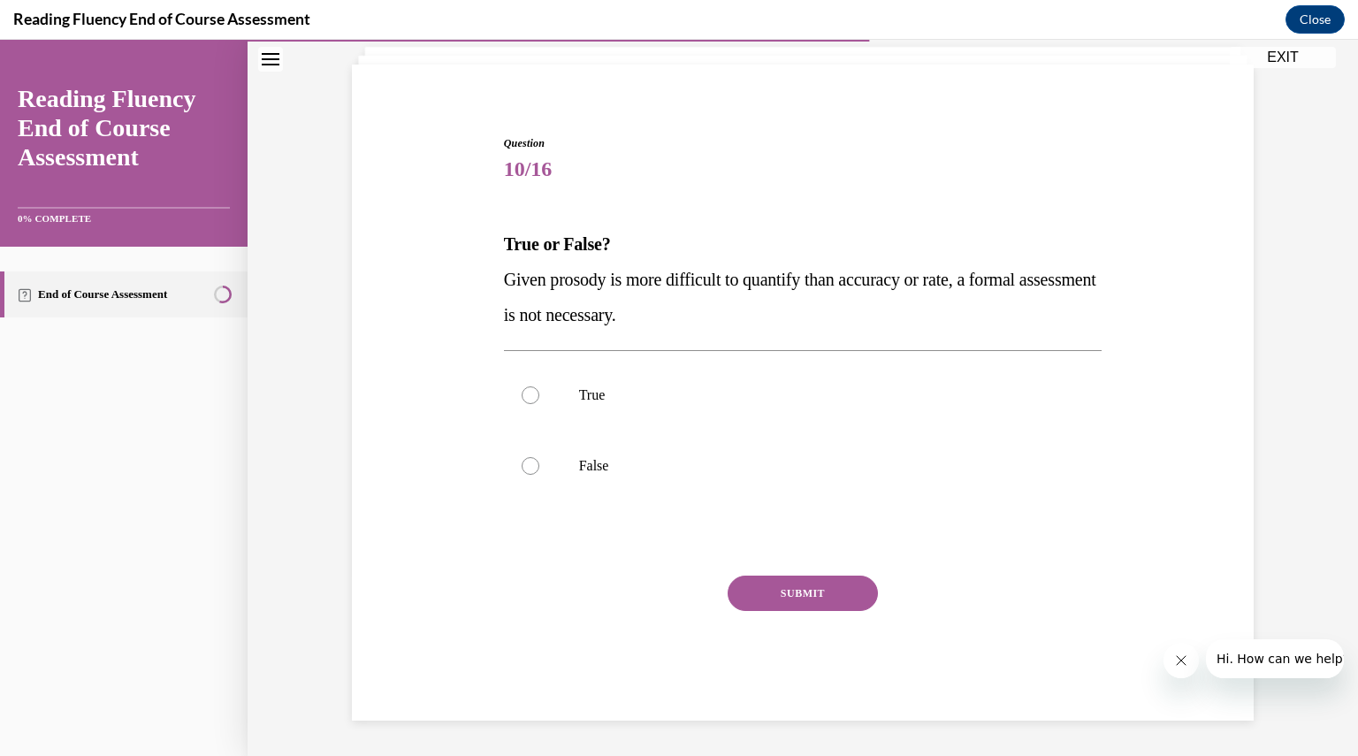
scroll to position [110, 0]
click at [523, 468] on div at bounding box center [531, 467] width 18 height 18
click at [523, 468] on input "False" at bounding box center [531, 467] width 18 height 18
radio input "true"
click at [783, 592] on button "SUBMIT" at bounding box center [803, 593] width 150 height 35
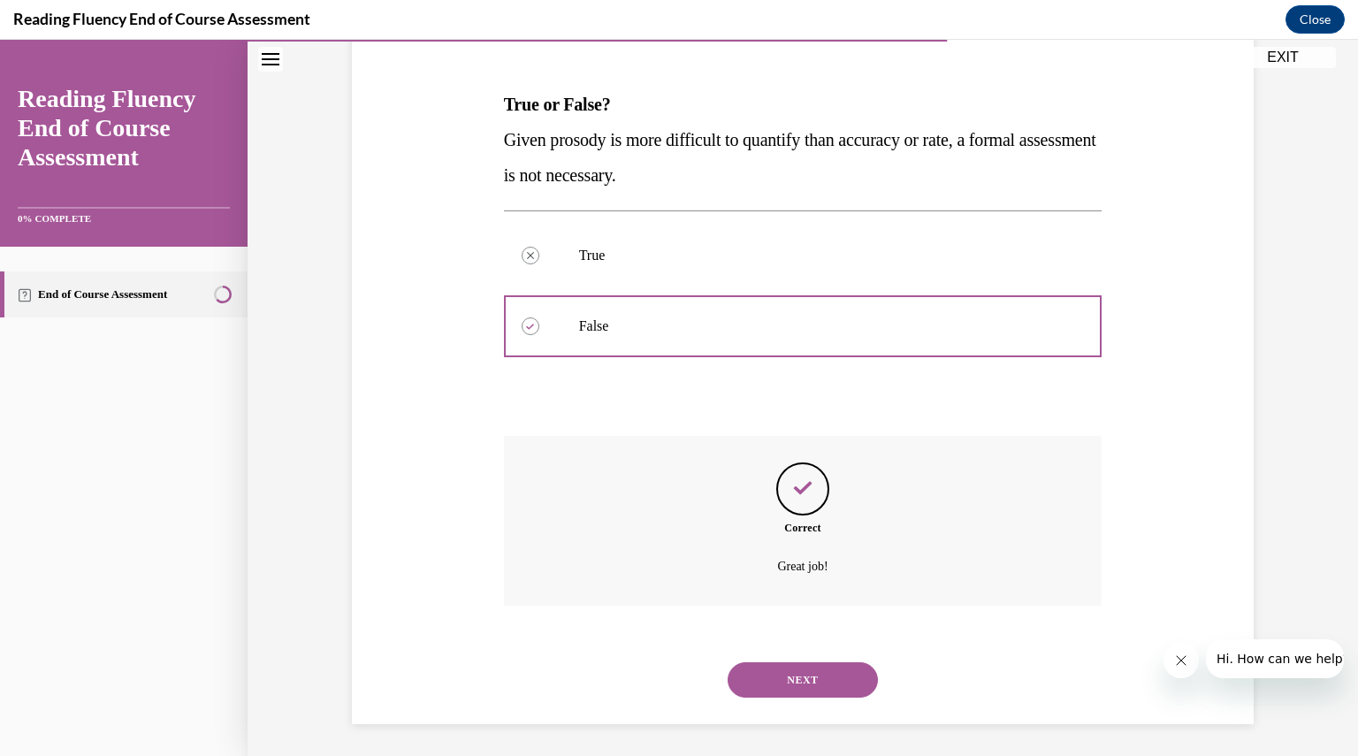
scroll to position [253, 0]
click at [792, 677] on button "NEXT" at bounding box center [803, 676] width 150 height 35
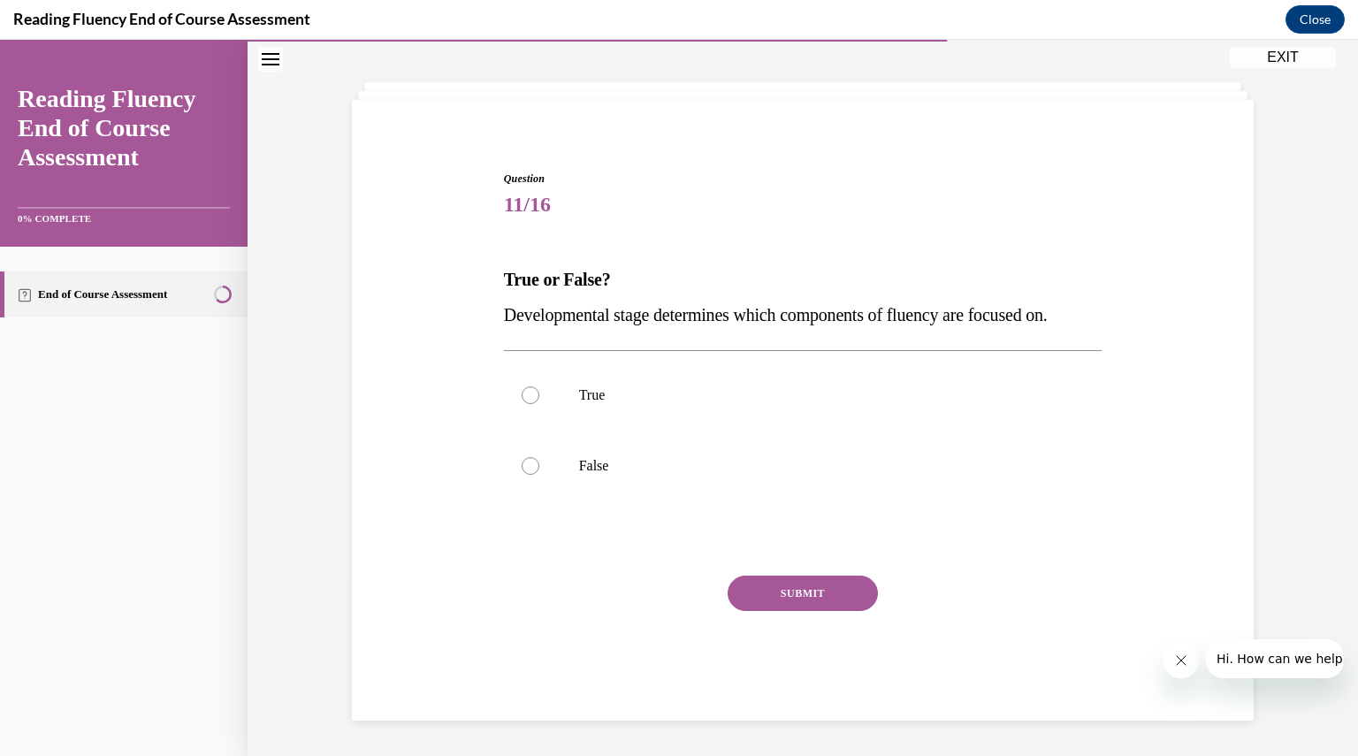
scroll to position [74, 0]
click at [526, 395] on div at bounding box center [531, 396] width 18 height 18
click at [526, 395] on input "True" at bounding box center [531, 396] width 18 height 18
radio input "true"
click at [801, 595] on button "SUBMIT" at bounding box center [803, 593] width 150 height 35
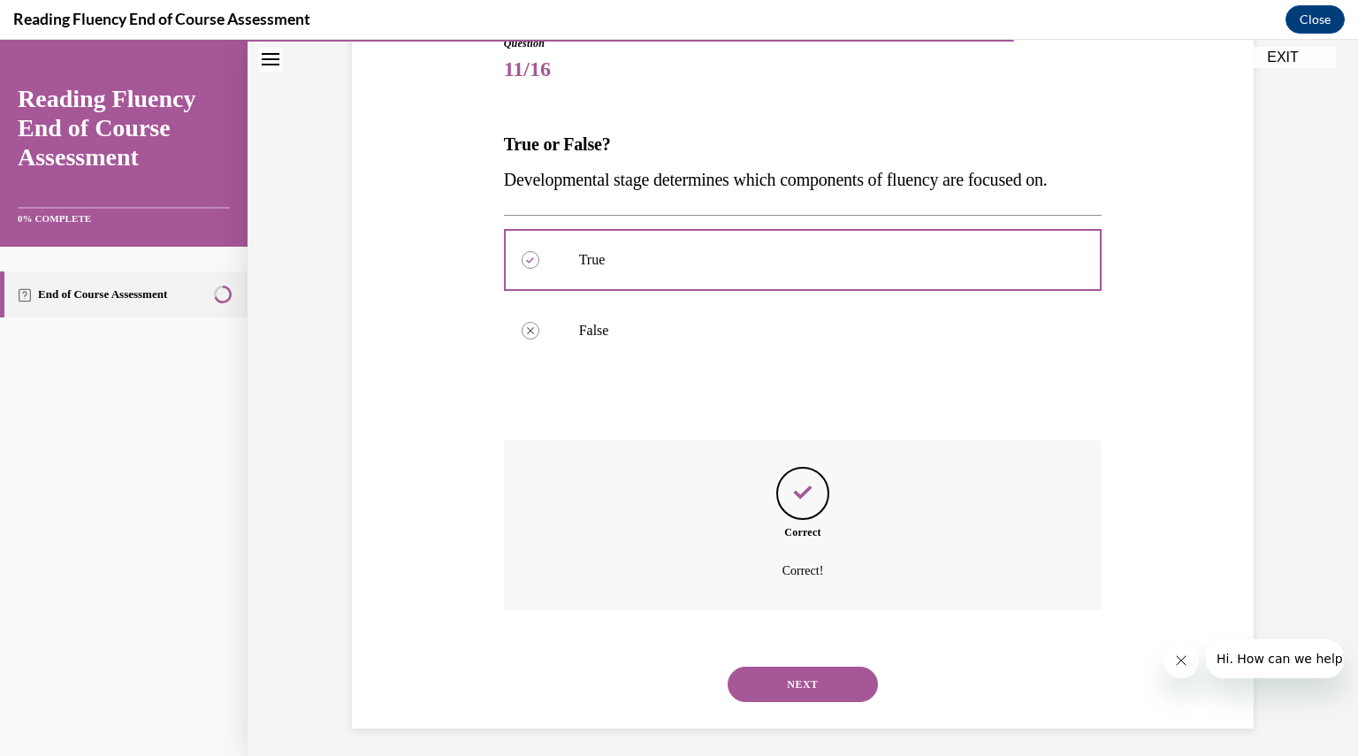
scroll to position [217, 0]
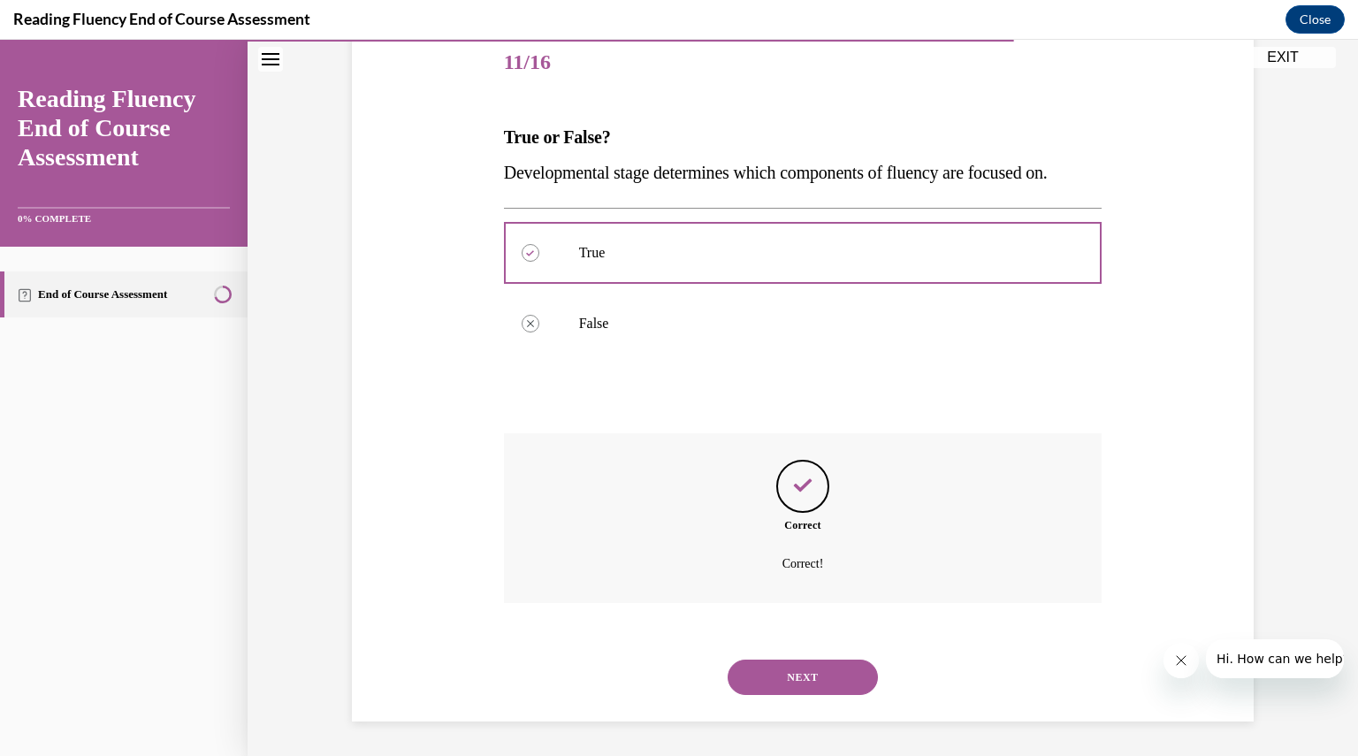
click at [804, 674] on button "NEXT" at bounding box center [803, 676] width 150 height 35
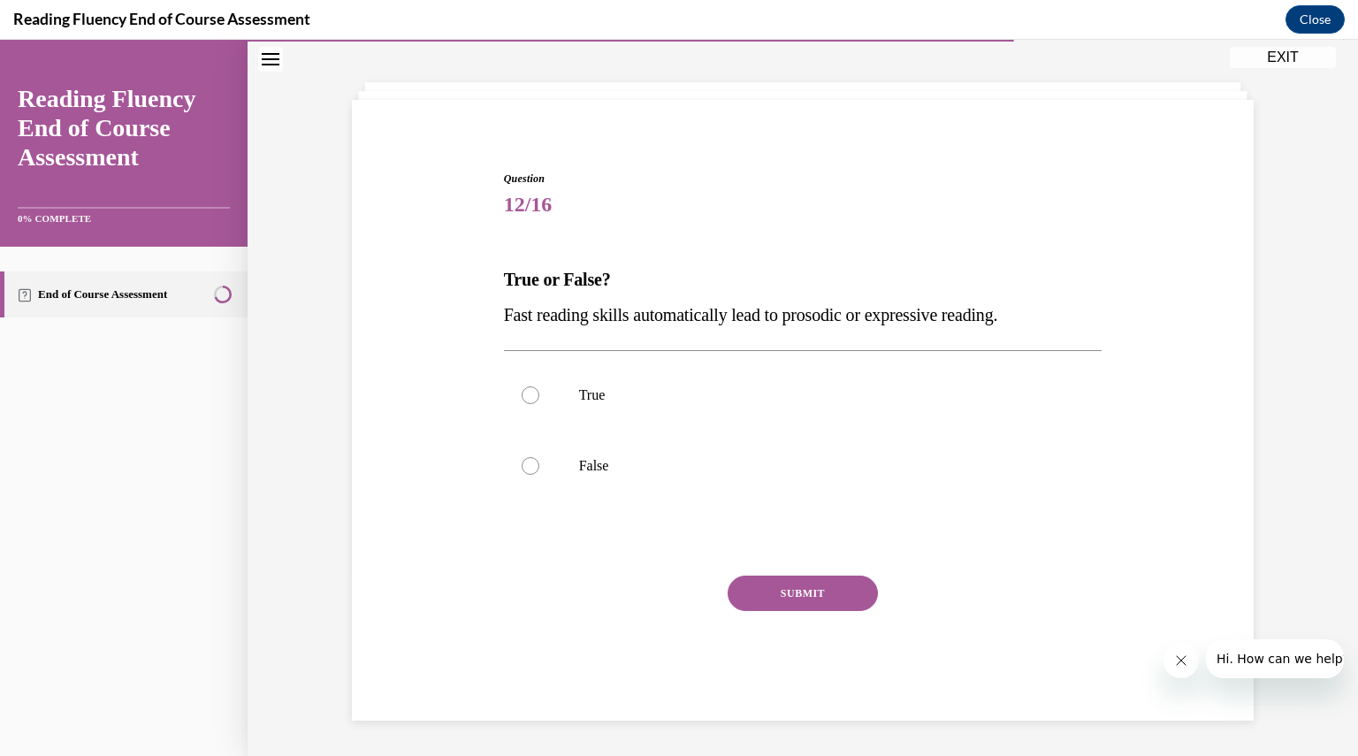
scroll to position [74, 0]
click at [522, 464] on div at bounding box center [531, 467] width 18 height 18
click at [522, 464] on input "False" at bounding box center [531, 467] width 18 height 18
radio input "true"
click at [789, 593] on button "SUBMIT" at bounding box center [803, 593] width 150 height 35
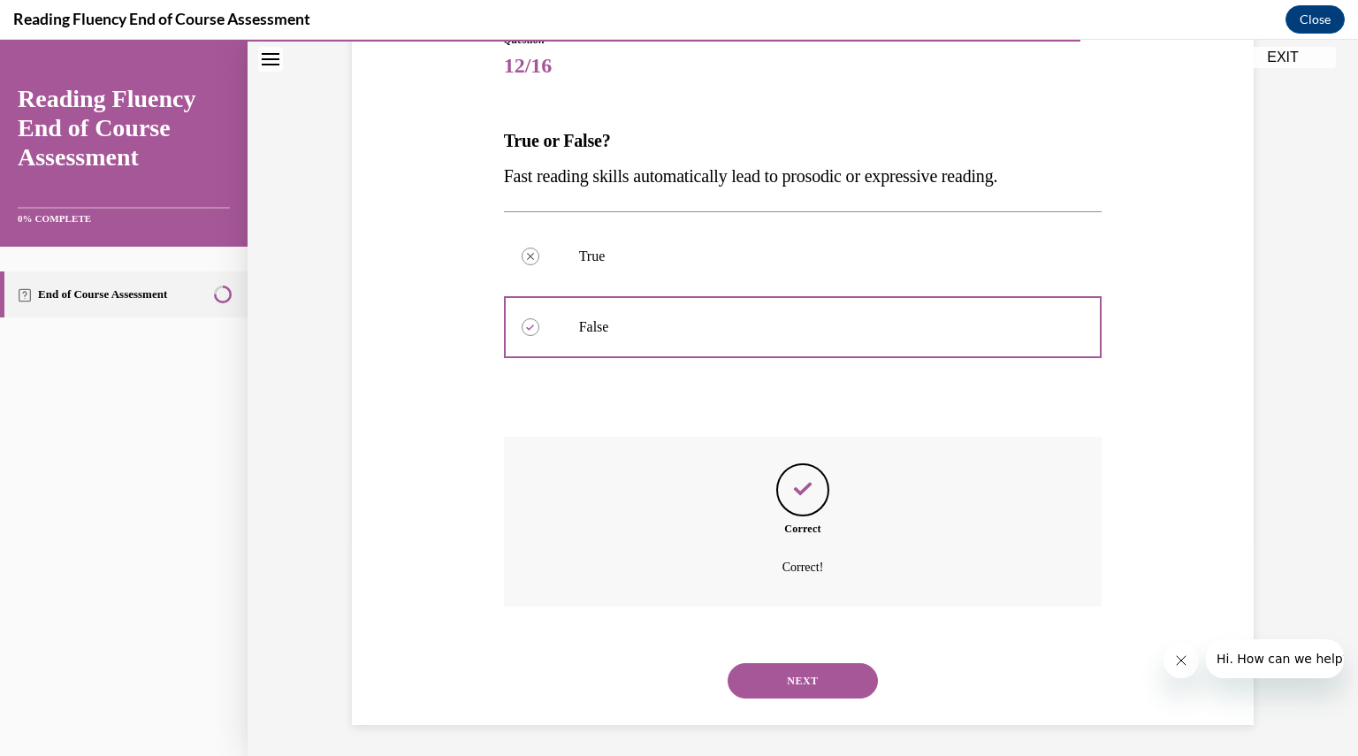
scroll to position [217, 0]
click at [815, 683] on button "NEXT" at bounding box center [803, 676] width 150 height 35
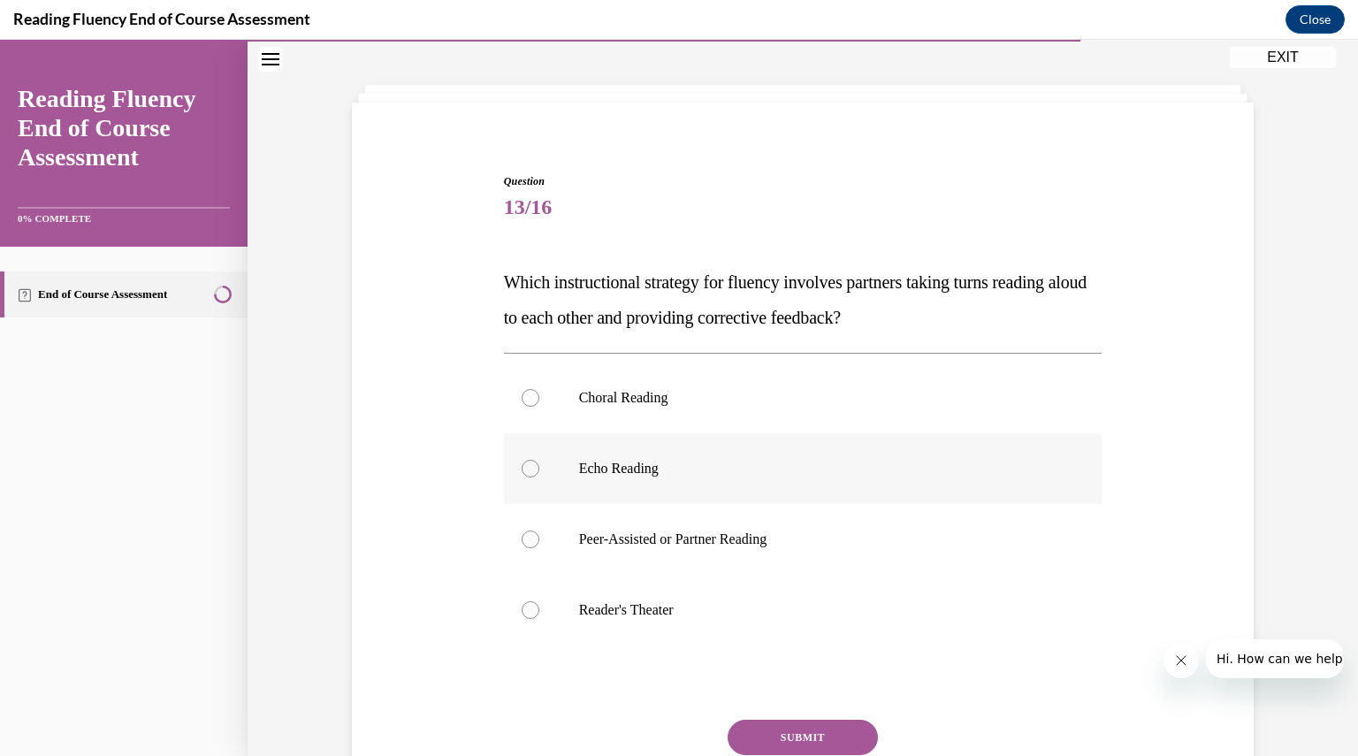
scroll to position [91, 0]
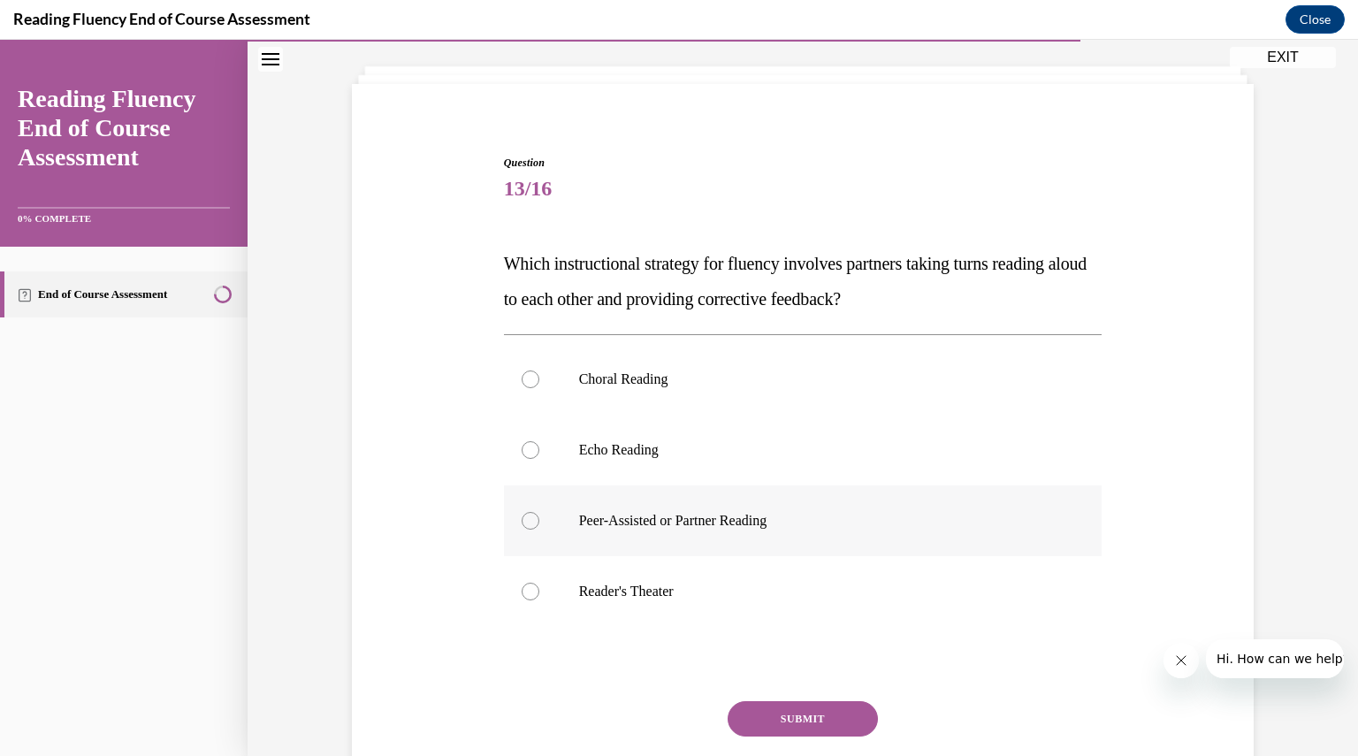
click at [523, 516] on div at bounding box center [531, 521] width 18 height 18
click at [523, 516] on input "Peer-Assisted or Partner Reading" at bounding box center [531, 521] width 18 height 18
radio input "true"
click at [778, 722] on button "SUBMIT" at bounding box center [803, 718] width 150 height 35
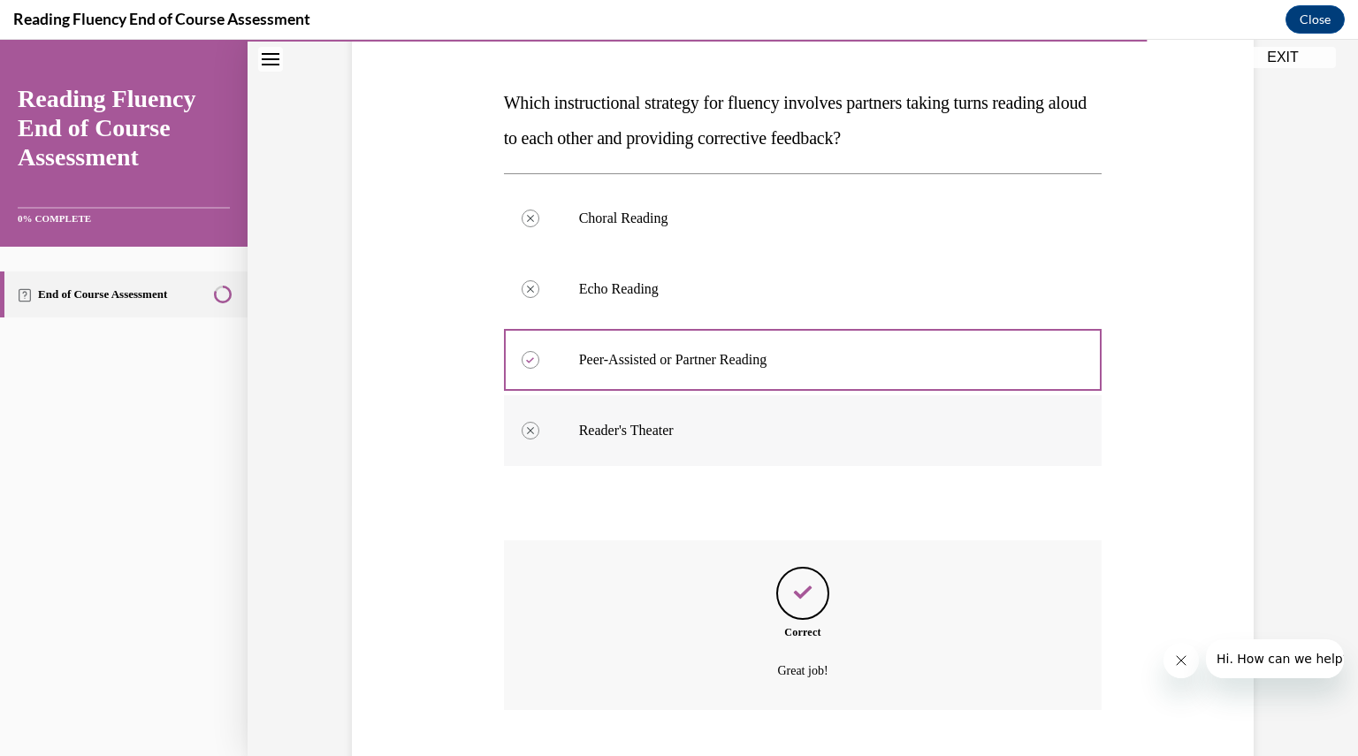
scroll to position [359, 0]
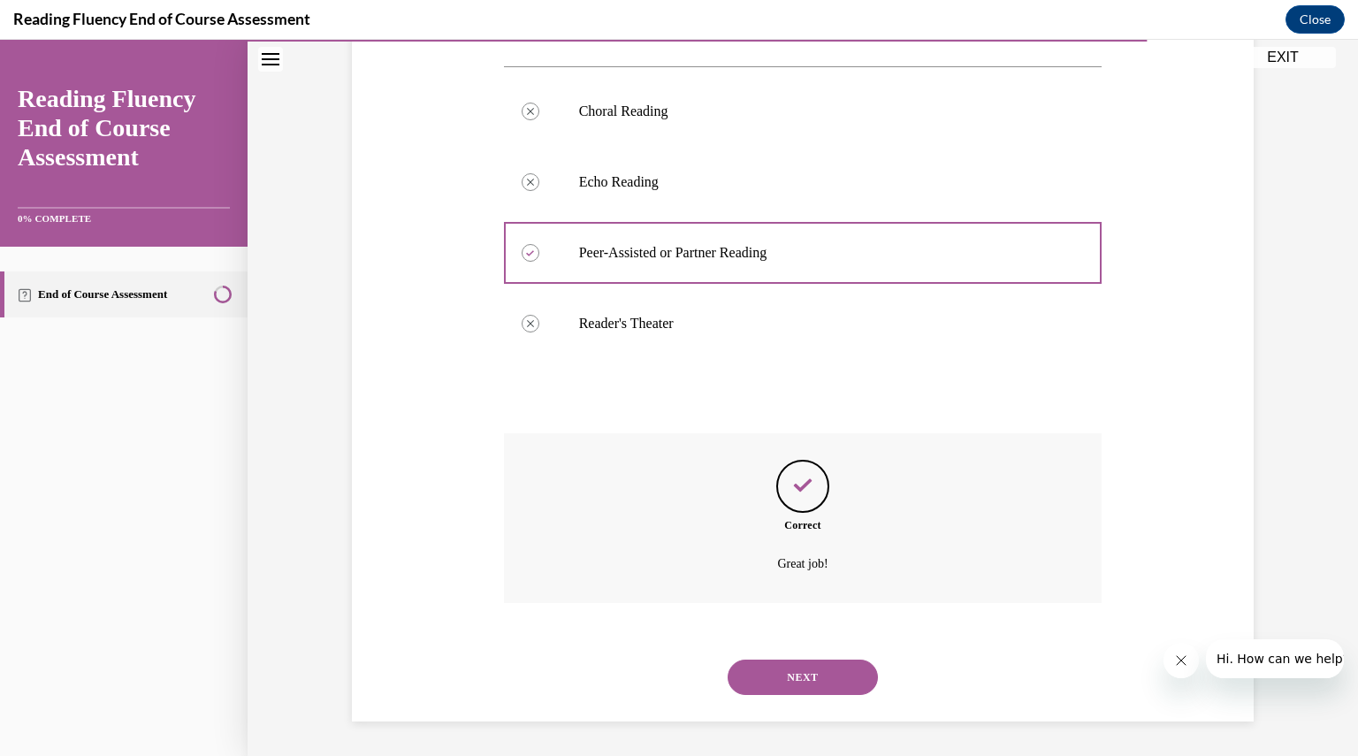
click at [808, 674] on button "NEXT" at bounding box center [803, 676] width 150 height 35
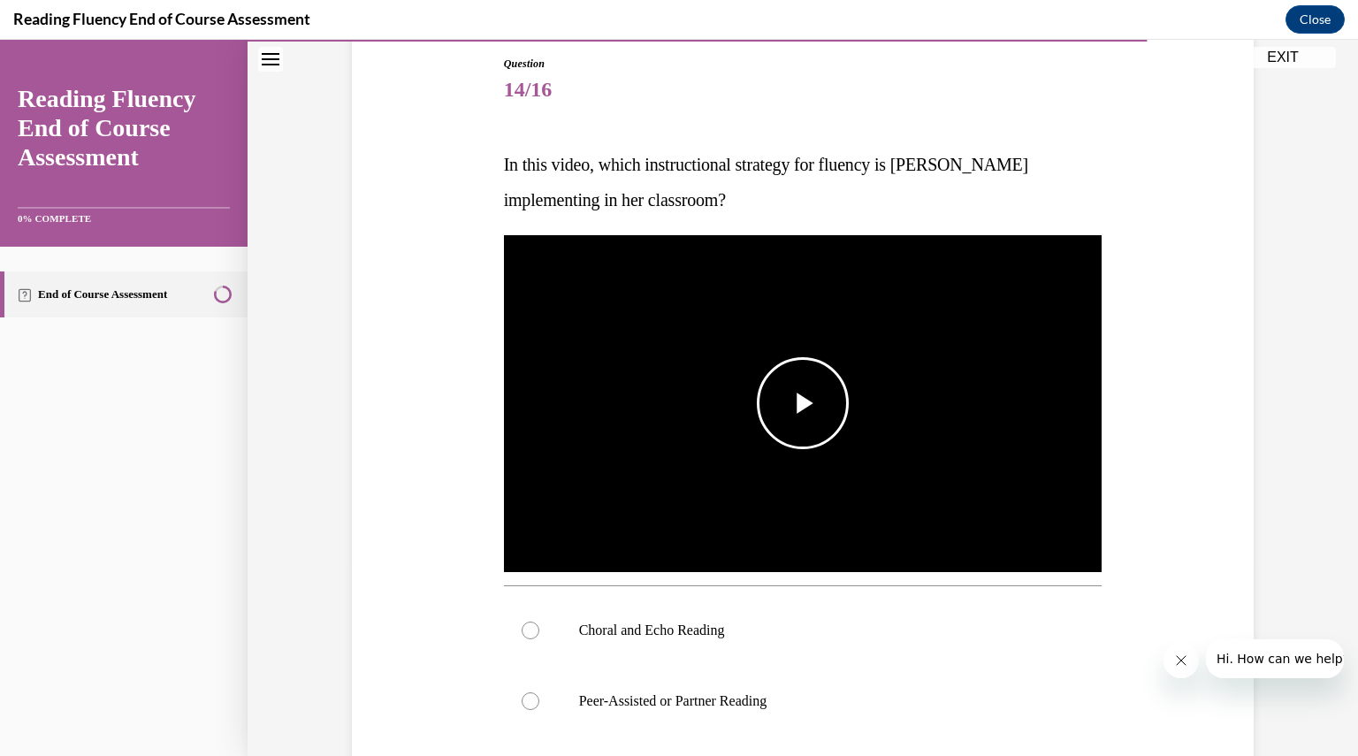
scroll to position [194, 0]
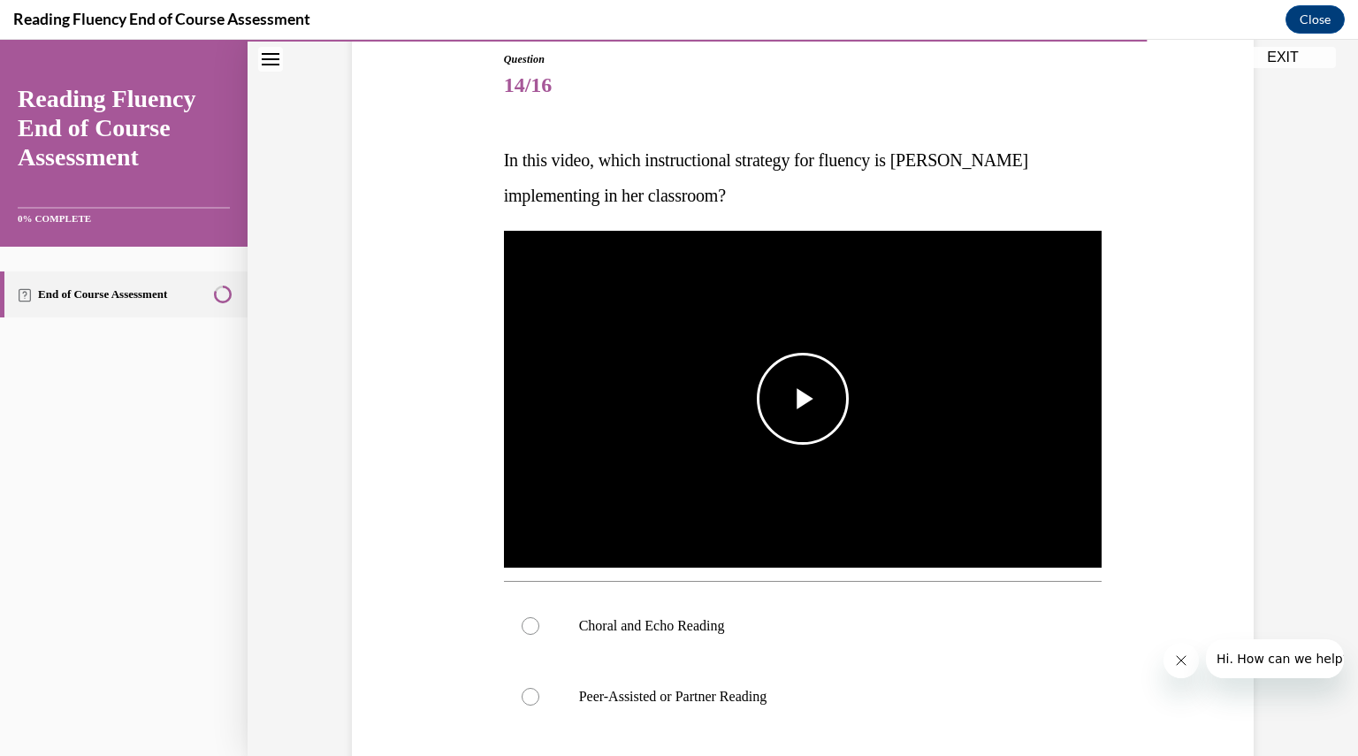
click at [803, 399] on span "Video player" at bounding box center [803, 399] width 0 height 0
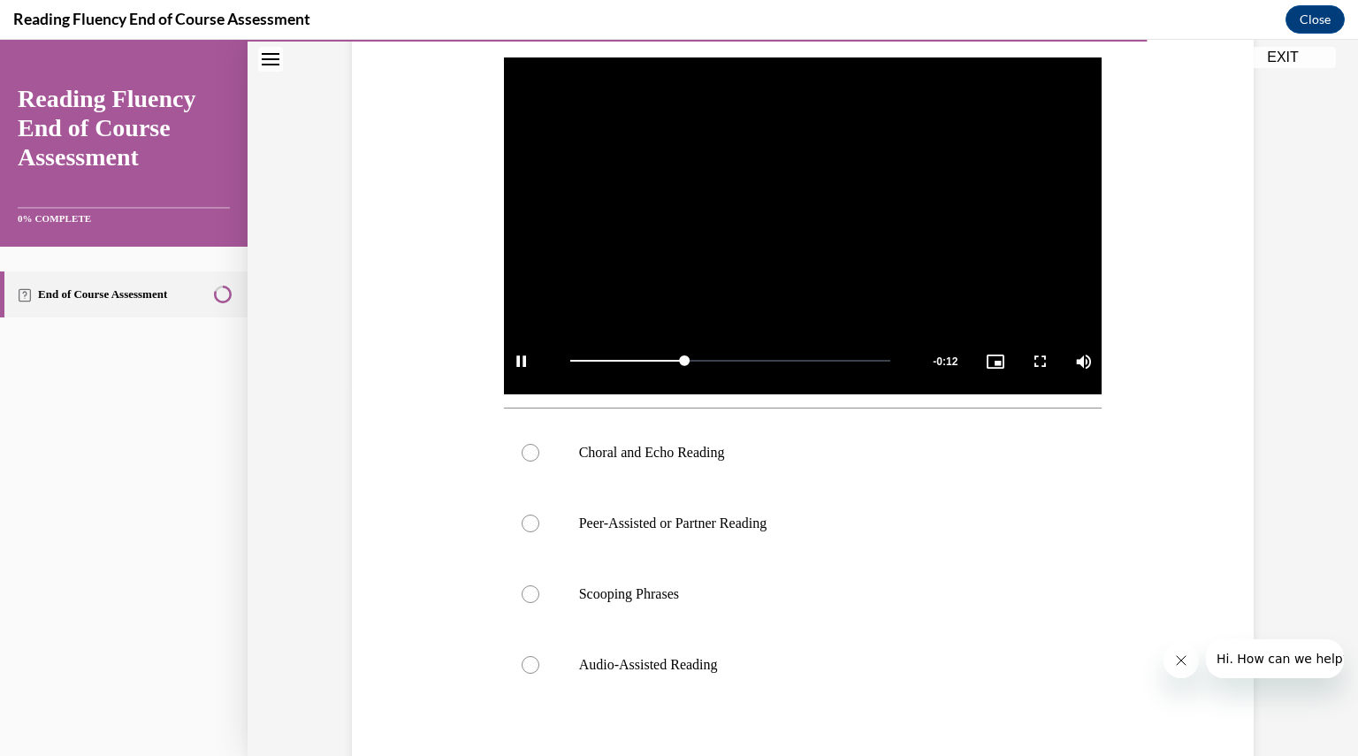
scroll to position [371, 0]
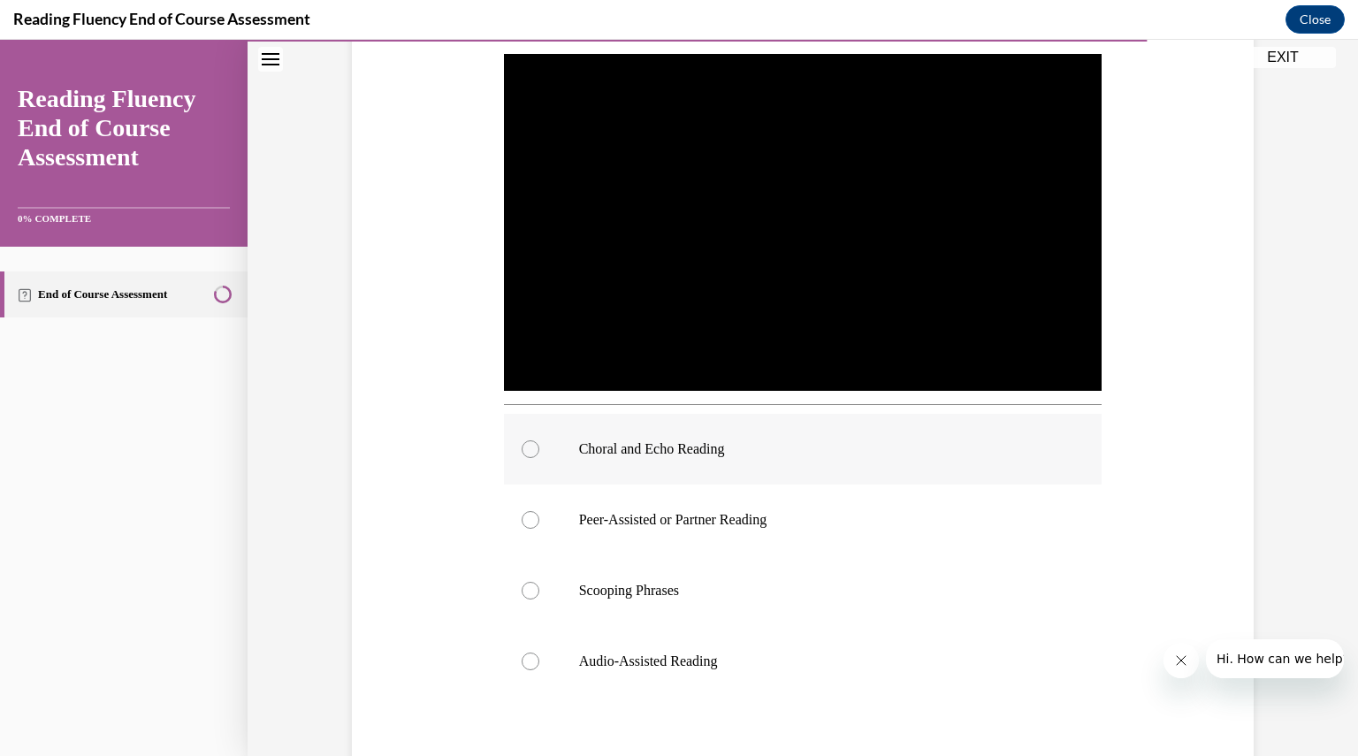
click at [523, 451] on div at bounding box center [531, 449] width 18 height 18
click at [523, 451] on input "Choral and Echo Reading" at bounding box center [531, 449] width 18 height 18
radio input "true"
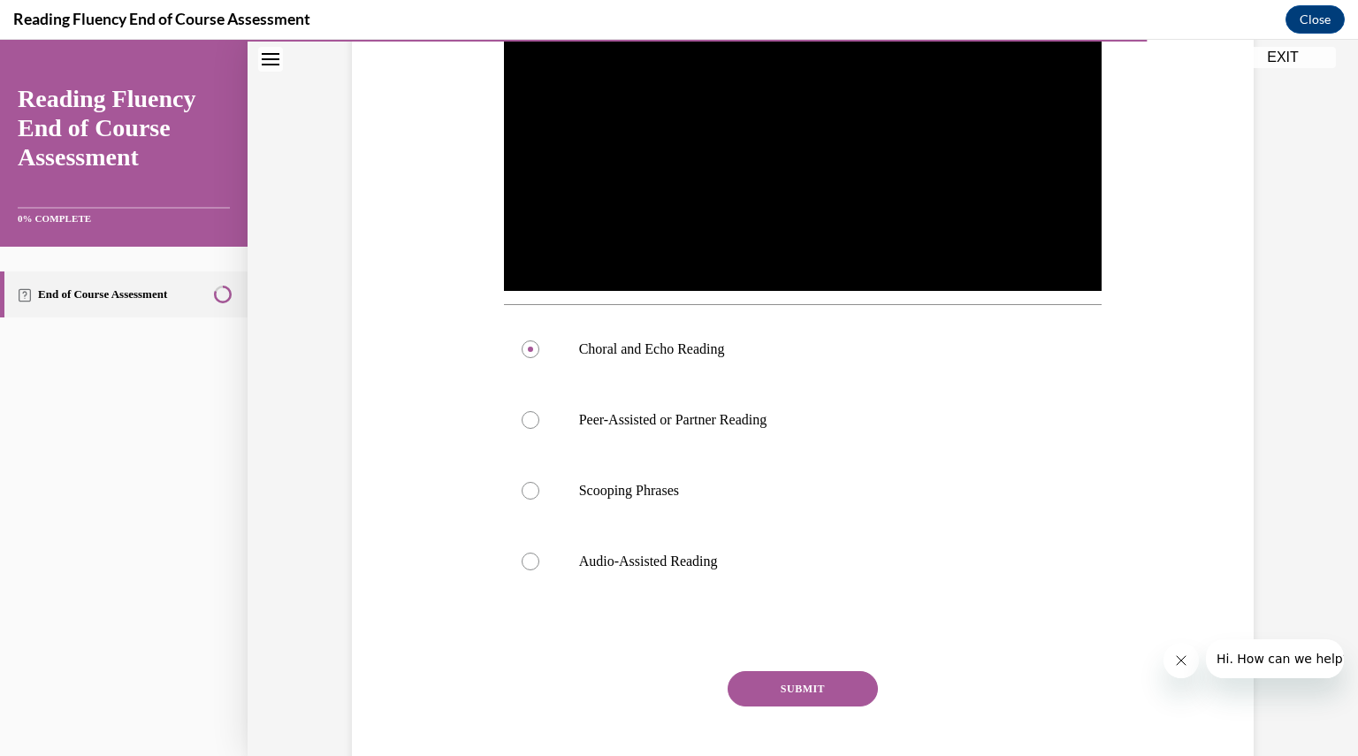
scroll to position [565, 0]
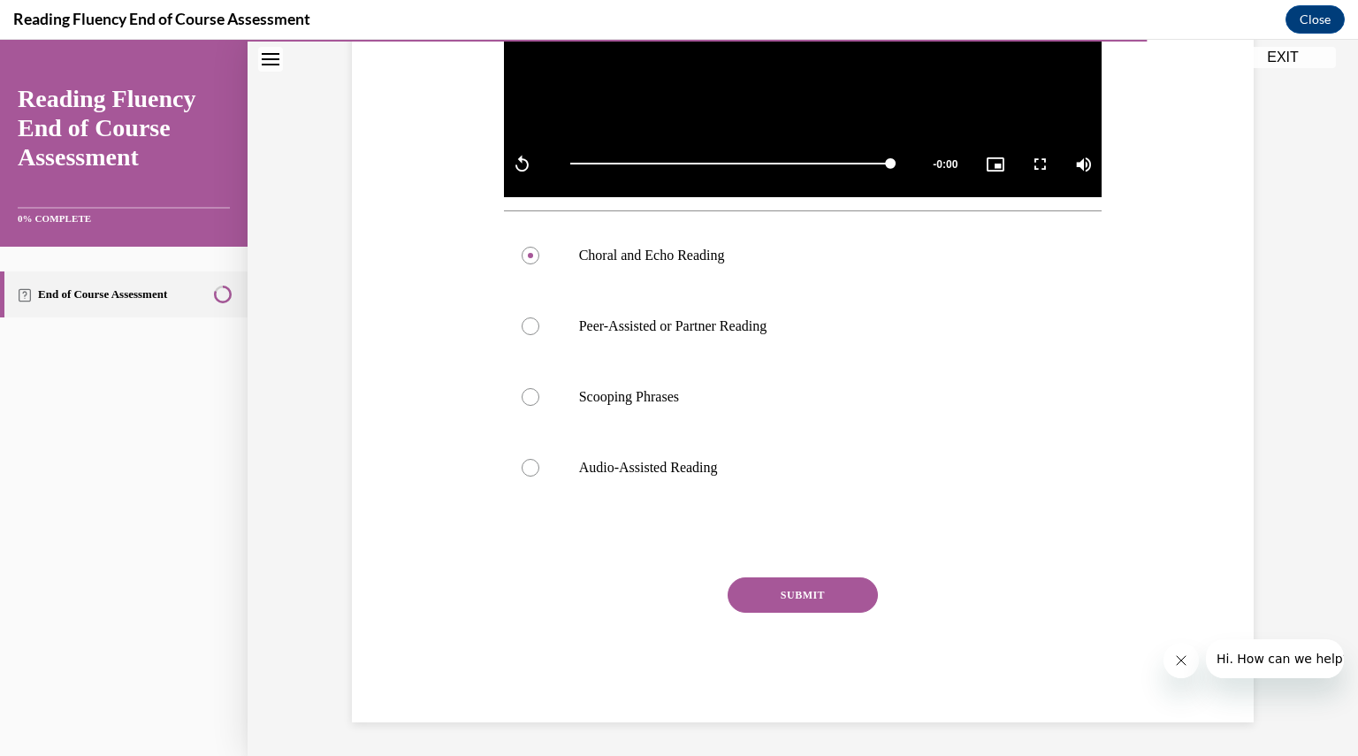
click at [784, 595] on button "SUBMIT" at bounding box center [803, 594] width 150 height 35
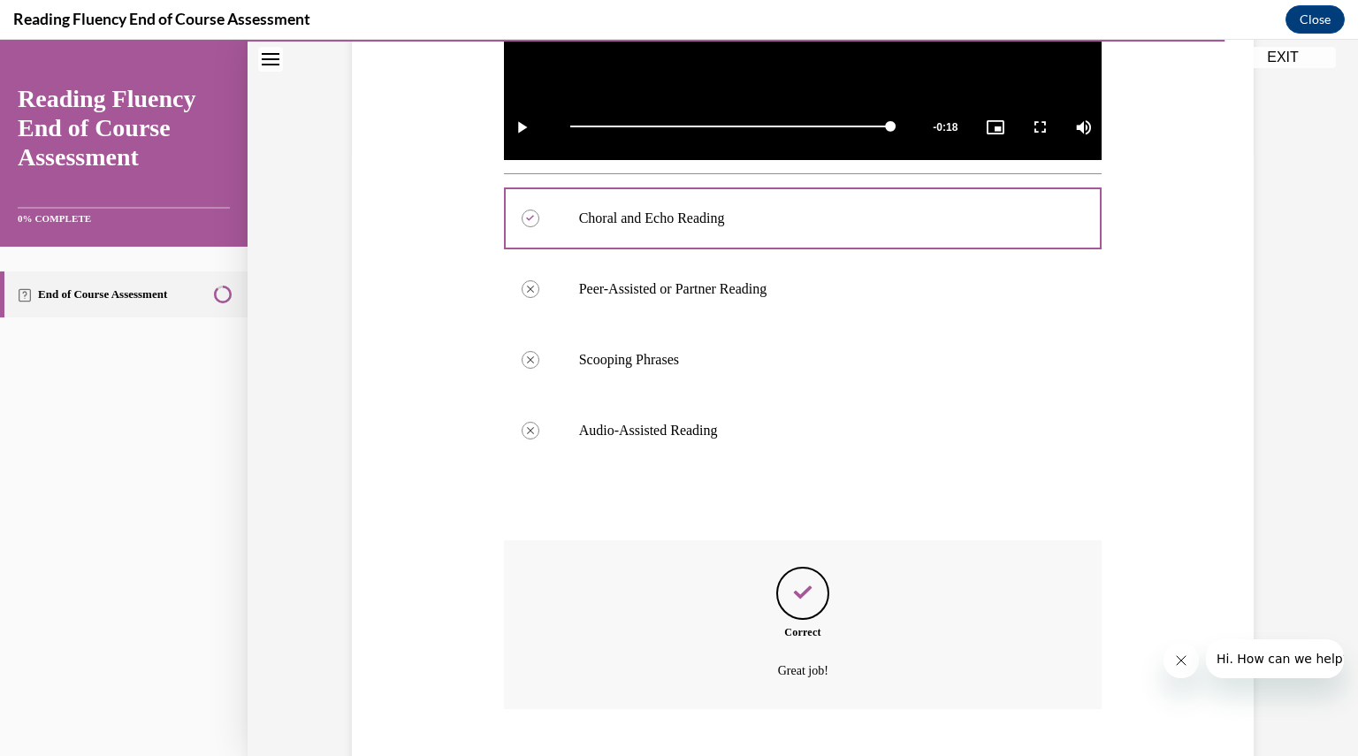
scroll to position [708, 0]
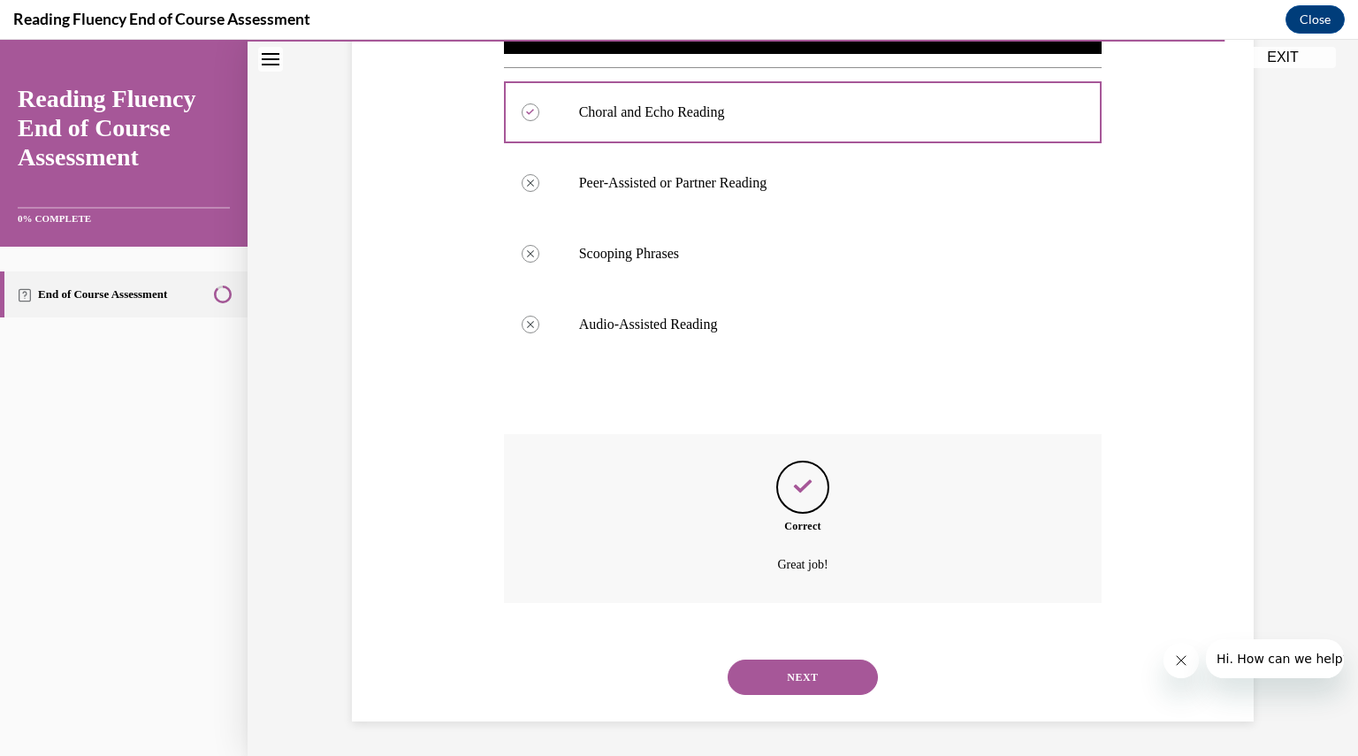
click at [794, 676] on button "NEXT" at bounding box center [803, 676] width 150 height 35
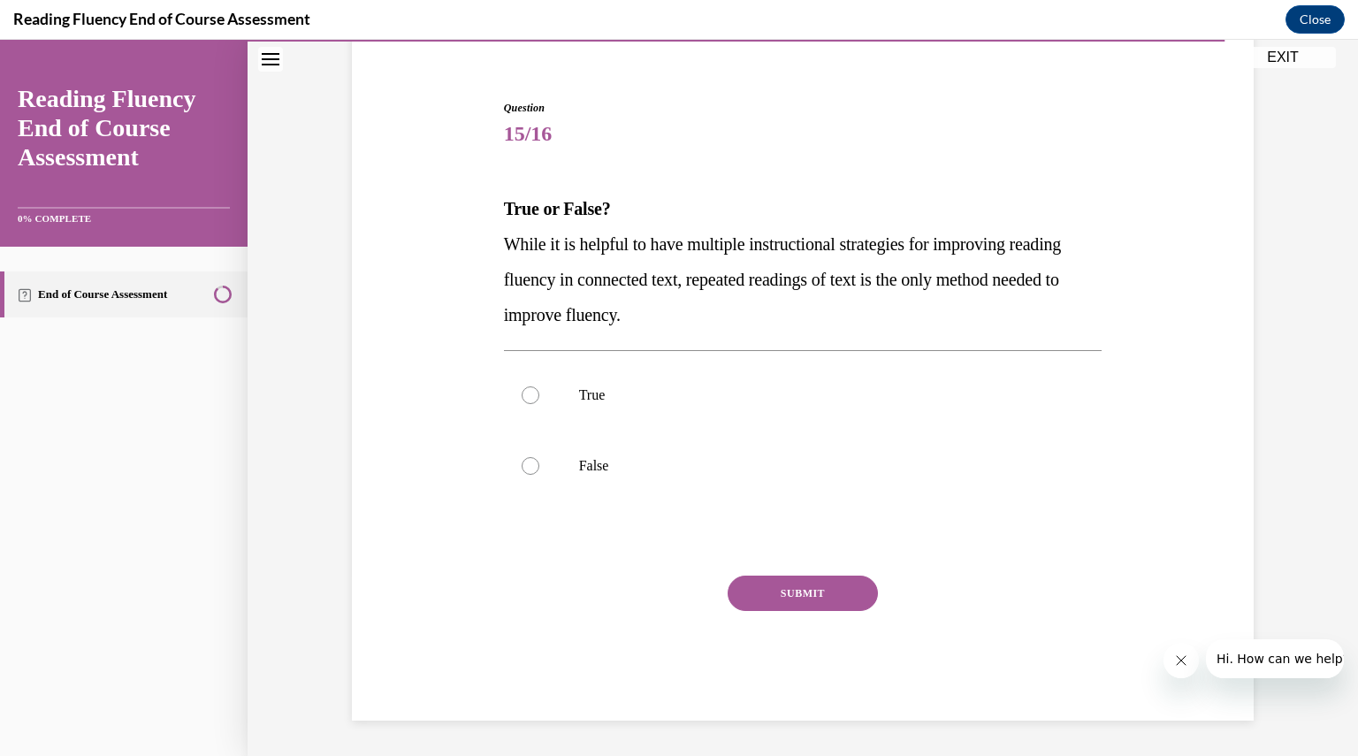
scroll to position [145, 0]
click at [522, 464] on div at bounding box center [531, 467] width 18 height 18
click at [522, 464] on input "False" at bounding box center [531, 467] width 18 height 18
radio input "true"
click at [813, 594] on button "SUBMIT" at bounding box center [803, 593] width 150 height 35
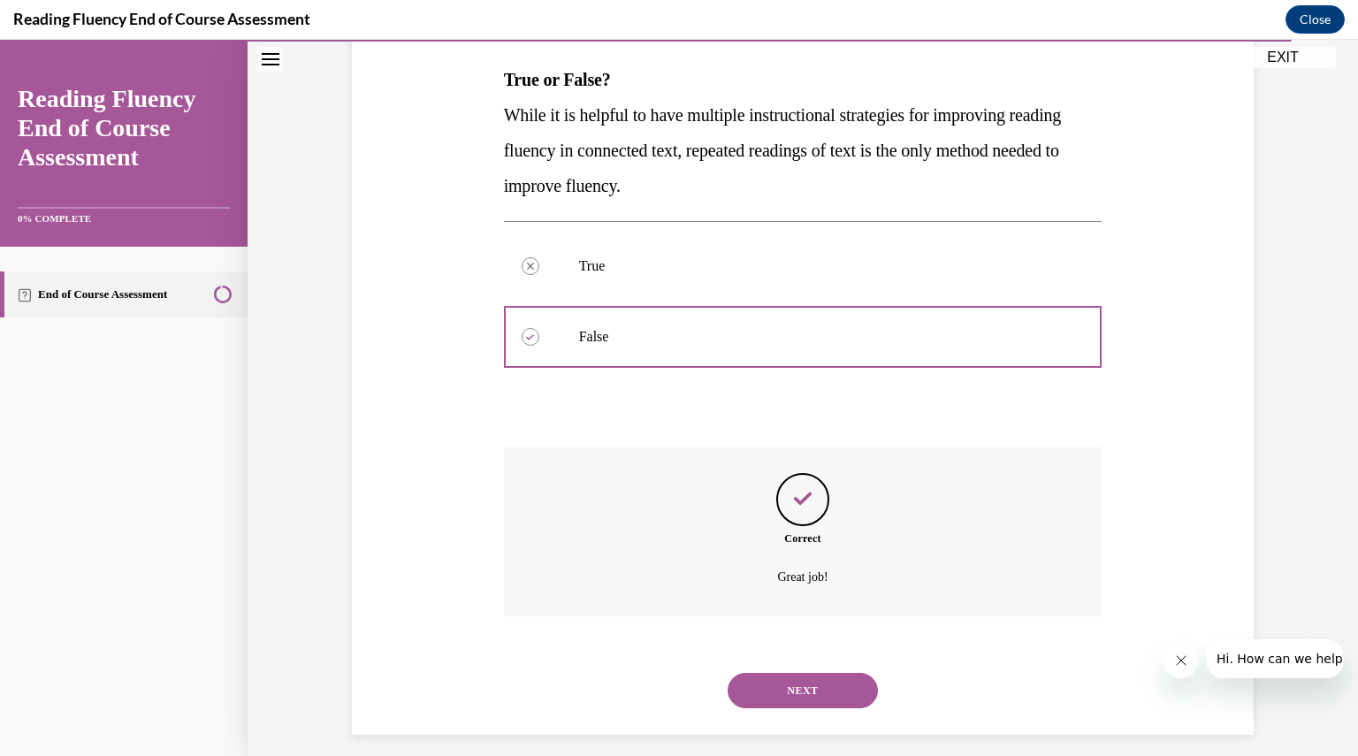
scroll to position [288, 0]
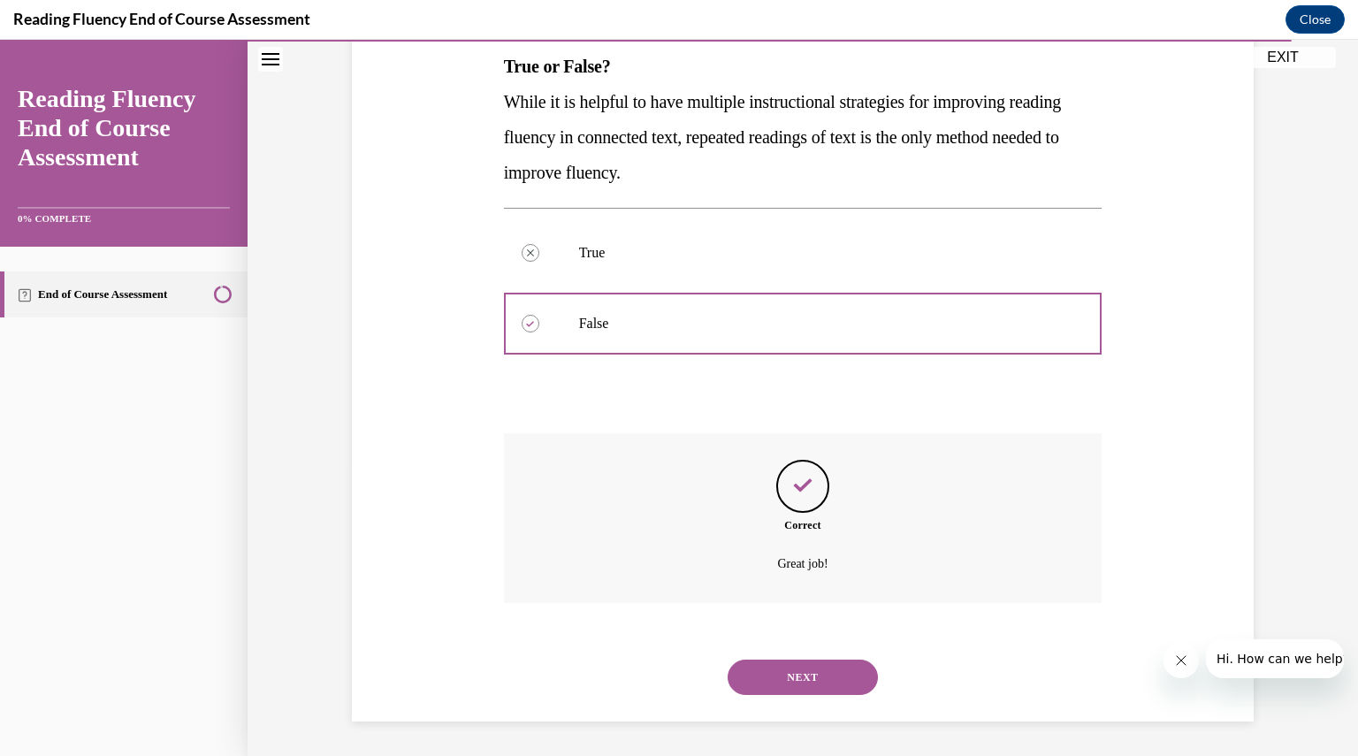
click at [794, 684] on button "NEXT" at bounding box center [803, 676] width 150 height 35
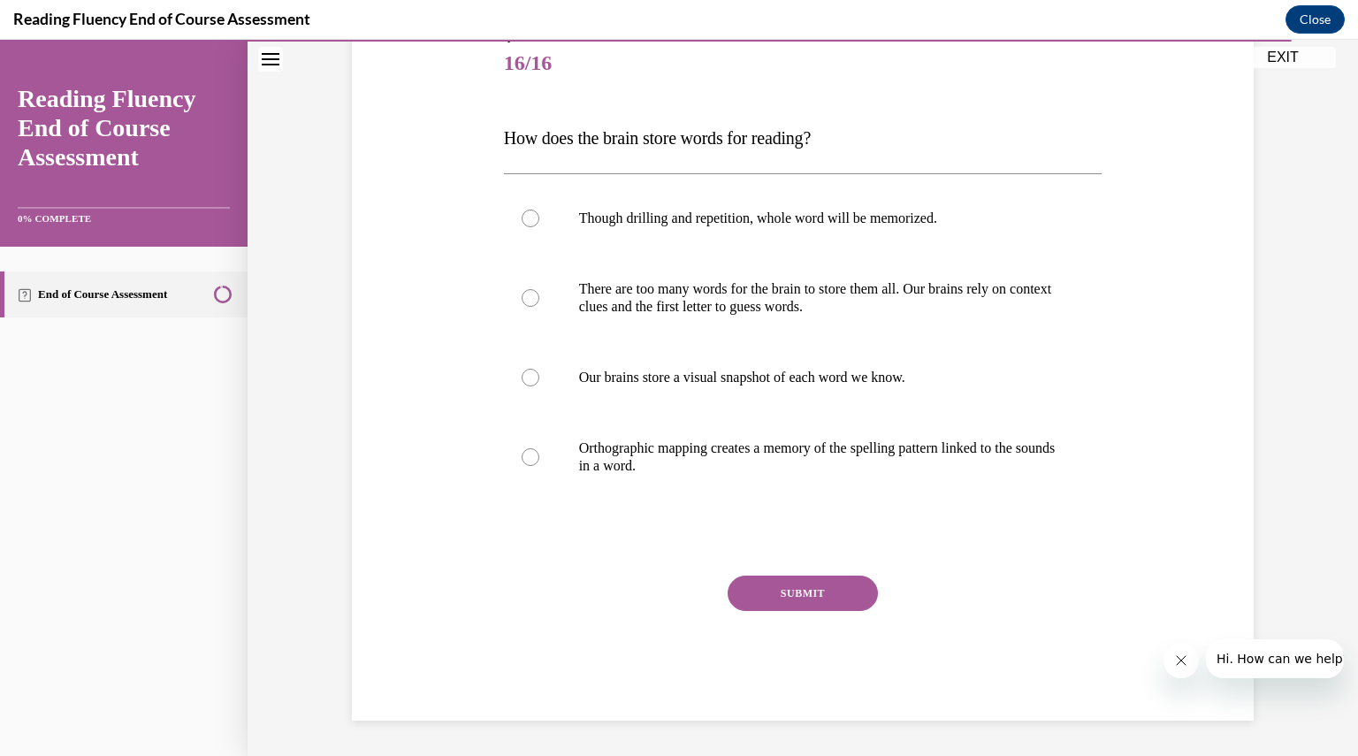
scroll to position [197, 0]
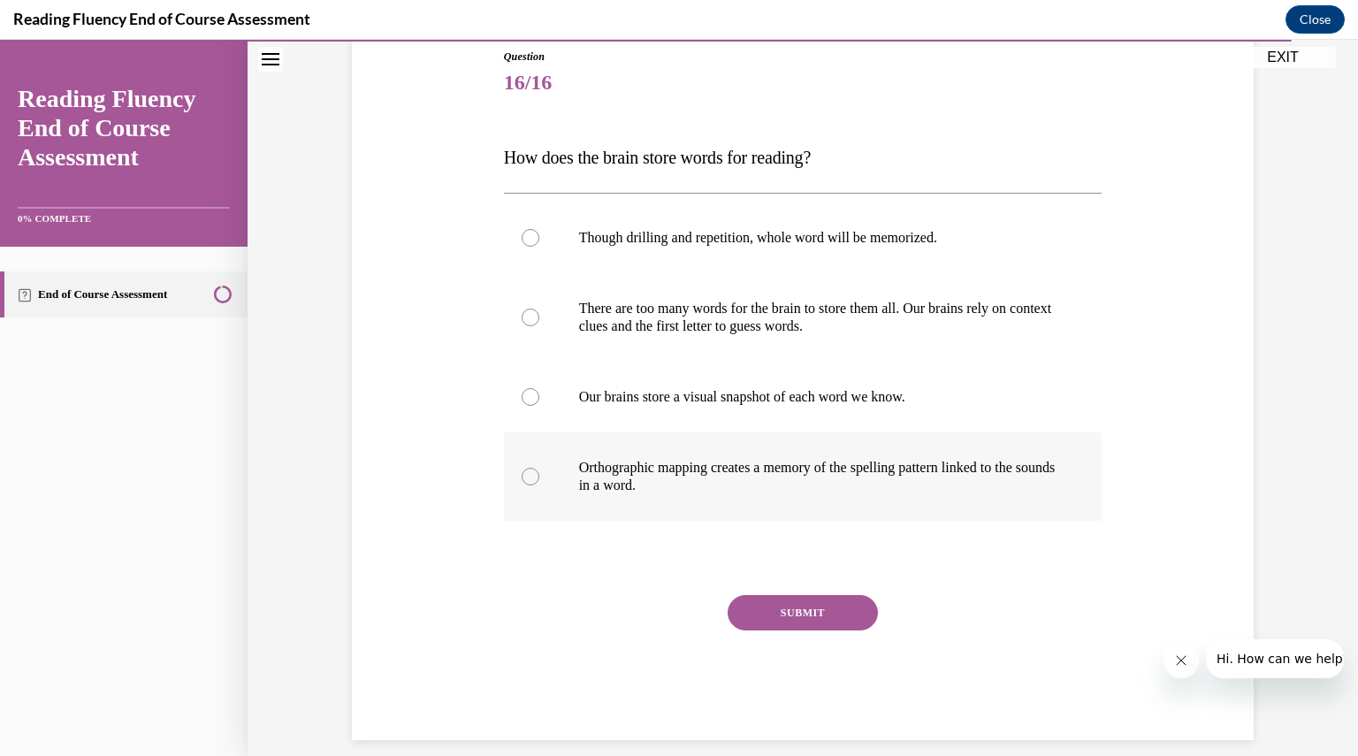
click at [523, 474] on div at bounding box center [531, 477] width 18 height 18
click at [523, 474] on input "Orthographic mapping creates a memory of the spelling pattern linked to the sou…" at bounding box center [531, 477] width 18 height 18
radio input "true"
click at [797, 613] on button "SUBMIT" at bounding box center [803, 612] width 150 height 35
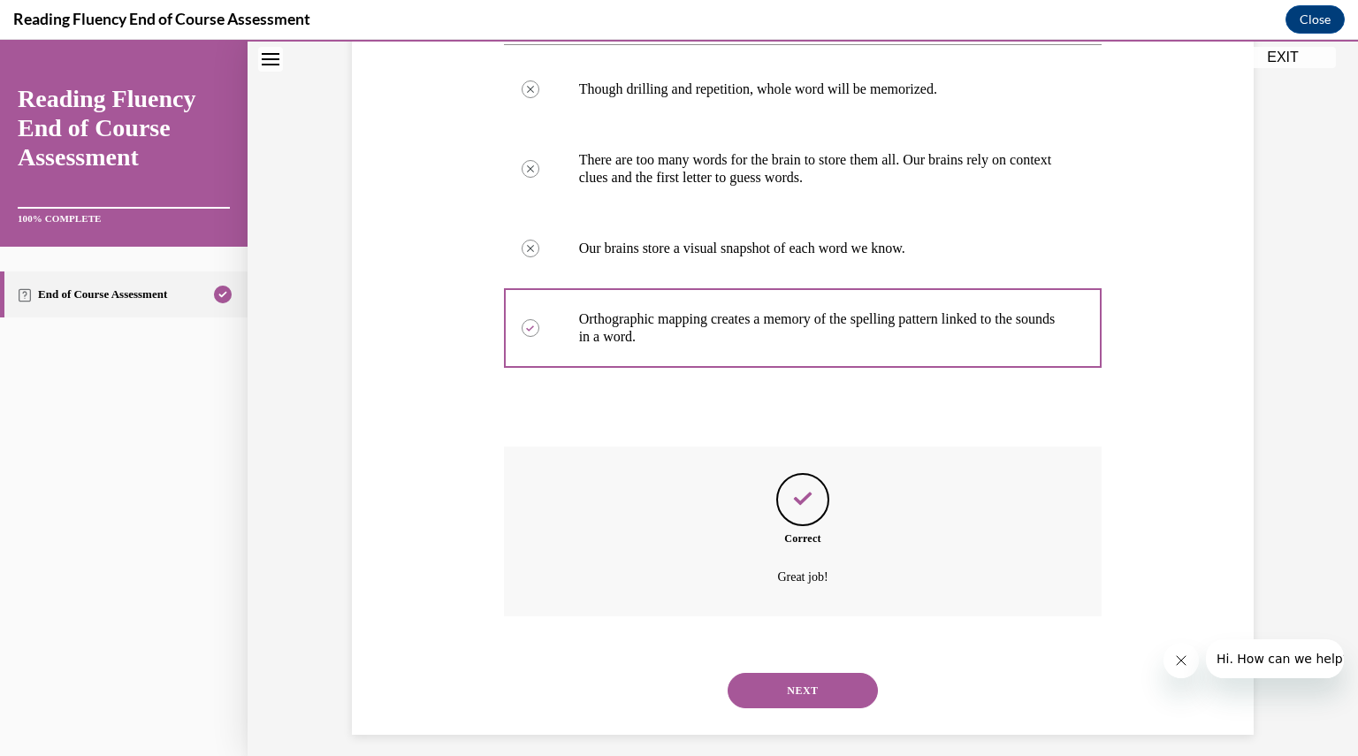
scroll to position [359, 0]
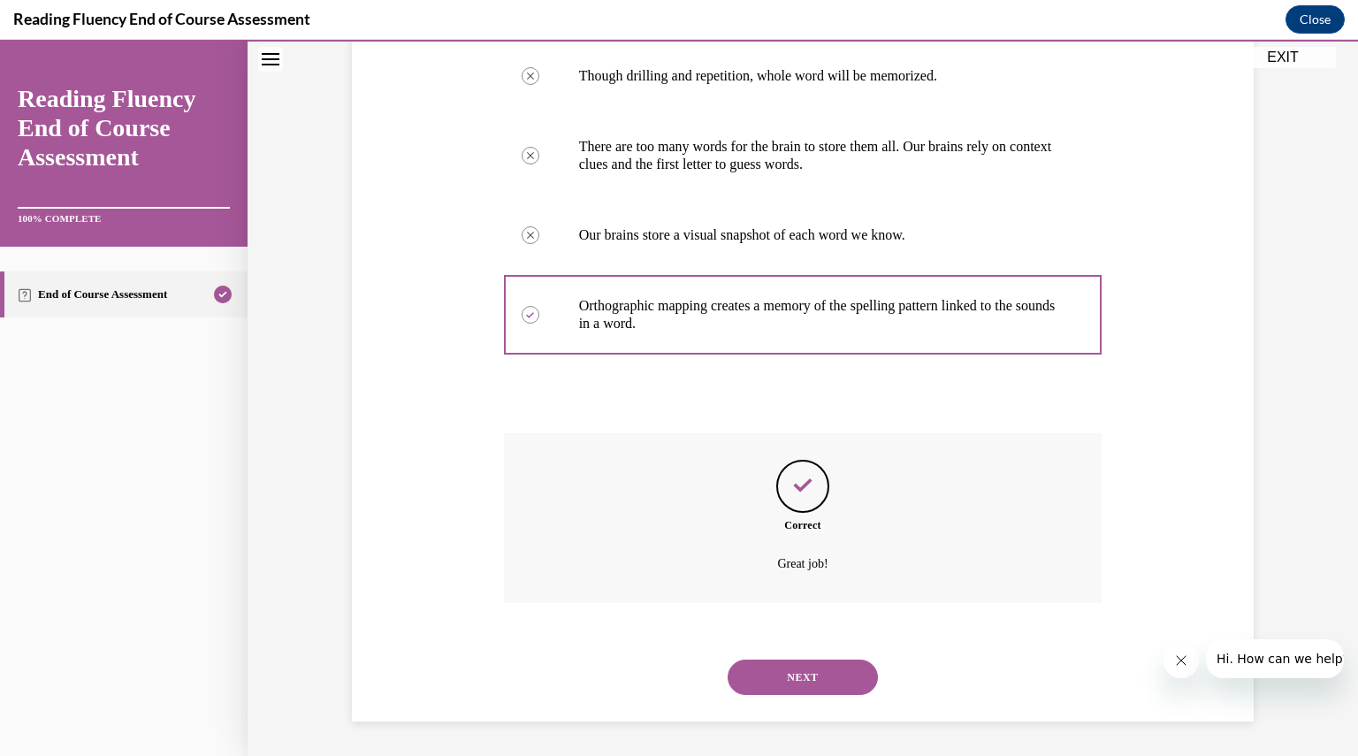
click at [797, 681] on button "NEXT" at bounding box center [803, 676] width 150 height 35
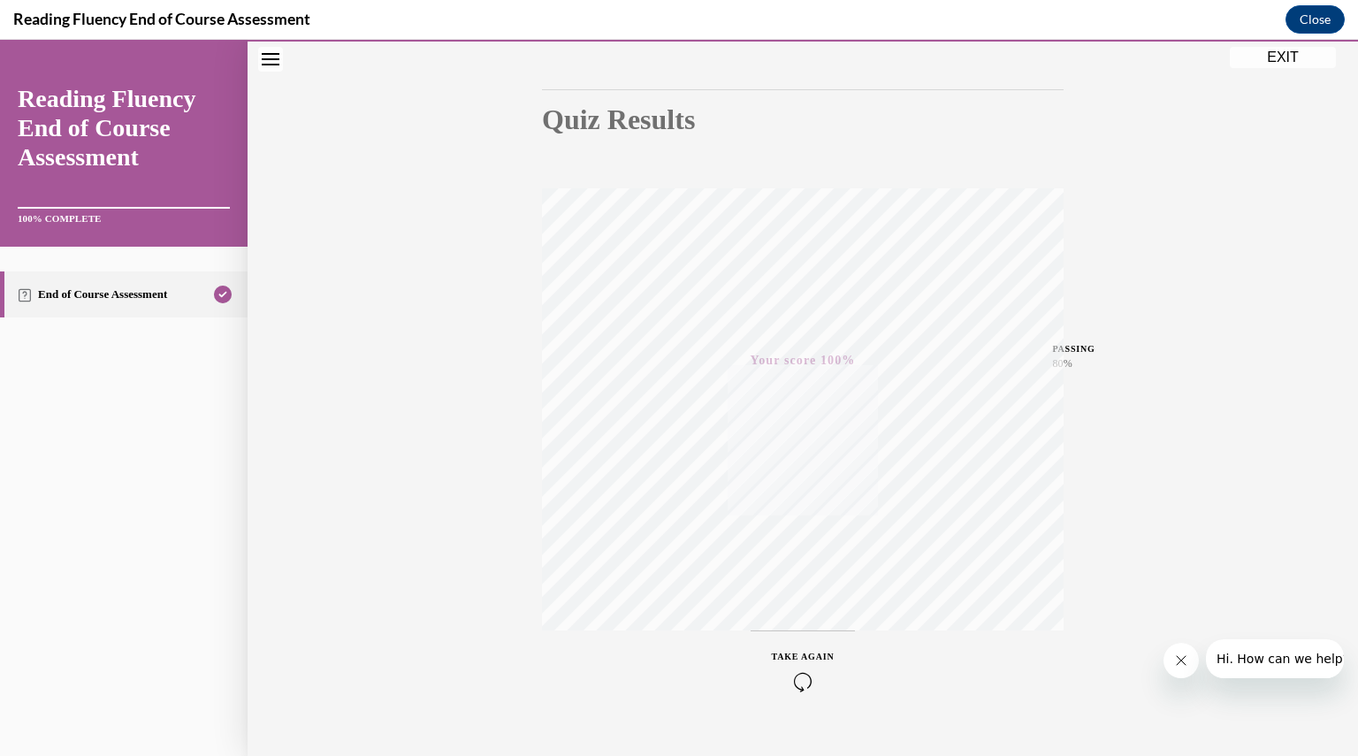
scroll to position [189, 0]
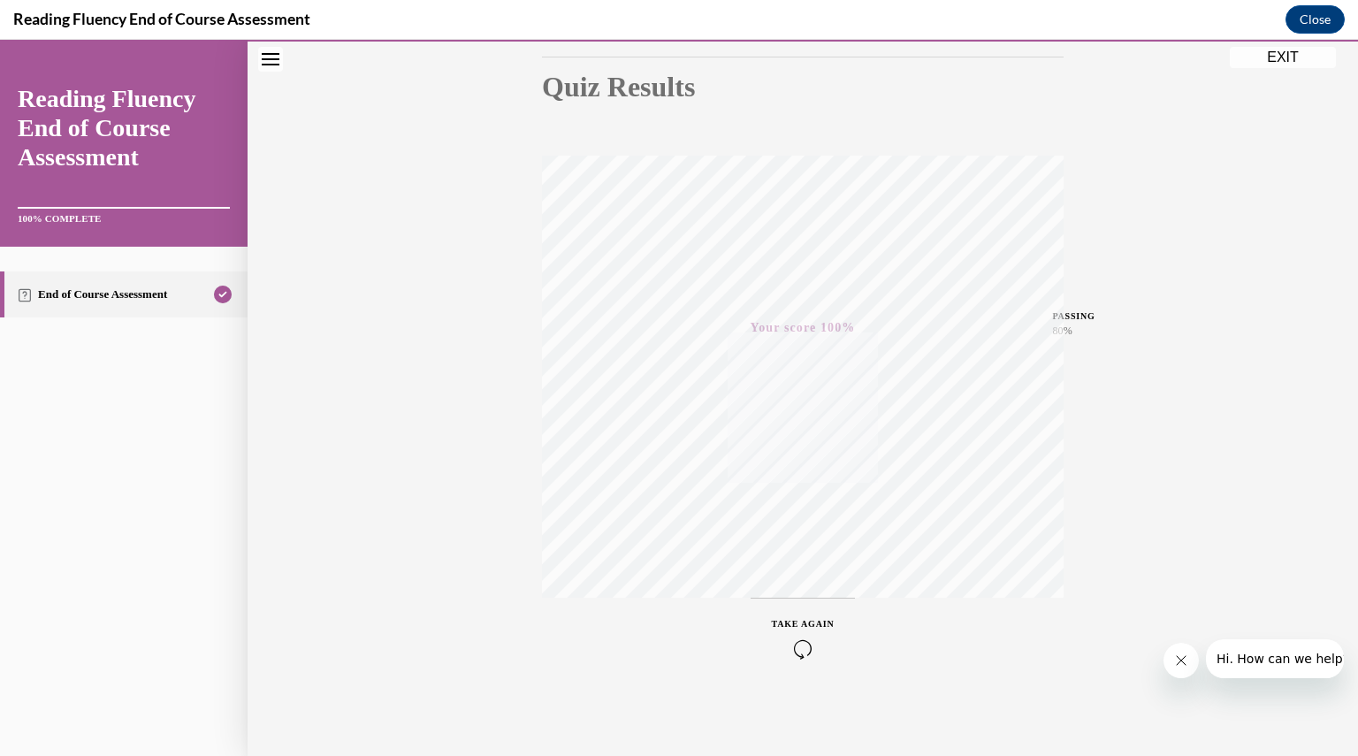
click at [1277, 54] on button "EXIT" at bounding box center [1283, 57] width 106 height 21
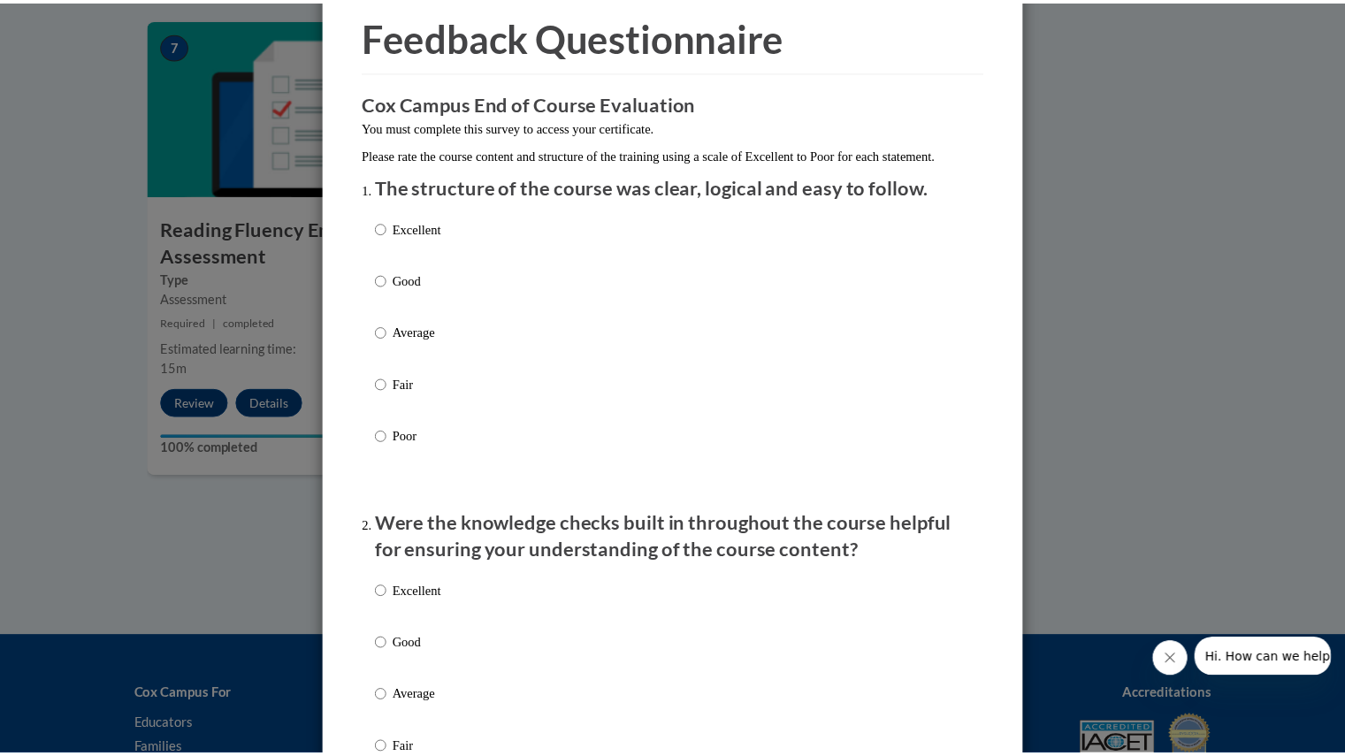
scroll to position [0, 0]
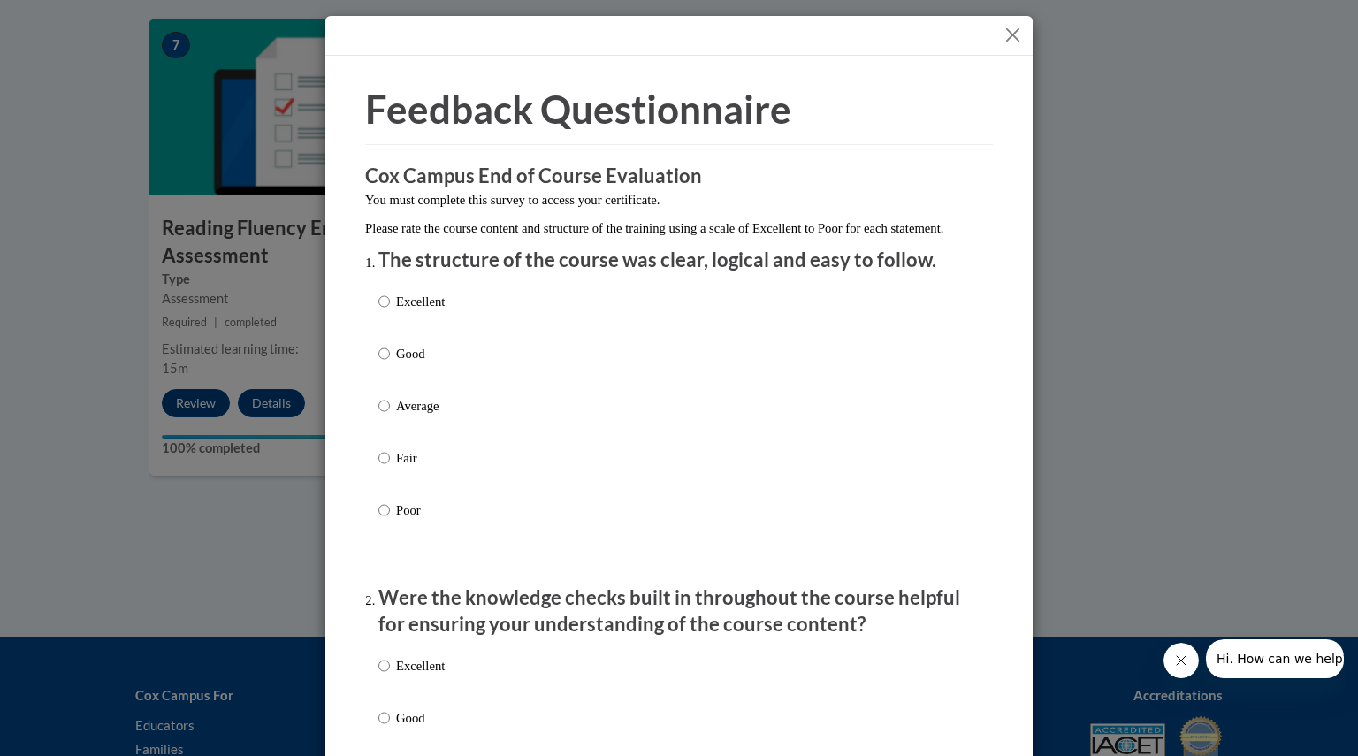
click at [1004, 29] on button "Close" at bounding box center [1013, 35] width 22 height 22
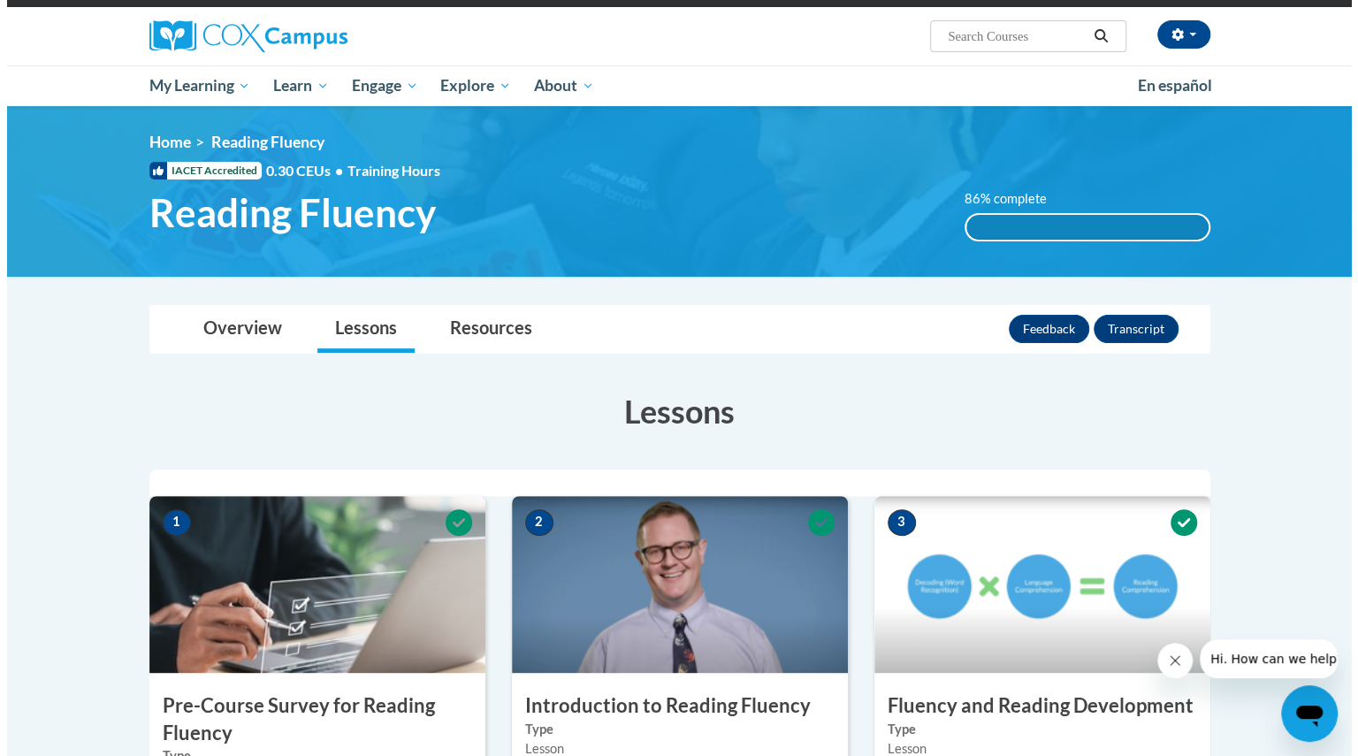
scroll to position [124, 0]
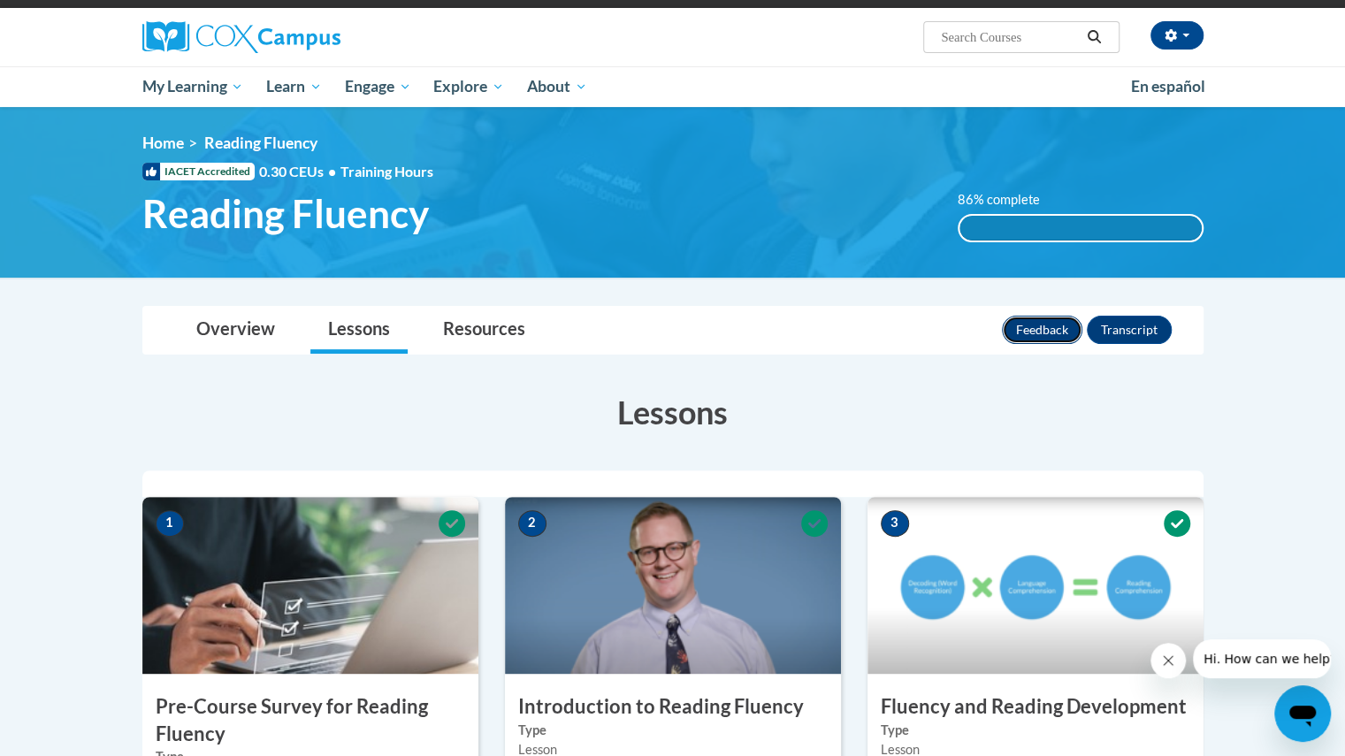
click at [1032, 331] on button "Feedback" at bounding box center [1042, 330] width 80 height 28
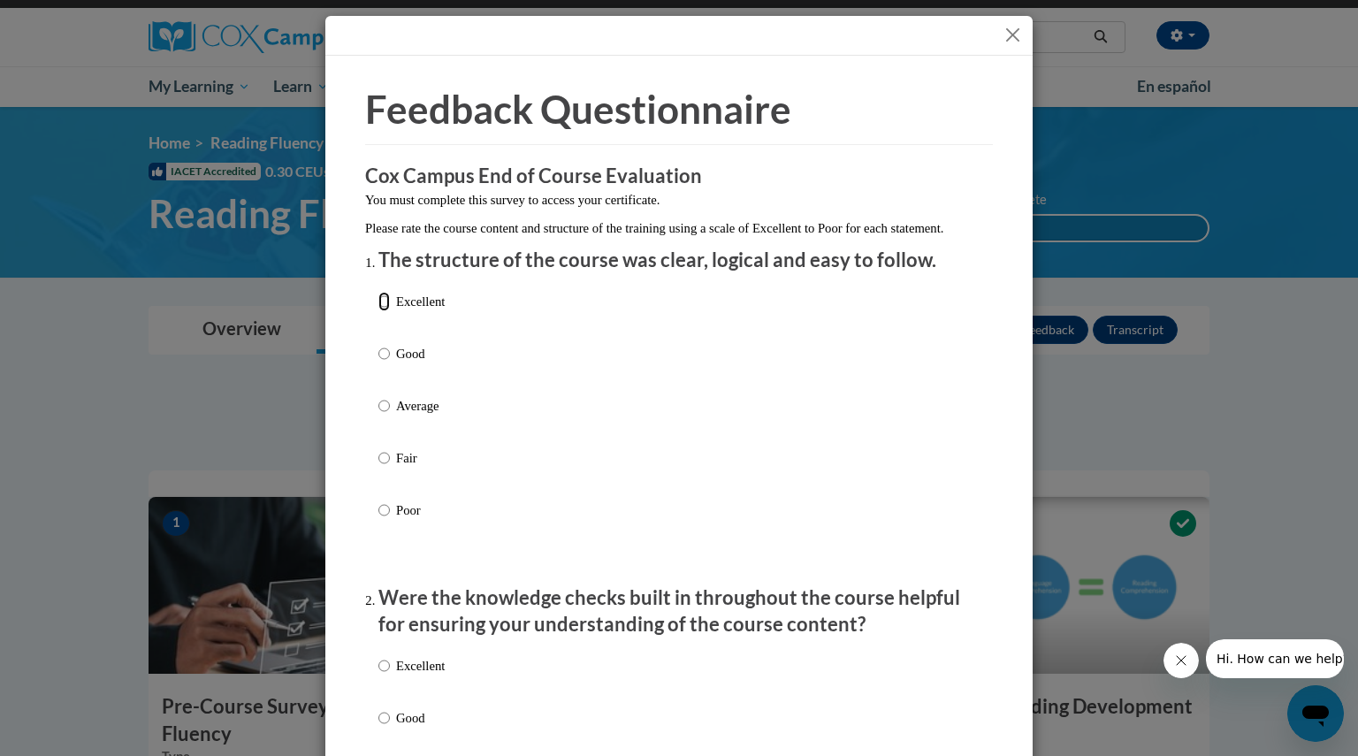
click at [378, 311] on input "Excellent" at bounding box center [383, 301] width 11 height 19
radio input "true"
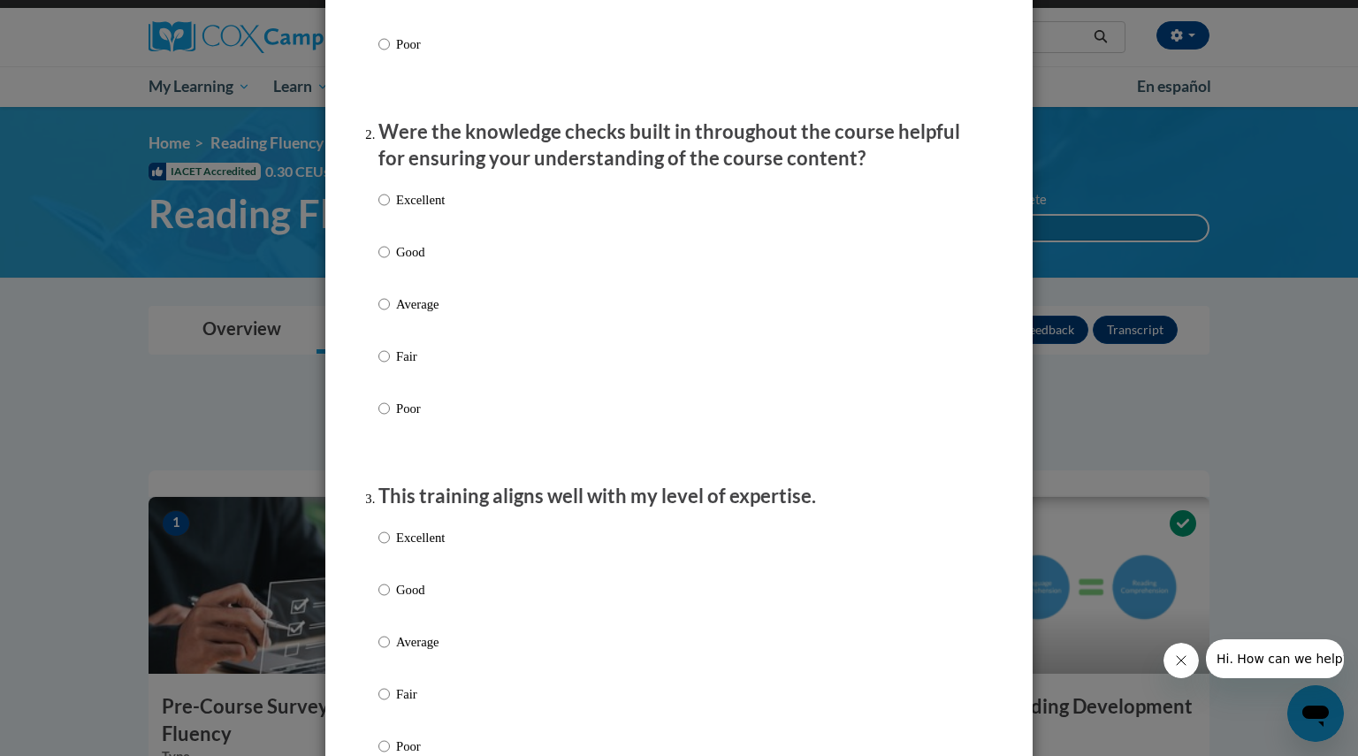
scroll to position [473, 0]
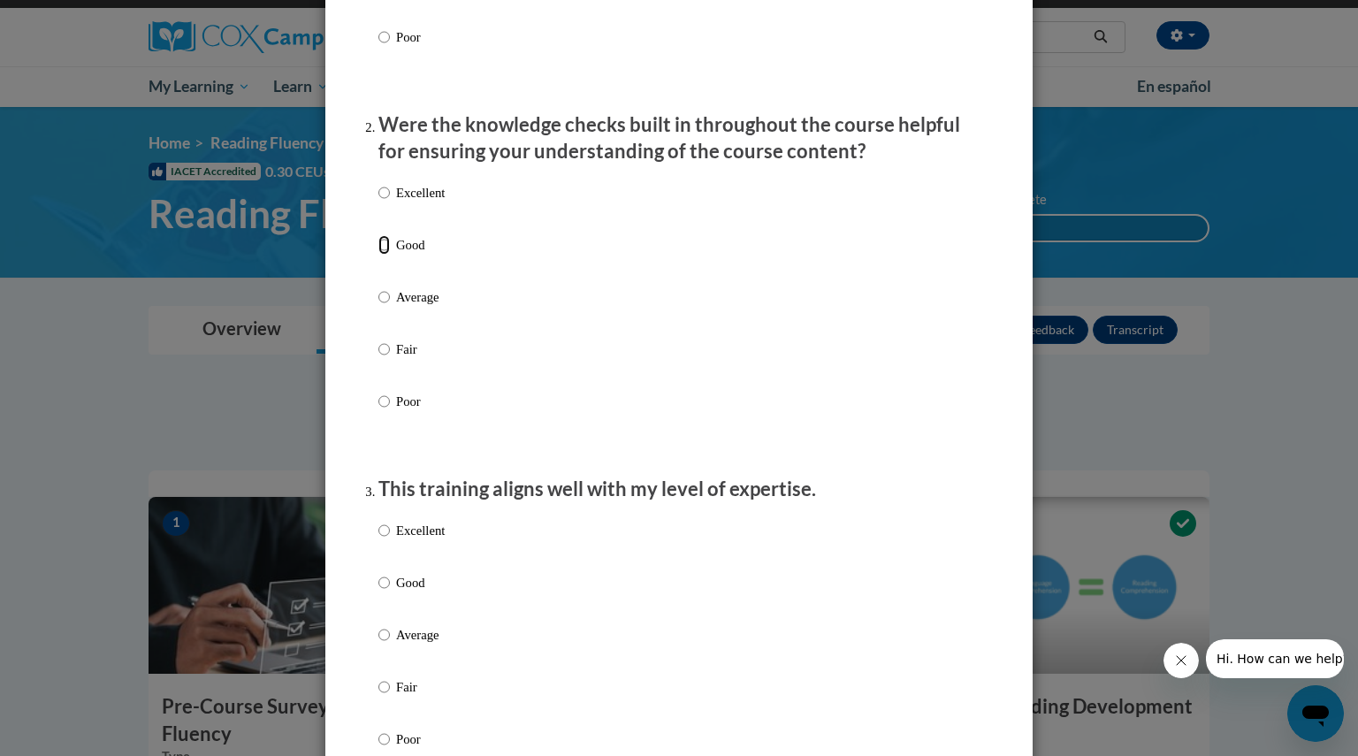
click at [378, 255] on input "Good" at bounding box center [383, 244] width 11 height 19
radio input "true"
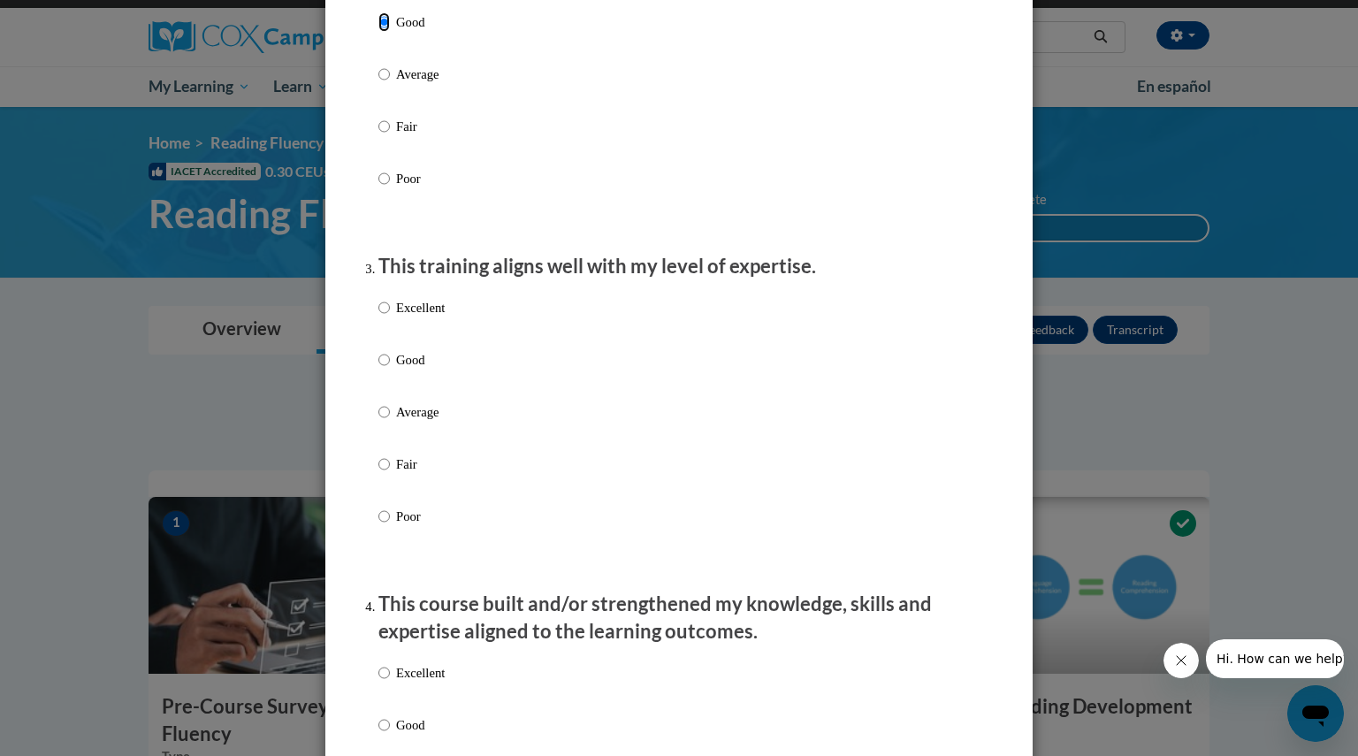
scroll to position [700, 0]
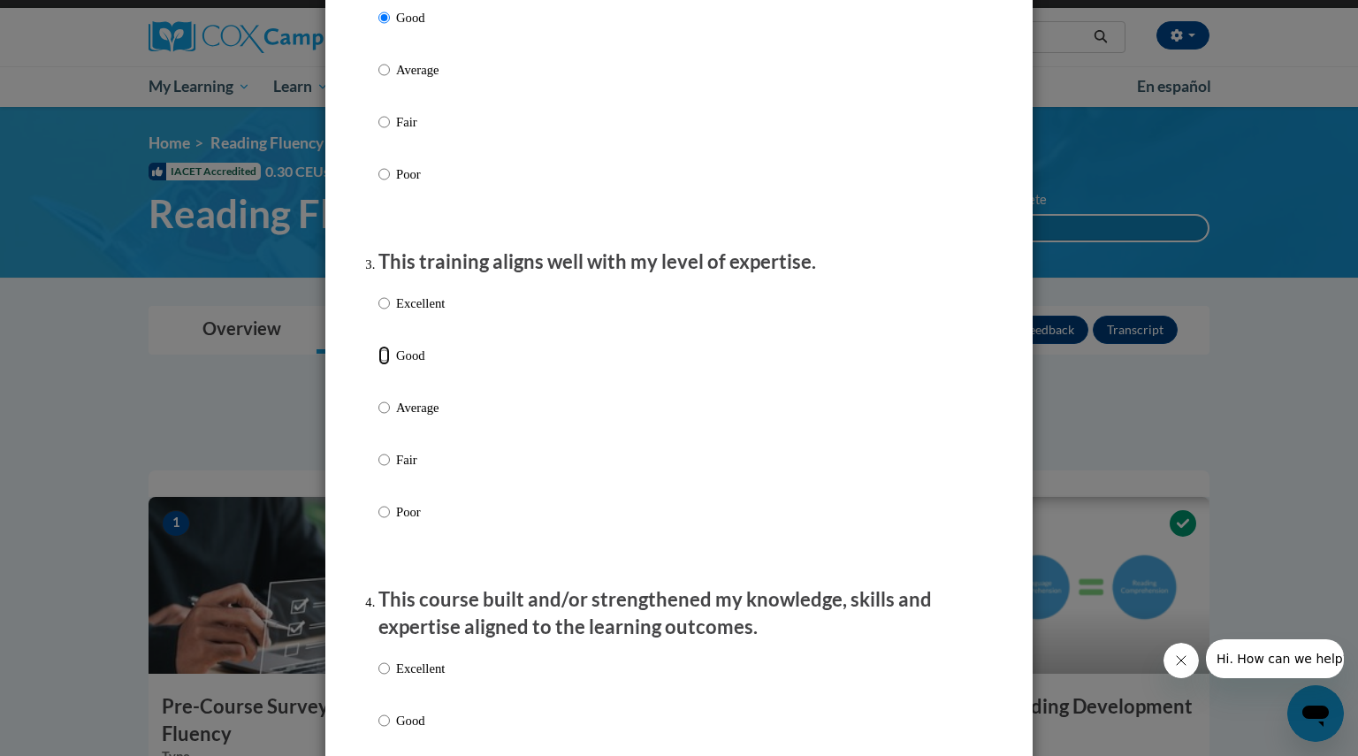
click at [380, 365] on input "Good" at bounding box center [383, 355] width 11 height 19
radio input "true"
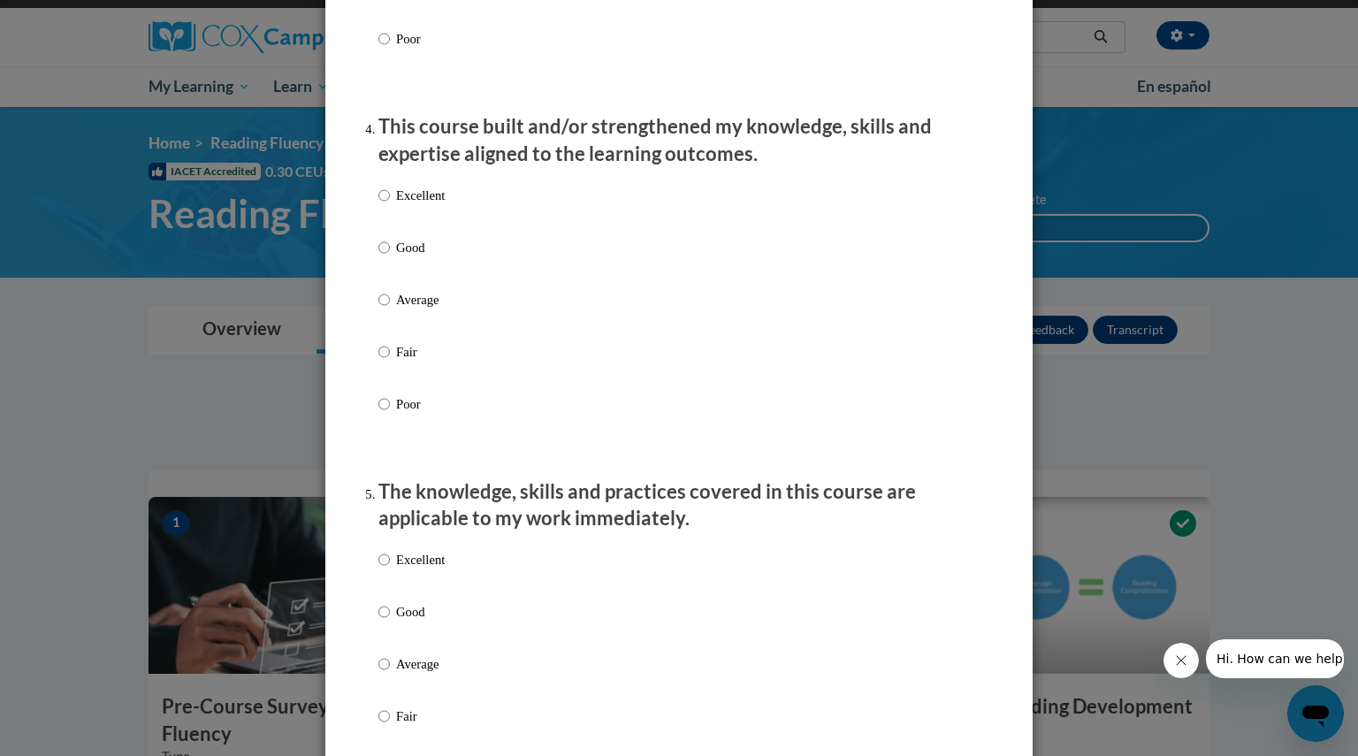
scroll to position [1180, 0]
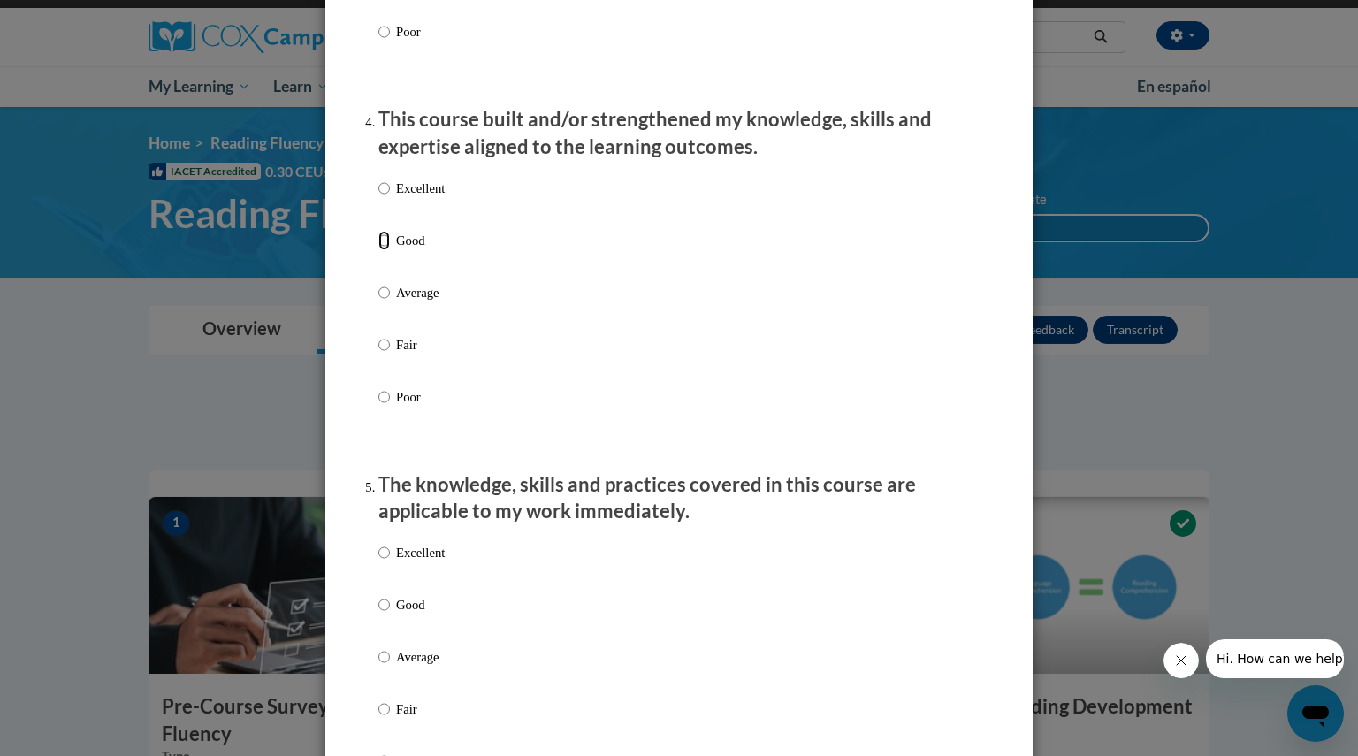
click at [381, 250] on input "Good" at bounding box center [383, 240] width 11 height 19
radio input "true"
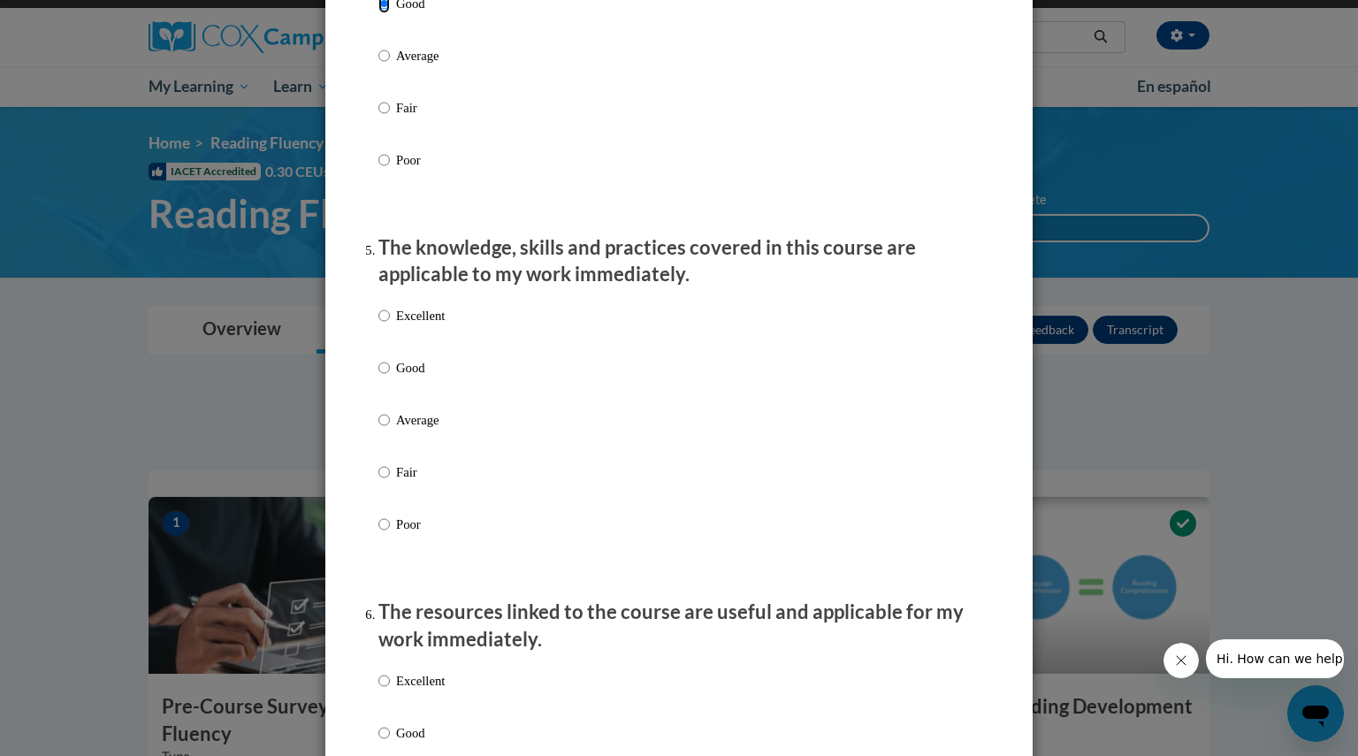
scroll to position [1541, 0]
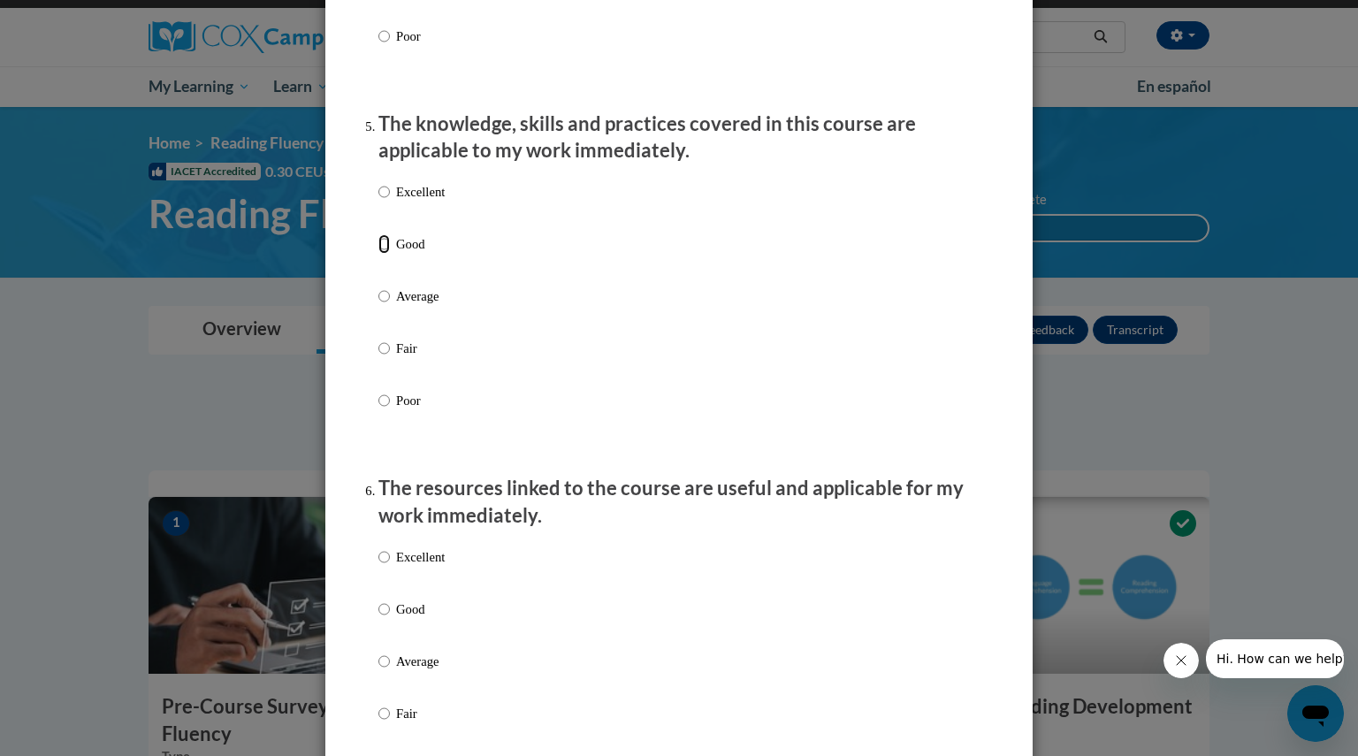
click at [378, 254] on input "Good" at bounding box center [383, 243] width 11 height 19
radio input "true"
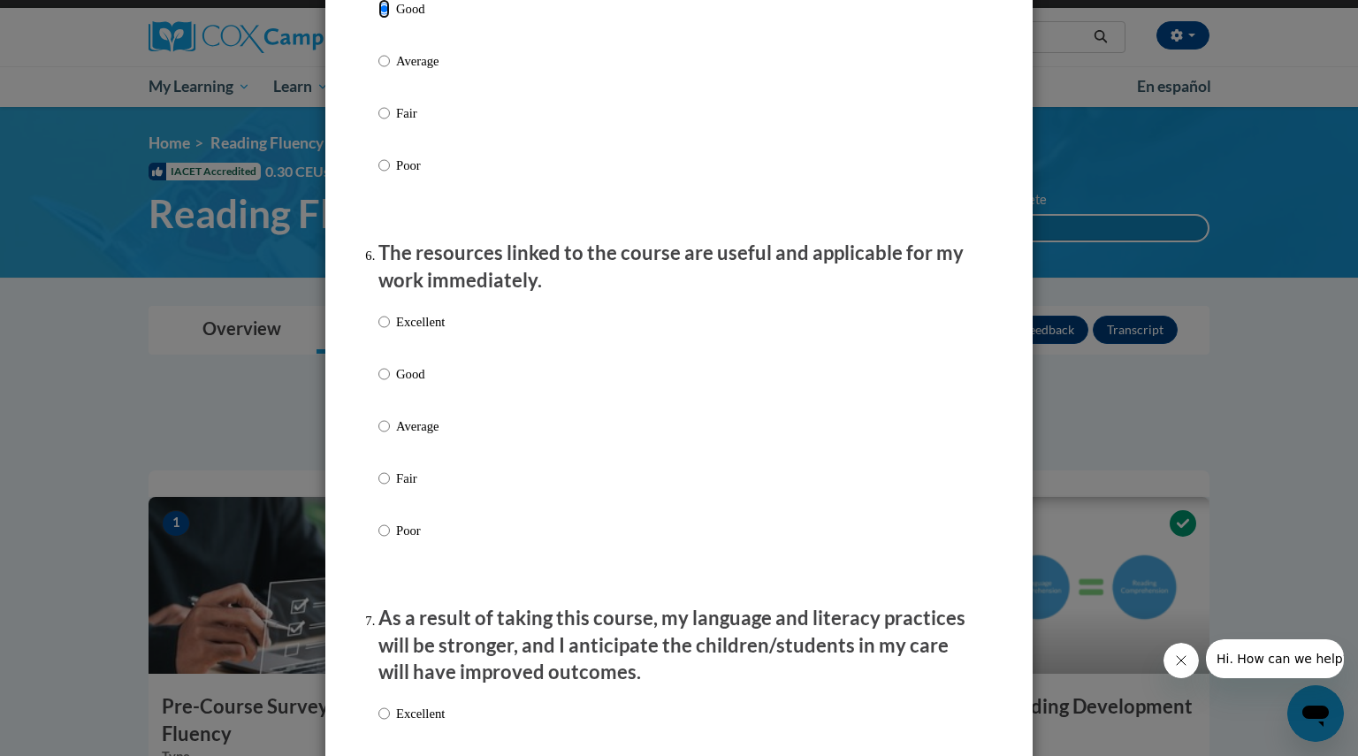
scroll to position [1777, 0]
click at [380, 331] on input "Excellent" at bounding box center [383, 320] width 11 height 19
radio input "true"
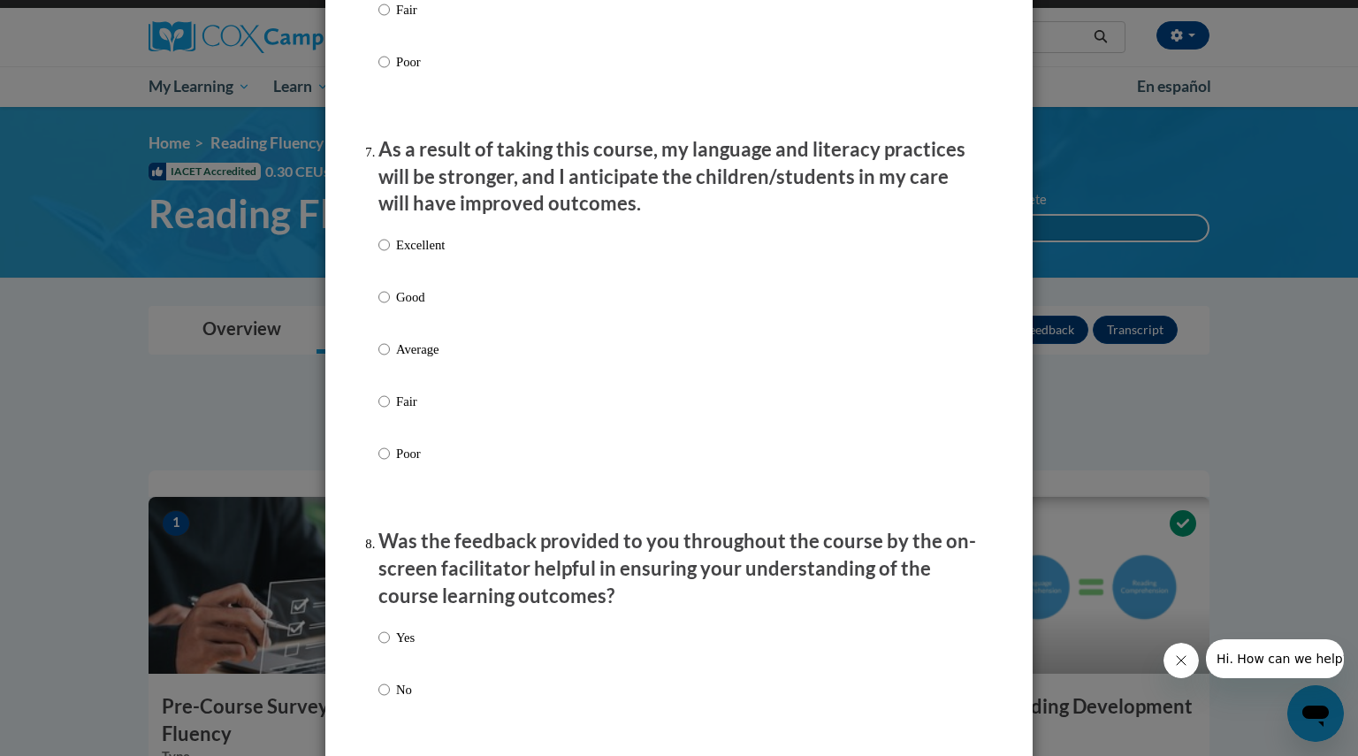
scroll to position [2252, 0]
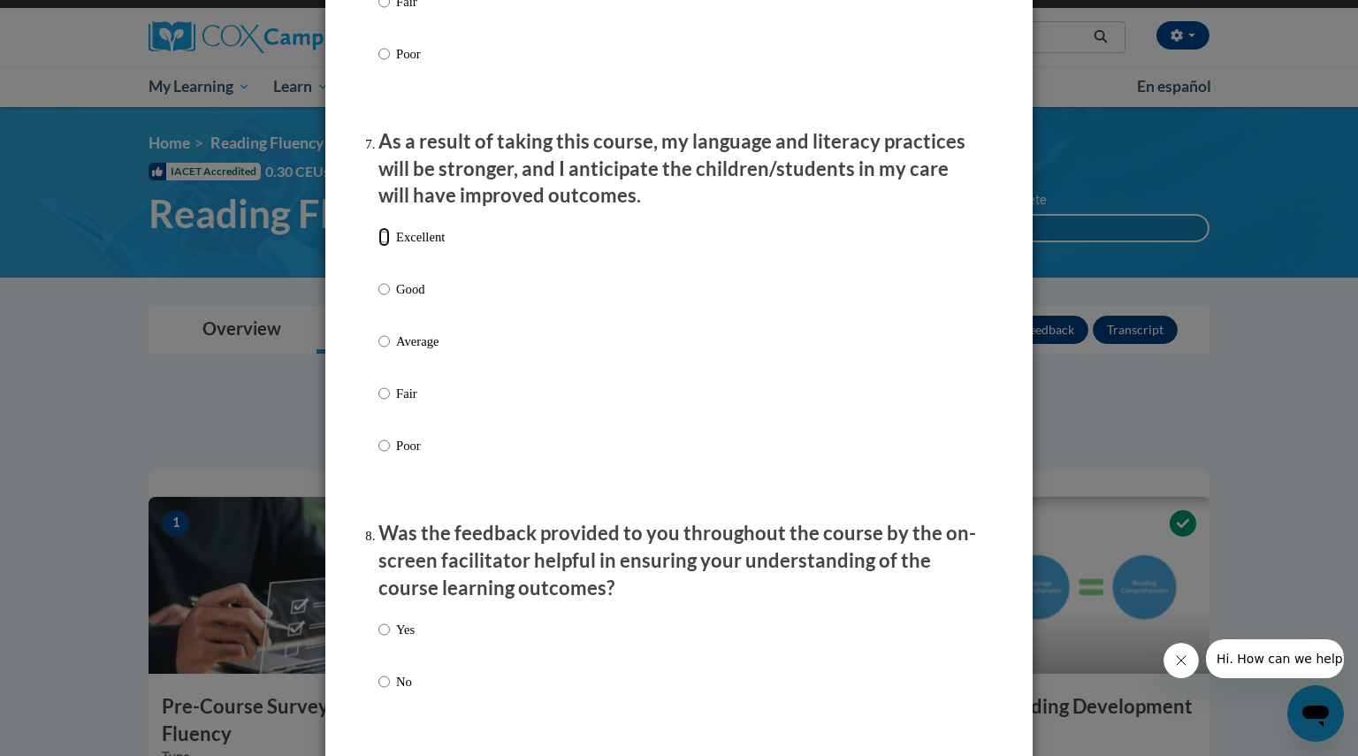
click at [378, 247] on input "Excellent" at bounding box center [383, 236] width 11 height 19
radio input "true"
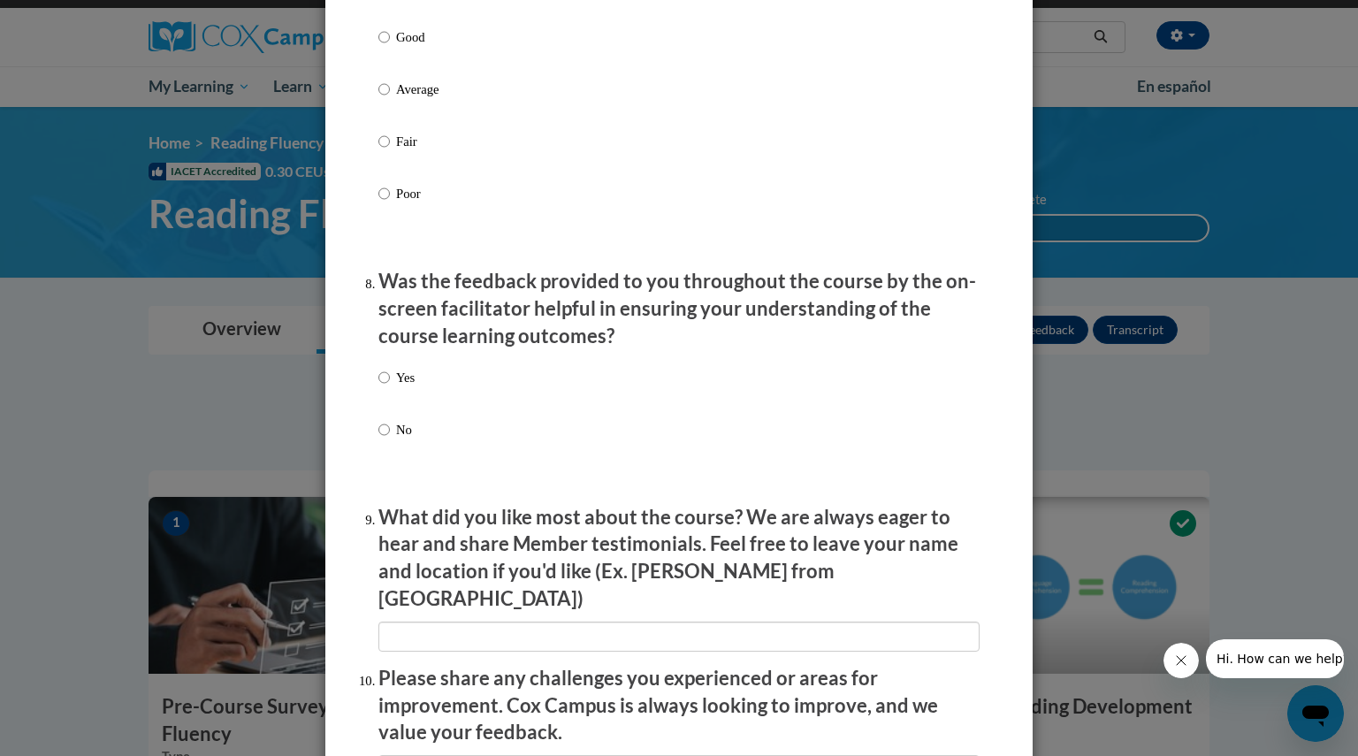
scroll to position [2505, 0]
click at [380, 386] on input "Yes" at bounding box center [383, 376] width 11 height 19
radio input "true"
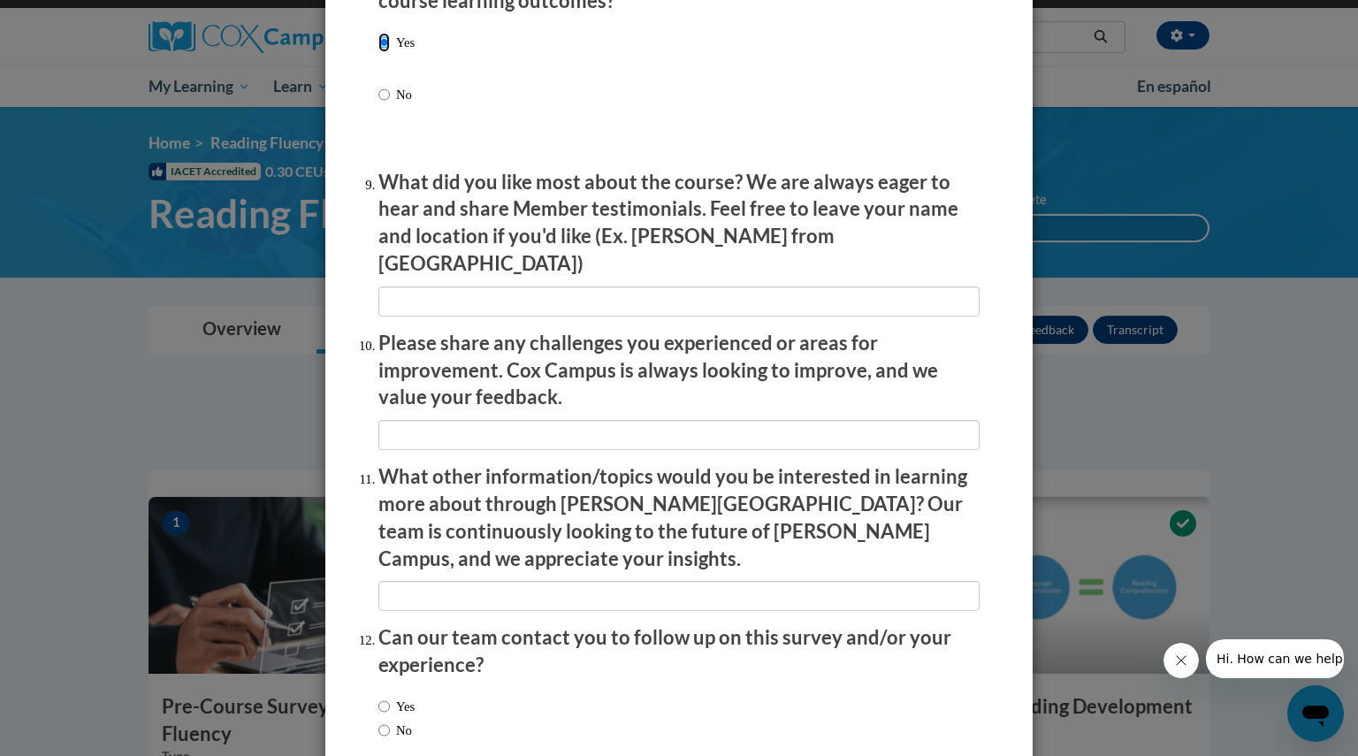
scroll to position [2920, 0]
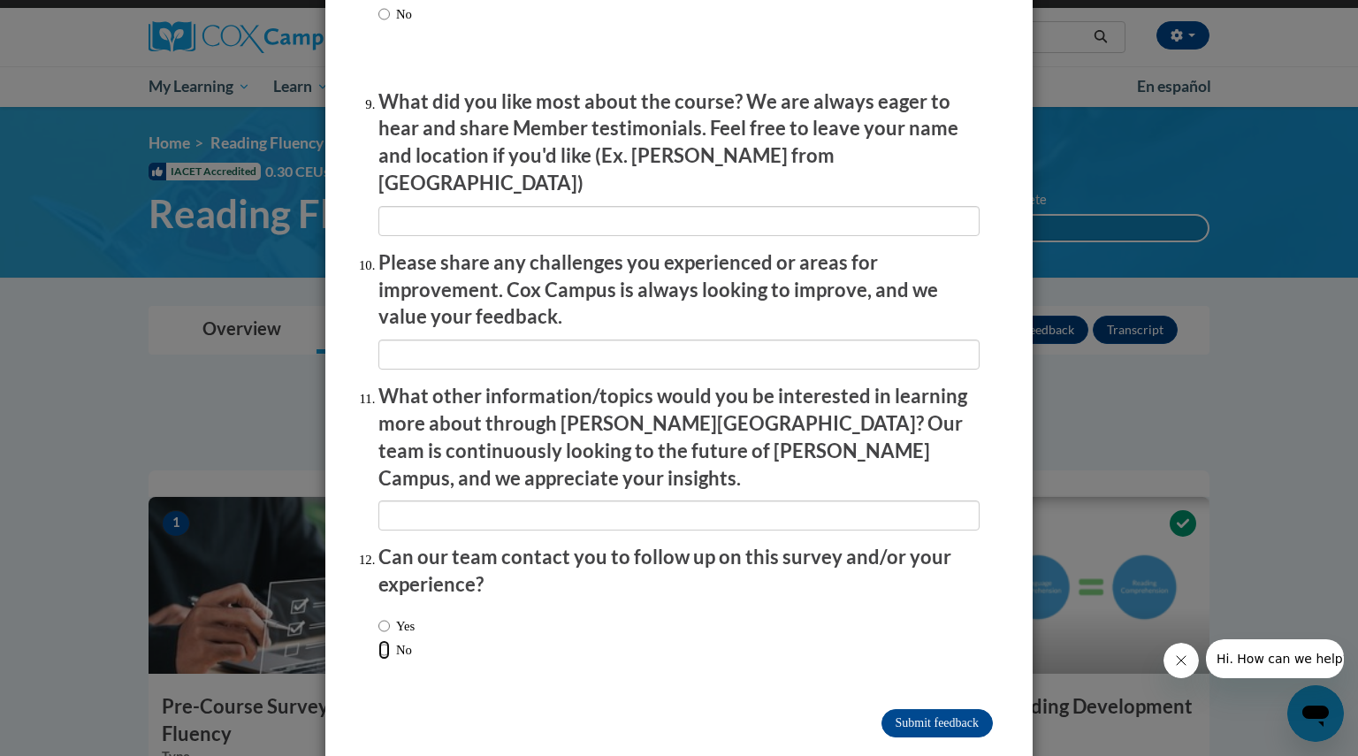
click at [378, 640] on input "No" at bounding box center [383, 649] width 11 height 19
radio input "true"
click at [910, 709] on input "Submit feedback" at bounding box center [936, 723] width 111 height 28
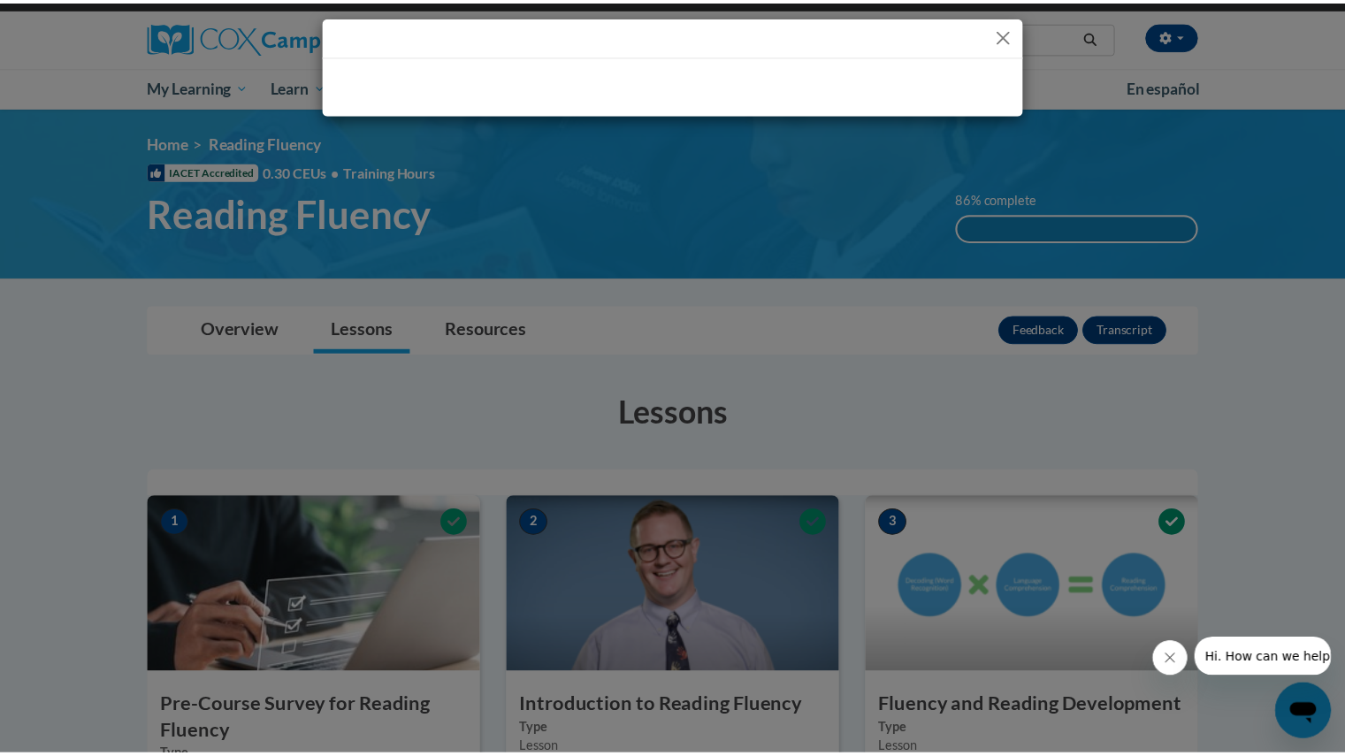
scroll to position [0, 0]
